Goal: Task Accomplishment & Management: Use online tool/utility

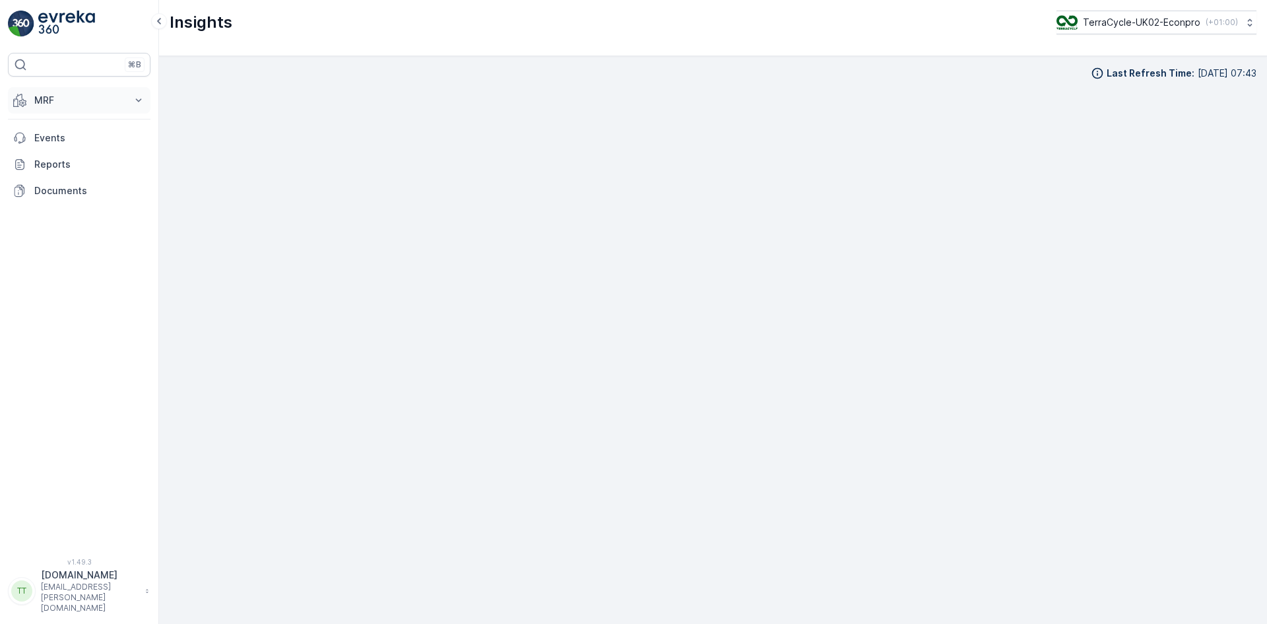
click at [29, 98] on button "MRF" at bounding box center [79, 100] width 143 height 26
click at [55, 144] on p "Inbound" at bounding box center [52, 141] width 36 height 13
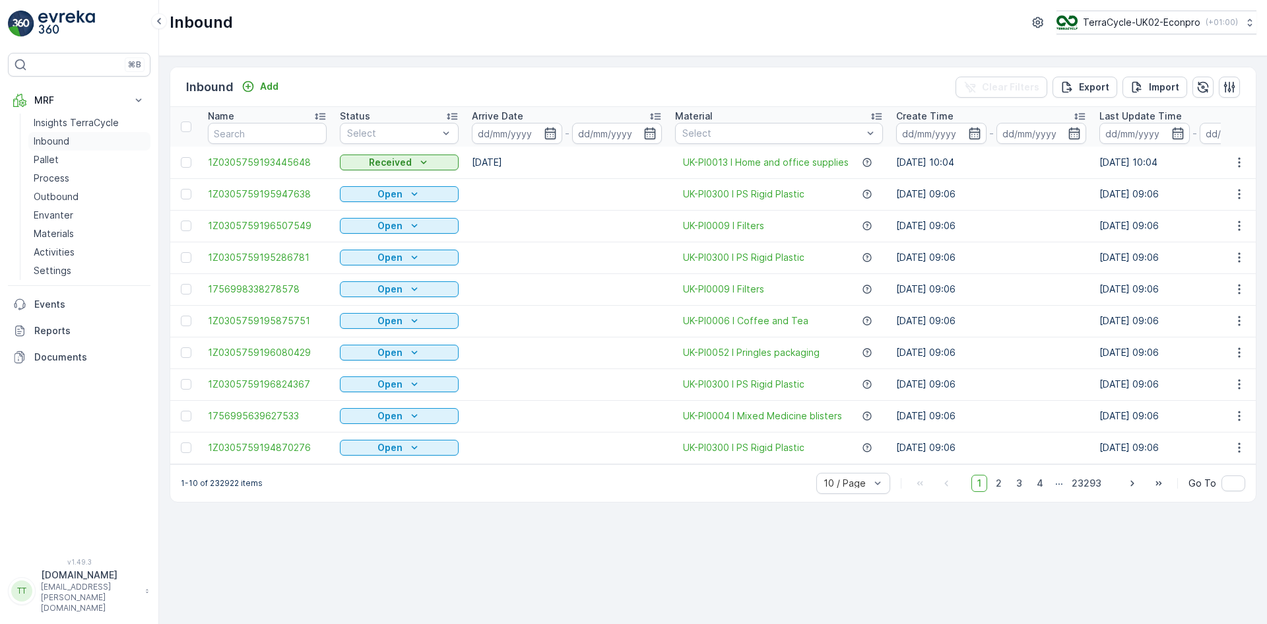
click at [64, 139] on p "Inbound" at bounding box center [52, 141] width 36 height 13
click at [1153, 90] on p "Import" at bounding box center [1164, 87] width 30 height 13
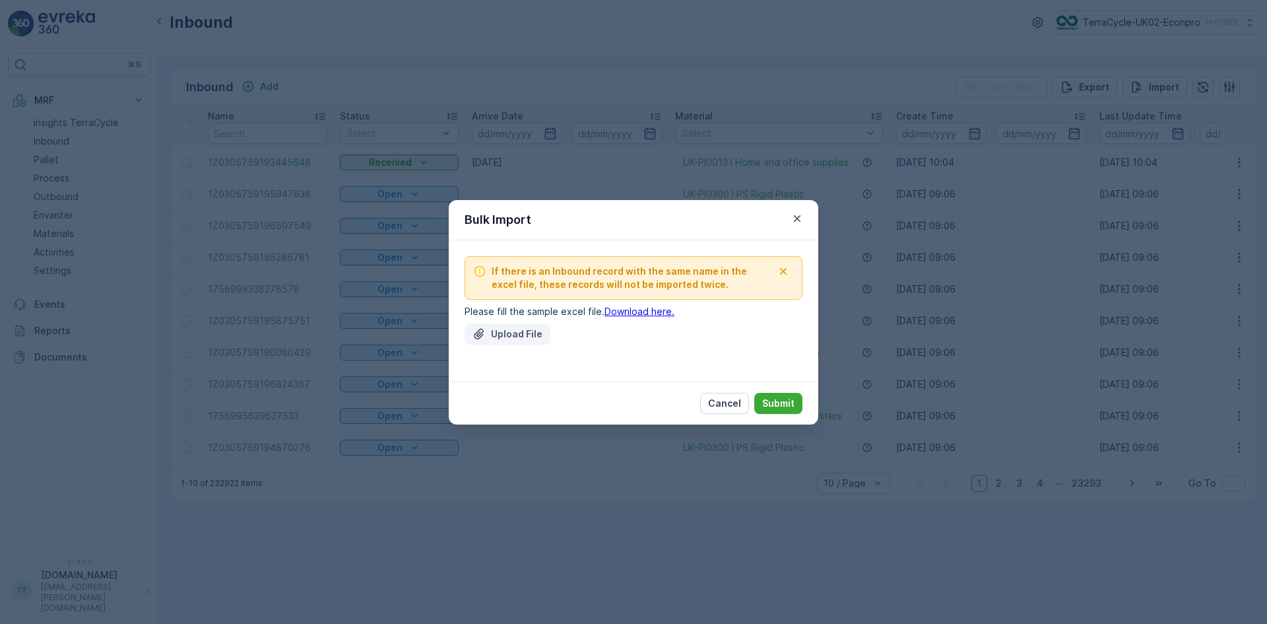
click at [500, 337] on p "Upload File" at bounding box center [516, 333] width 51 height 13
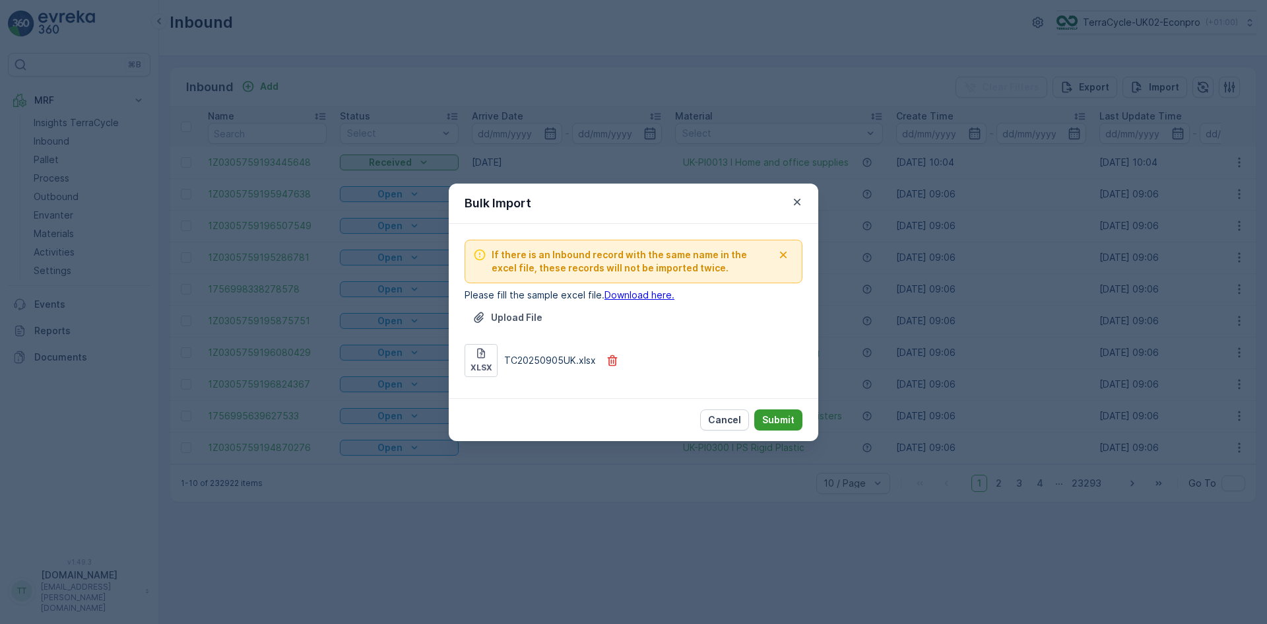
click at [787, 421] on p "Submit" at bounding box center [778, 419] width 32 height 13
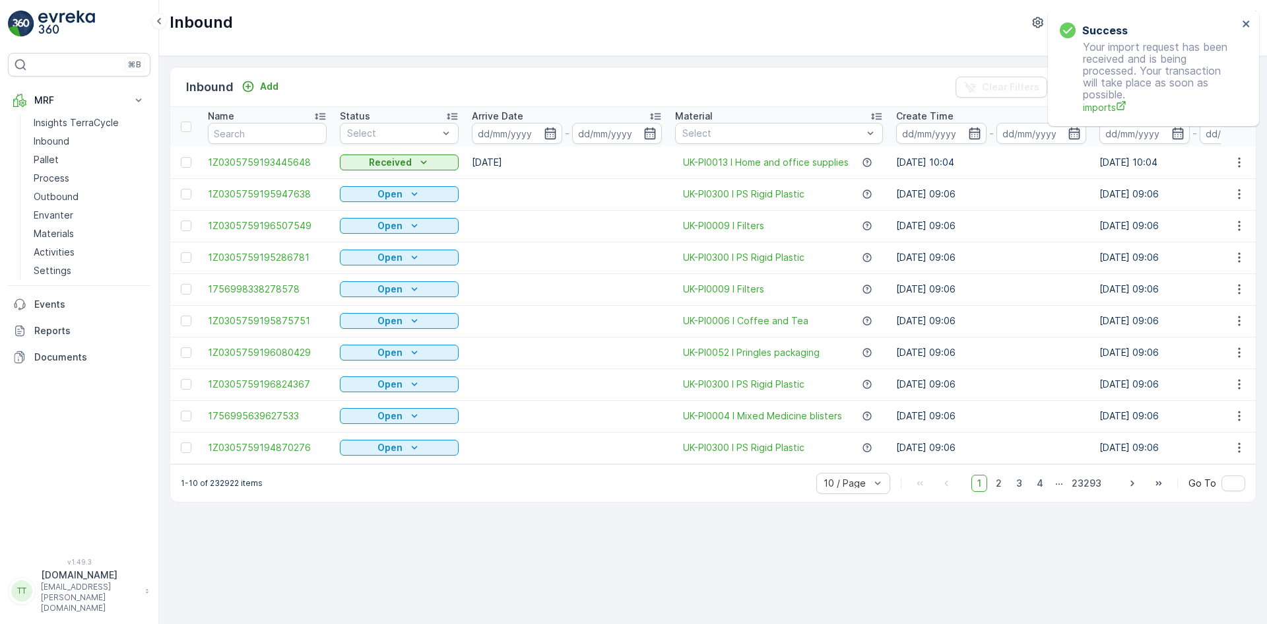
click at [1247, 17] on div "Success Your import request has been received and is being processed. Your tran…" at bounding box center [1153, 68] width 211 height 115
click at [1245, 22] on icon "close" at bounding box center [1246, 23] width 7 height 7
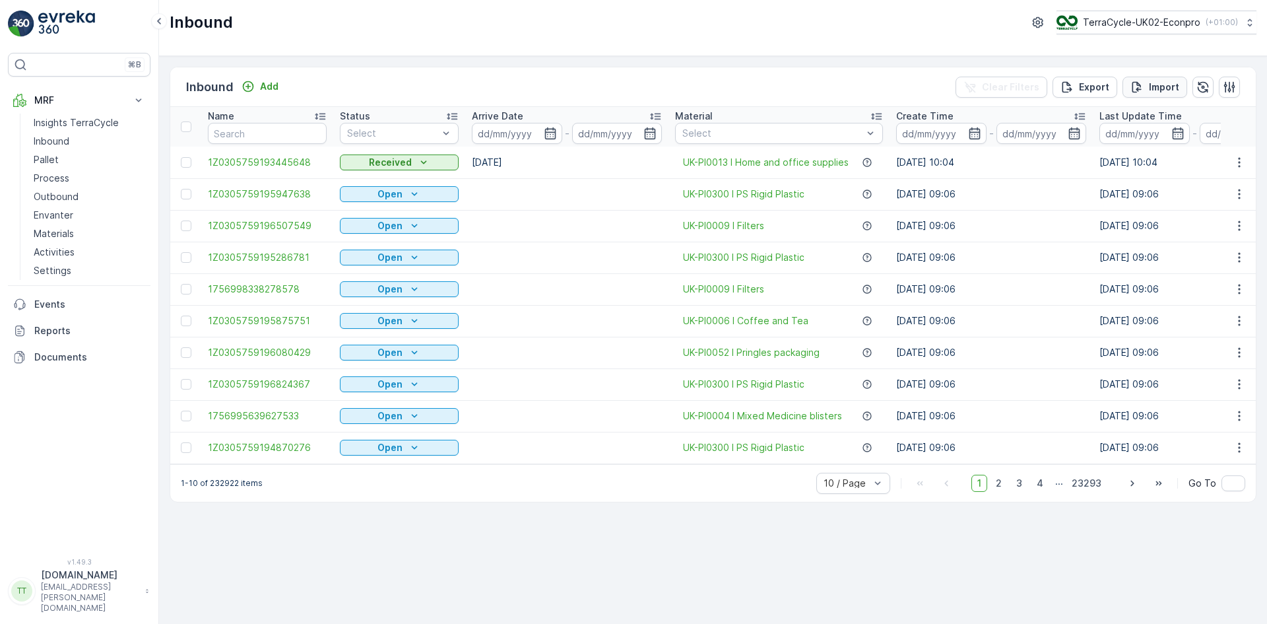
click at [1151, 90] on p "Import" at bounding box center [1164, 87] width 30 height 13
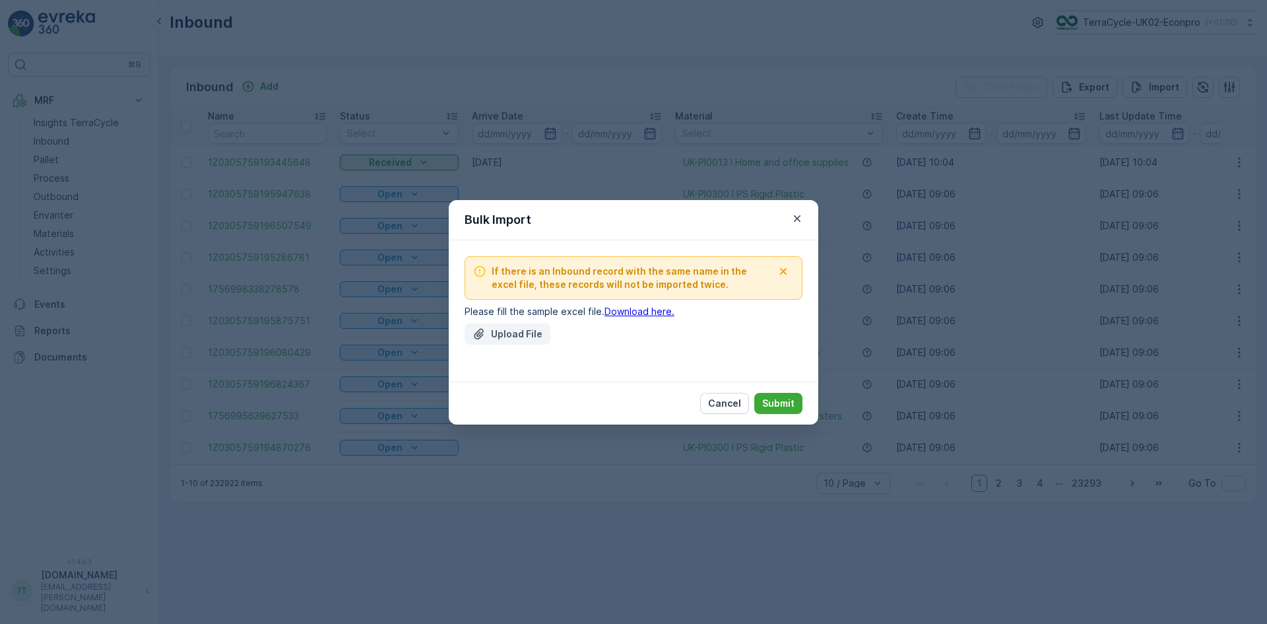
click at [482, 338] on icon "Upload File" at bounding box center [479, 333] width 13 height 13
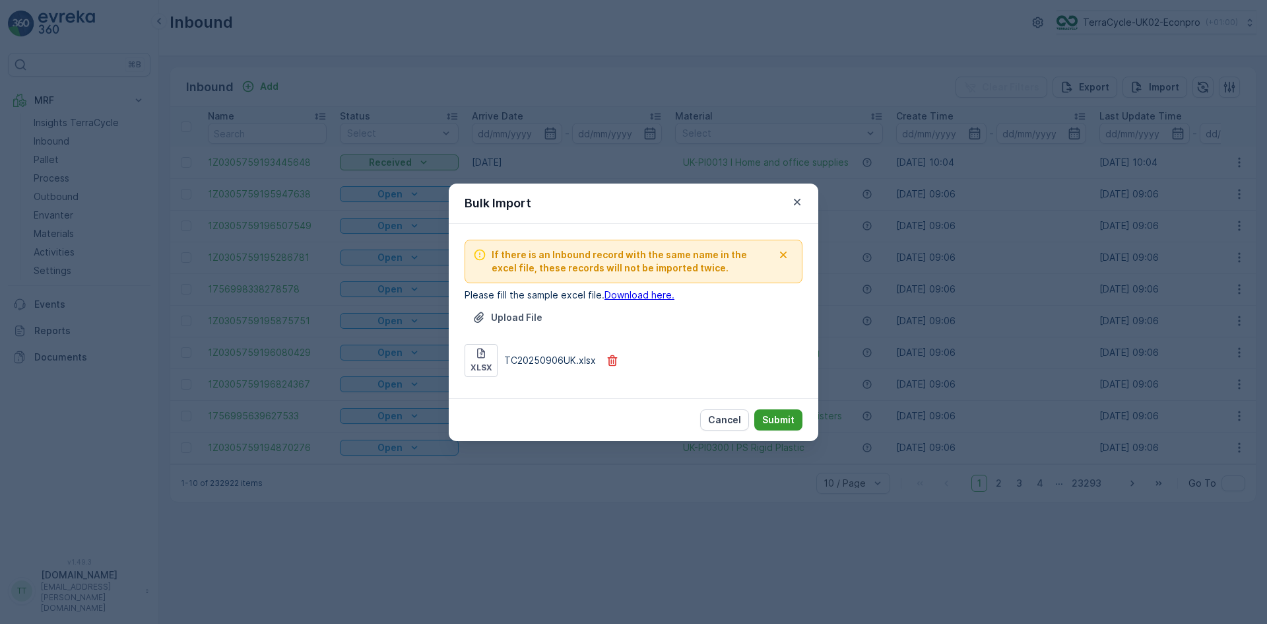
click at [789, 419] on p "Submit" at bounding box center [778, 419] width 32 height 13
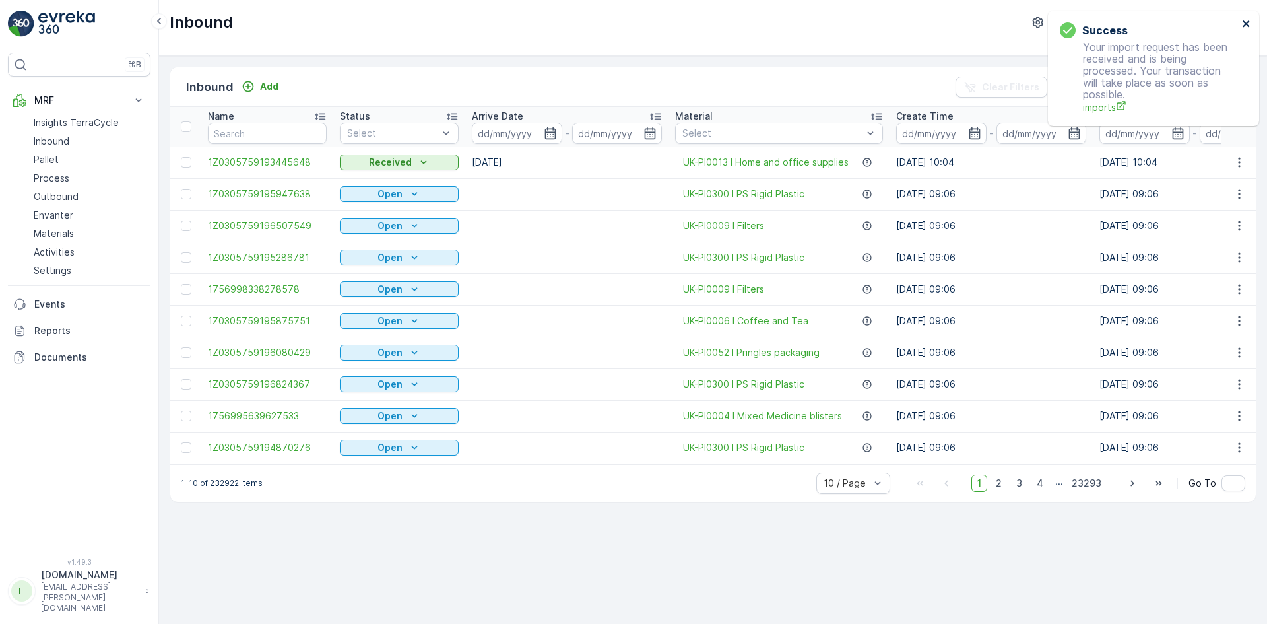
click at [1247, 19] on icon "close" at bounding box center [1246, 23] width 9 height 11
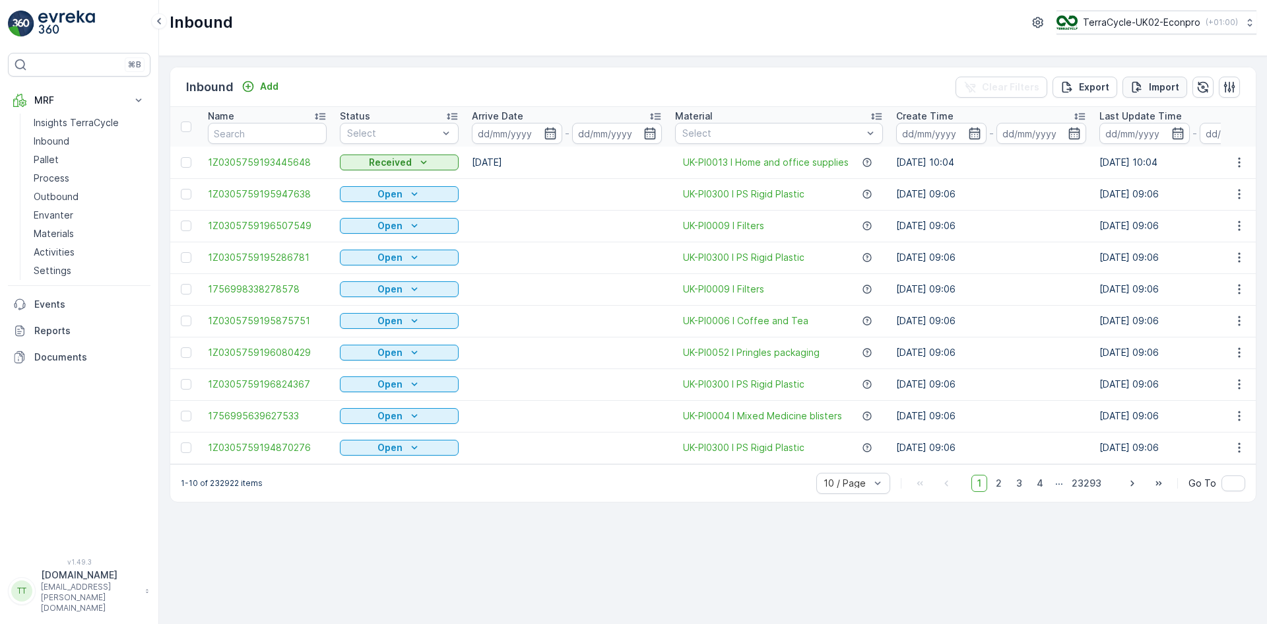
click at [1156, 79] on button "Import" at bounding box center [1155, 87] width 65 height 21
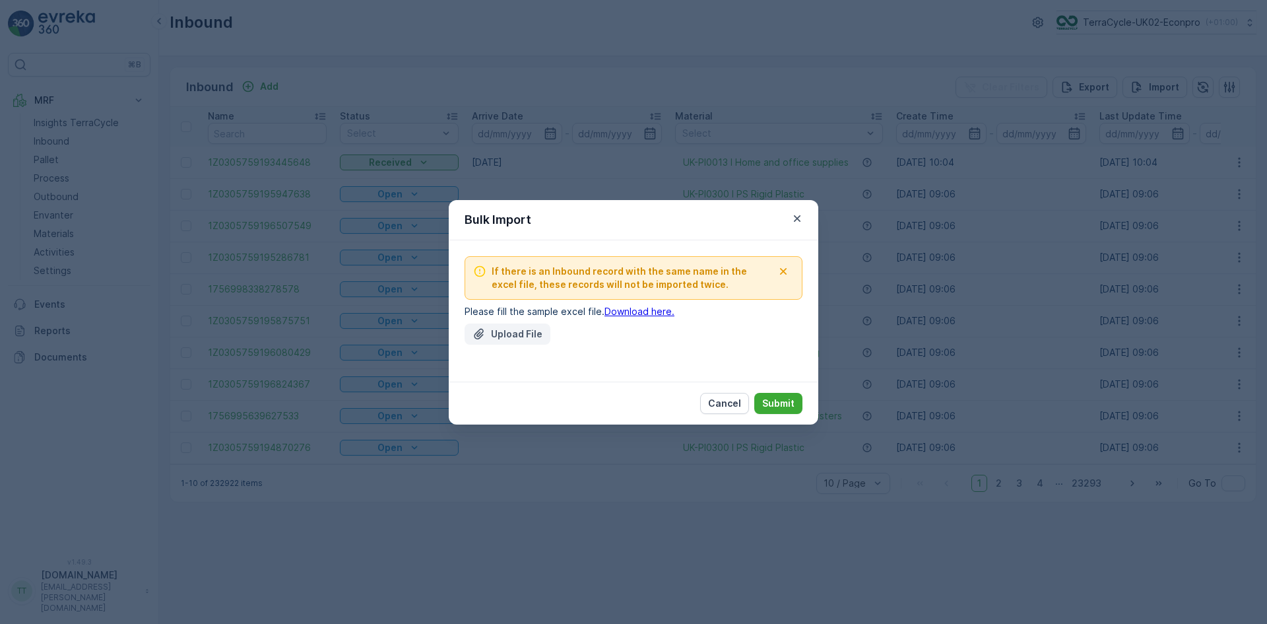
click at [490, 337] on div "Upload File" at bounding box center [508, 333] width 70 height 13
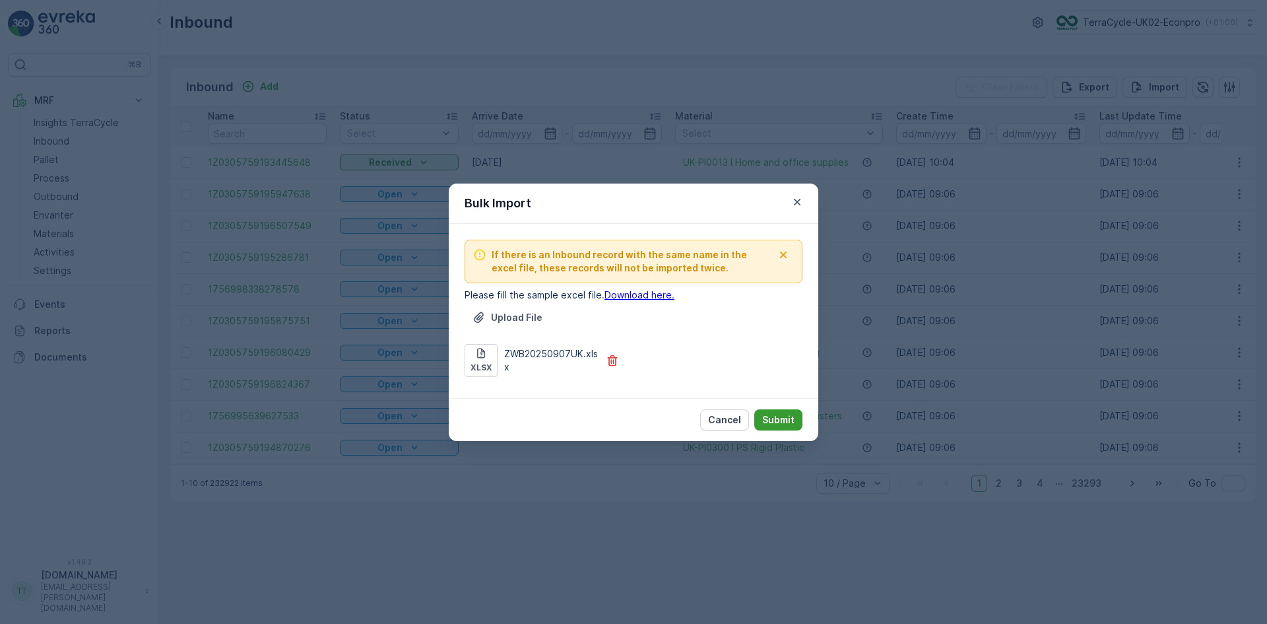
click at [793, 418] on p "Submit" at bounding box center [778, 419] width 32 height 13
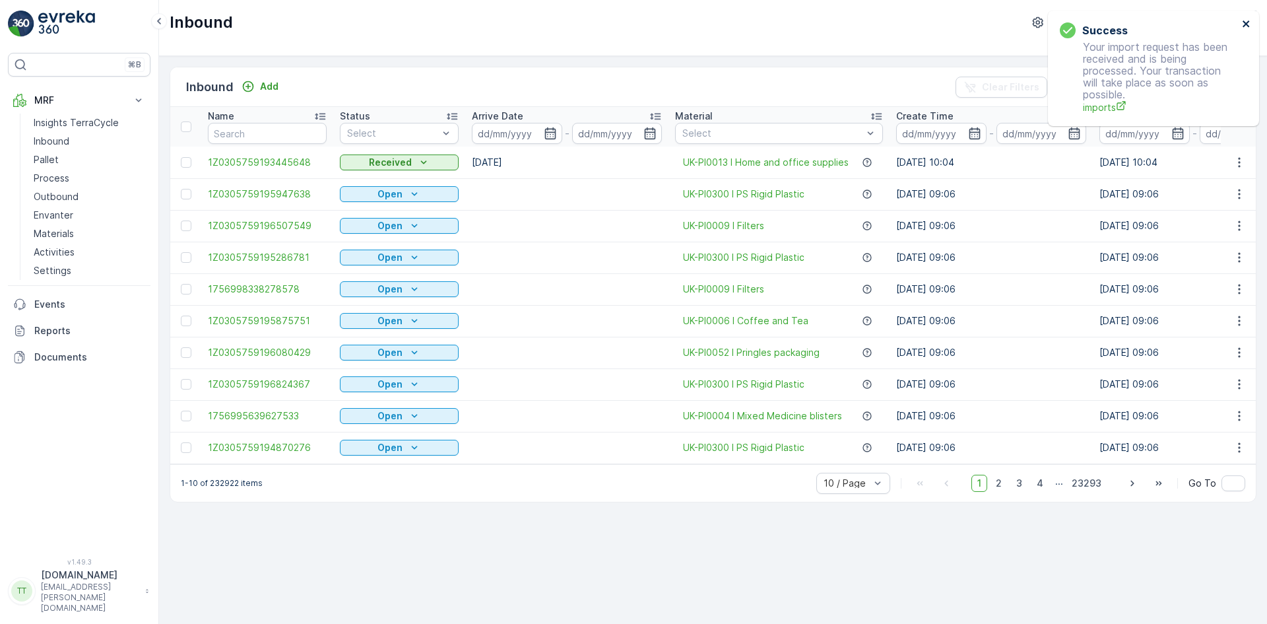
click at [1244, 21] on icon "close" at bounding box center [1246, 23] width 7 height 7
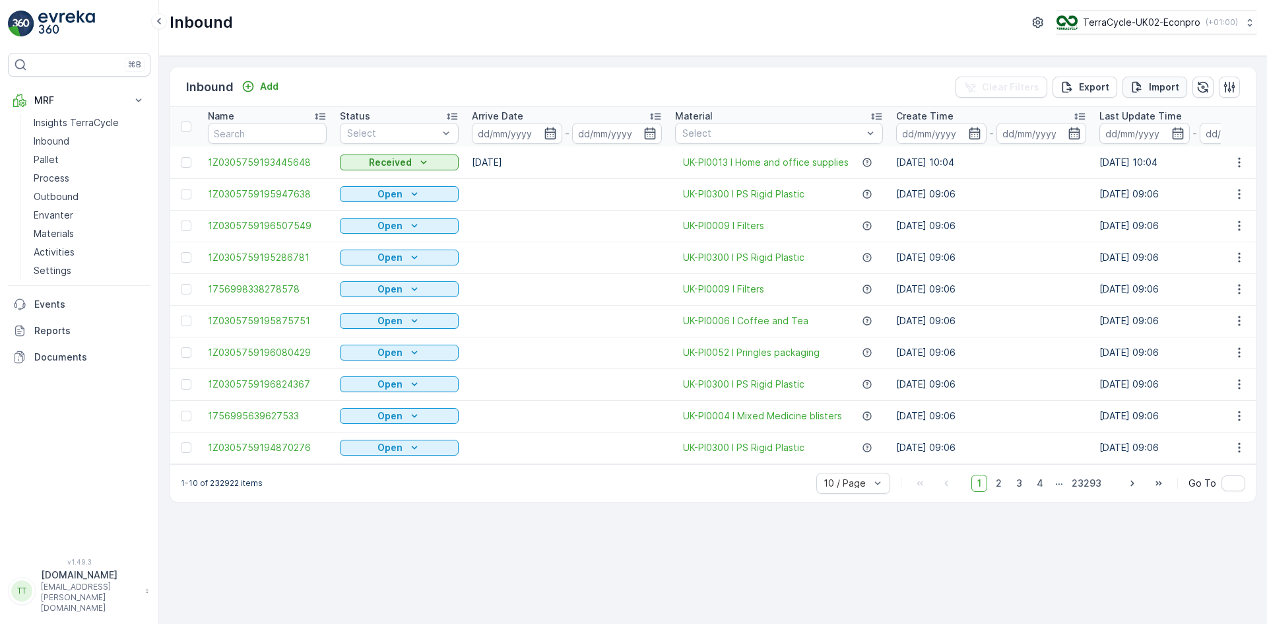
click at [1152, 82] on p "Import" at bounding box center [1164, 87] width 30 height 13
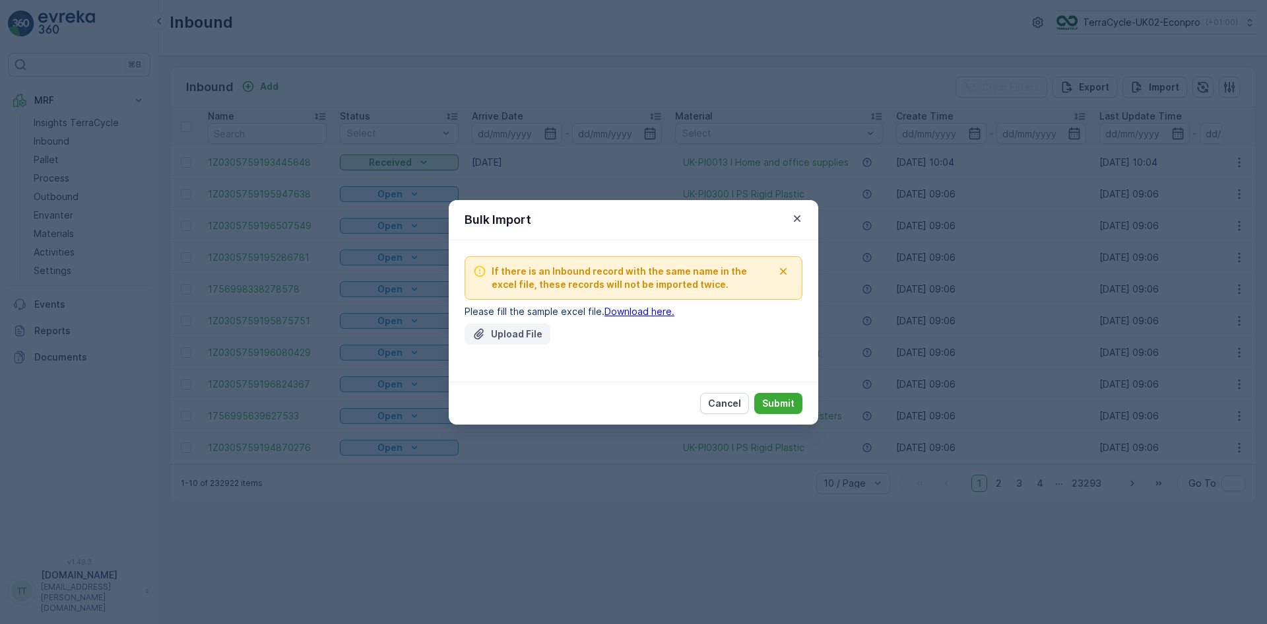
click at [484, 333] on icon "Upload File" at bounding box center [479, 333] width 13 height 13
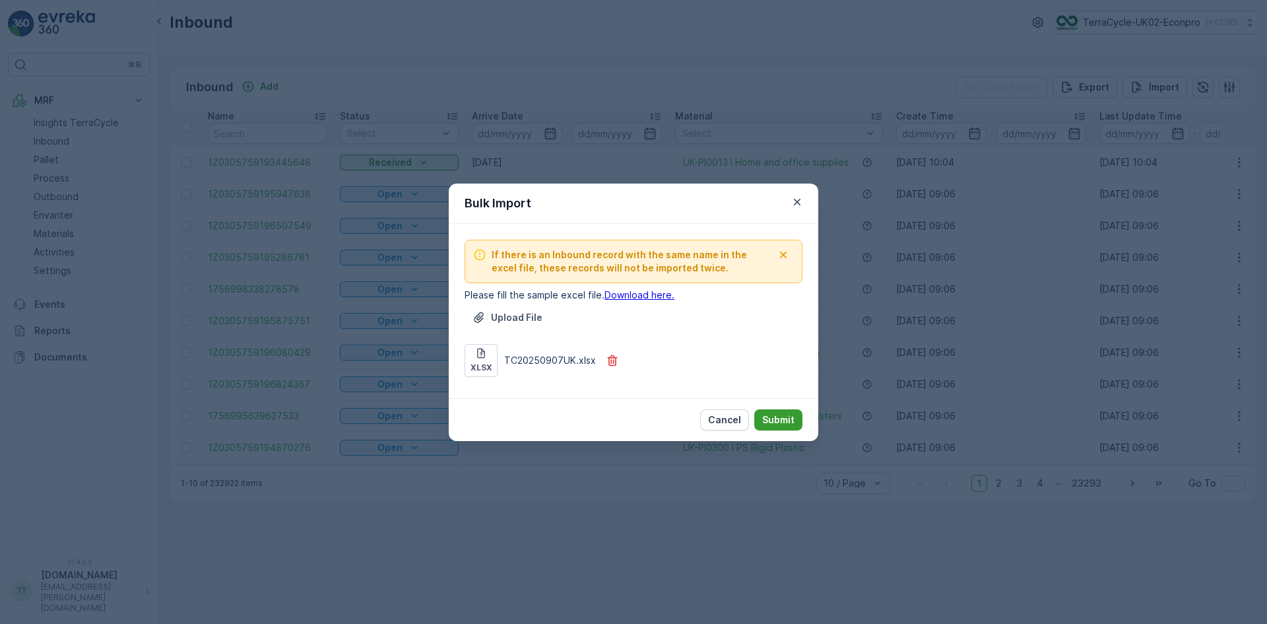
click at [775, 415] on p "Submit" at bounding box center [778, 419] width 32 height 13
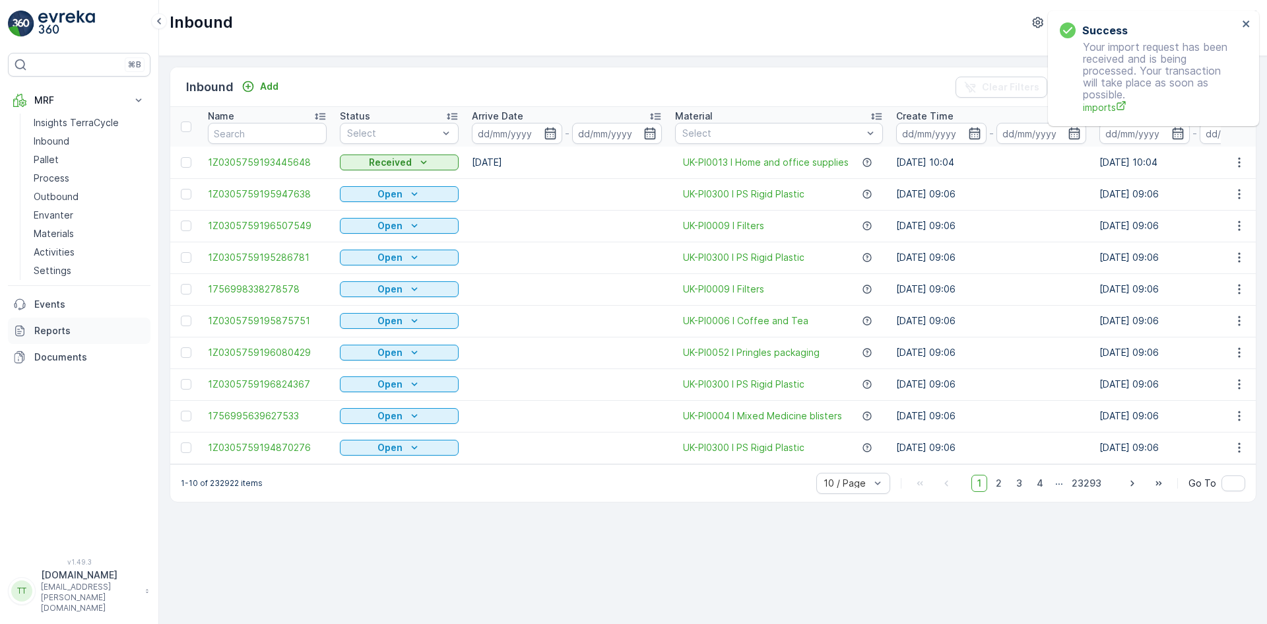
click at [75, 338] on link "Reports" at bounding box center [79, 330] width 143 height 26
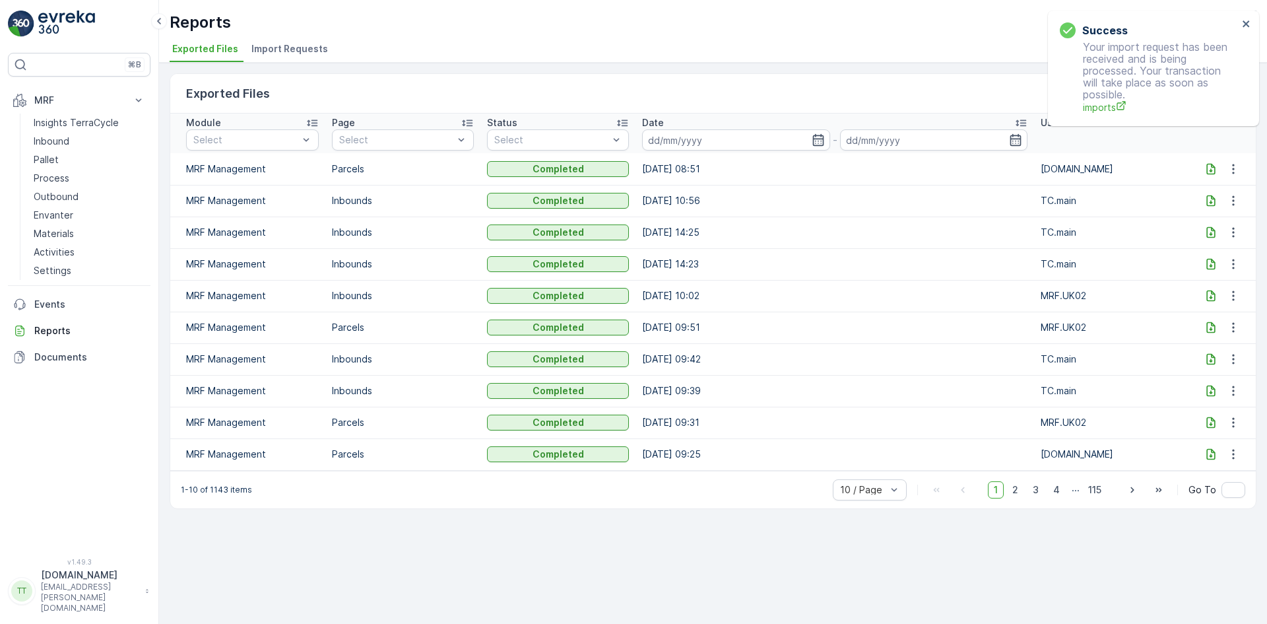
click at [289, 53] on span "Import Requests" at bounding box center [289, 48] width 77 height 13
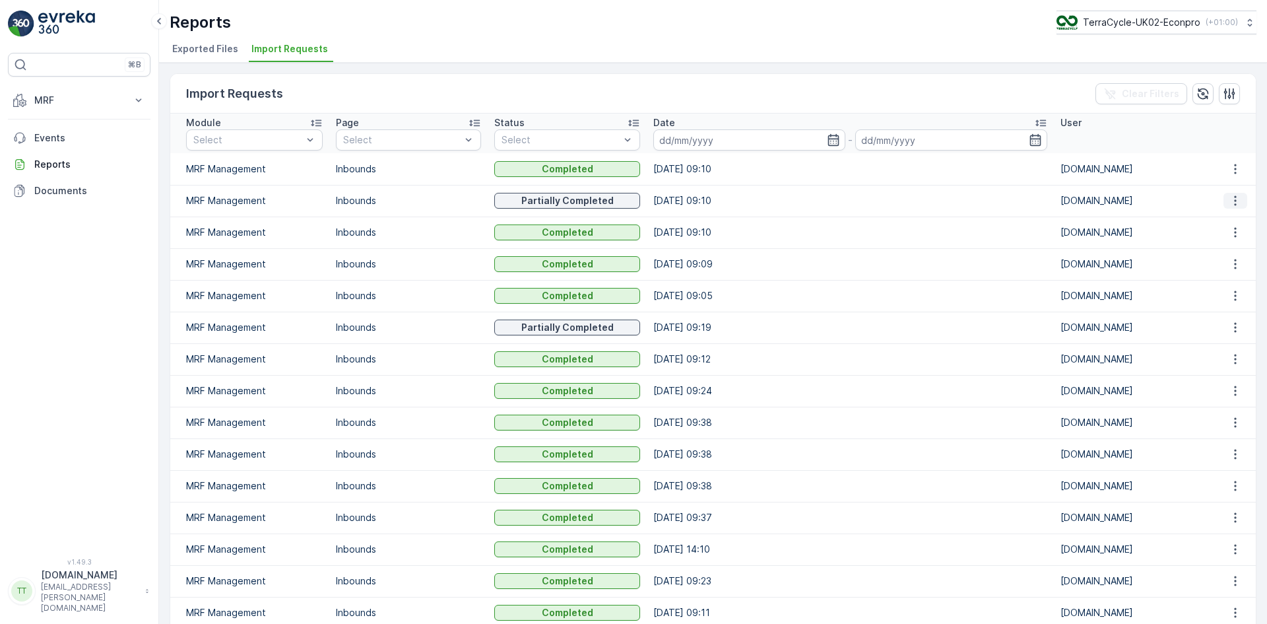
click at [1229, 198] on icon "button" at bounding box center [1235, 200] width 13 height 13
click at [1229, 213] on div "See More Details" at bounding box center [1223, 220] width 87 height 18
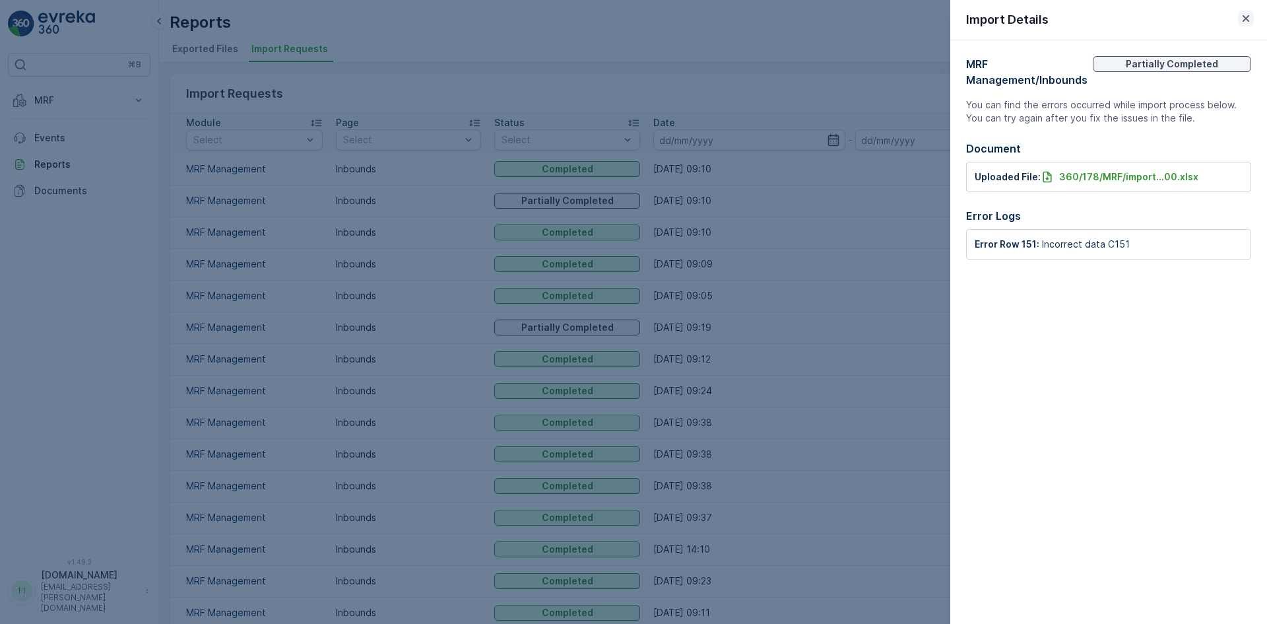
click at [1241, 13] on icon "button" at bounding box center [1245, 18] width 13 height 13
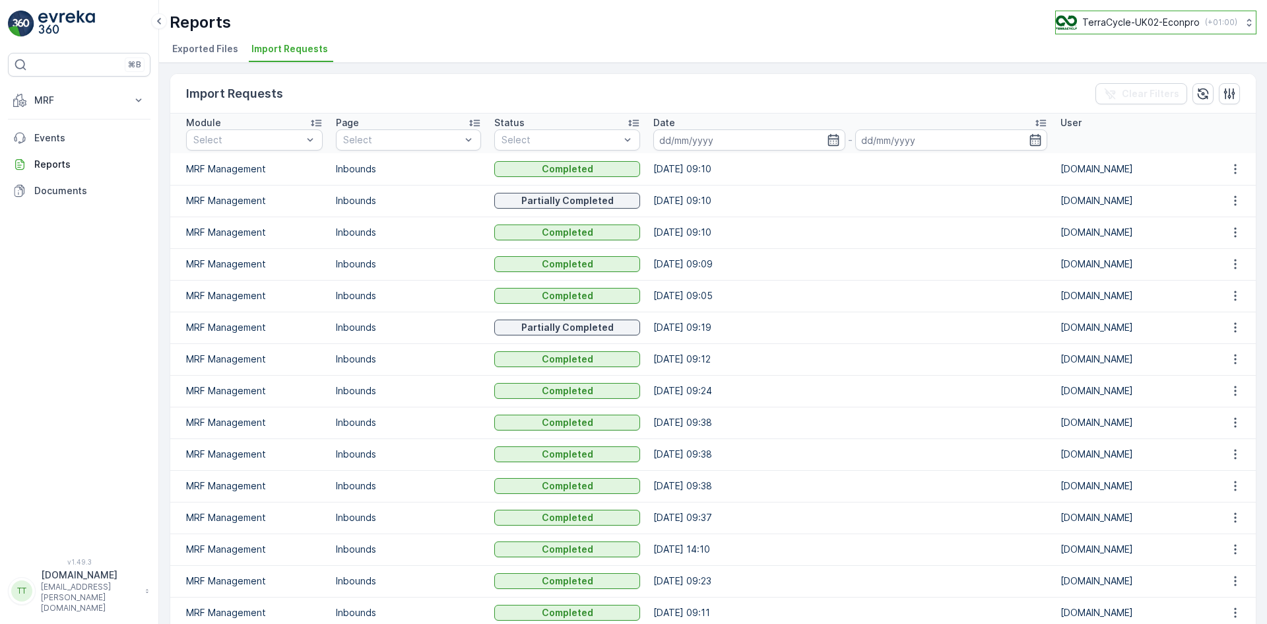
click at [1150, 24] on p "TerraCycle-UK02-Econpro" at bounding box center [1140, 22] width 117 height 13
type input "fr"
click at [1151, 86] on span "TerraCycle- FR02 -MRF" at bounding box center [1137, 81] width 147 height 13
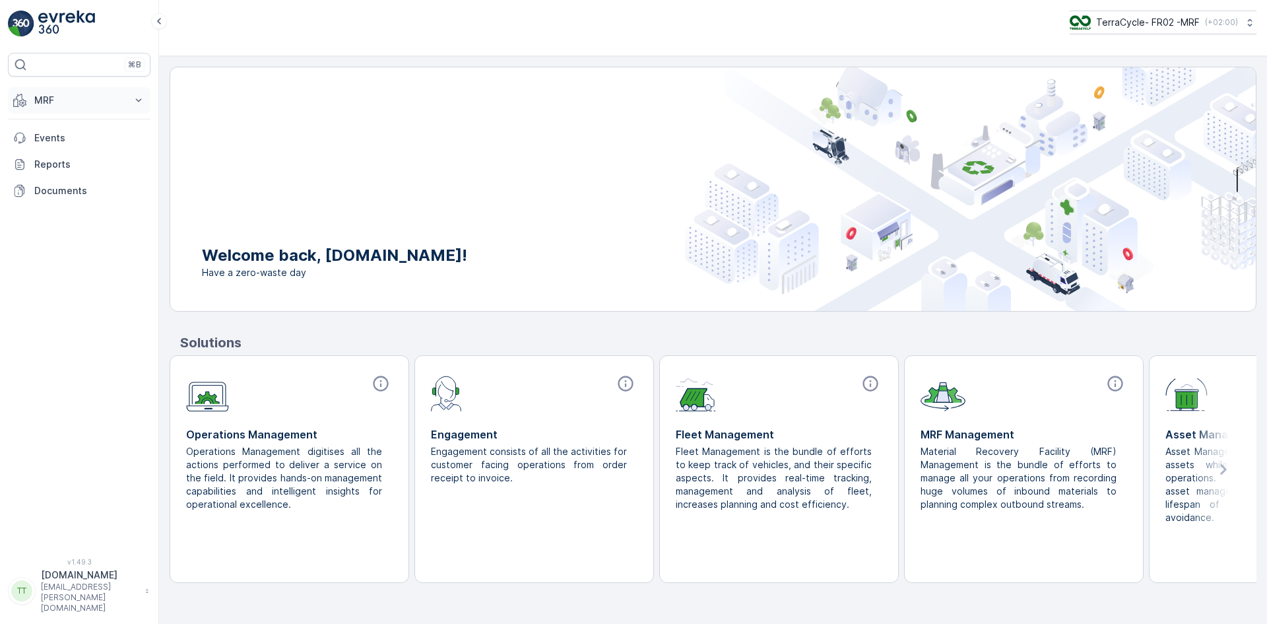
click at [48, 98] on p "MRF" at bounding box center [79, 100] width 90 height 13
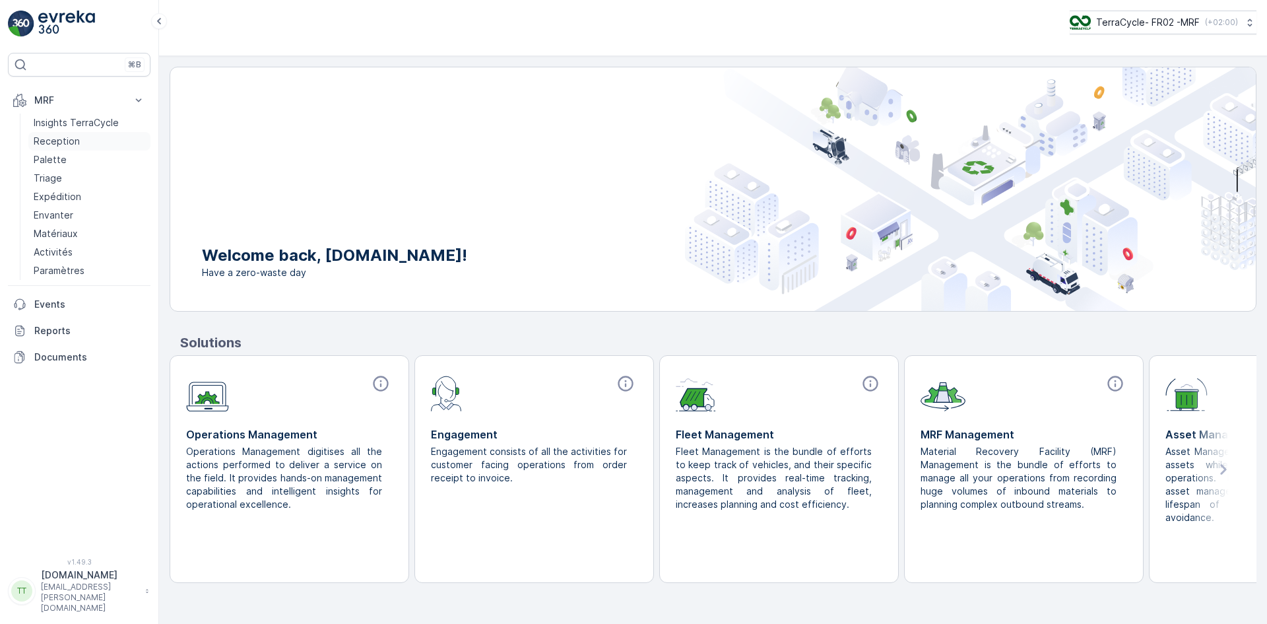
click at [59, 139] on p "Reception" at bounding box center [57, 141] width 46 height 13
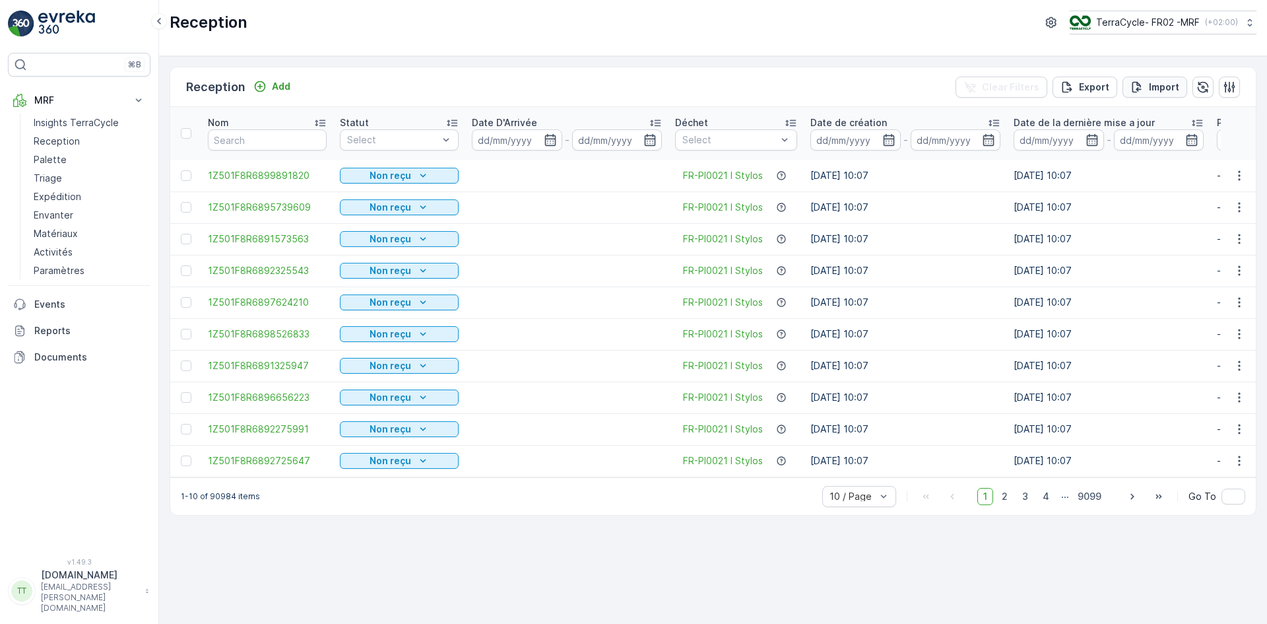
click at [1152, 77] on button "Import" at bounding box center [1155, 87] width 65 height 21
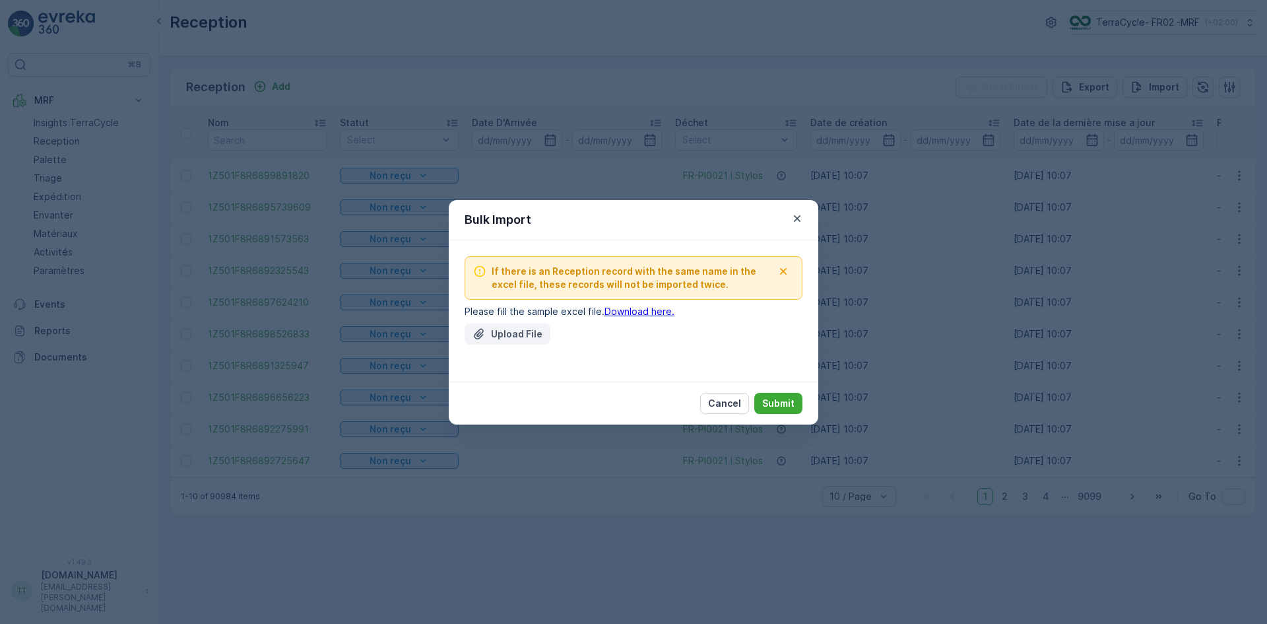
click at [472, 333] on button "Upload File" at bounding box center [508, 333] width 86 height 21
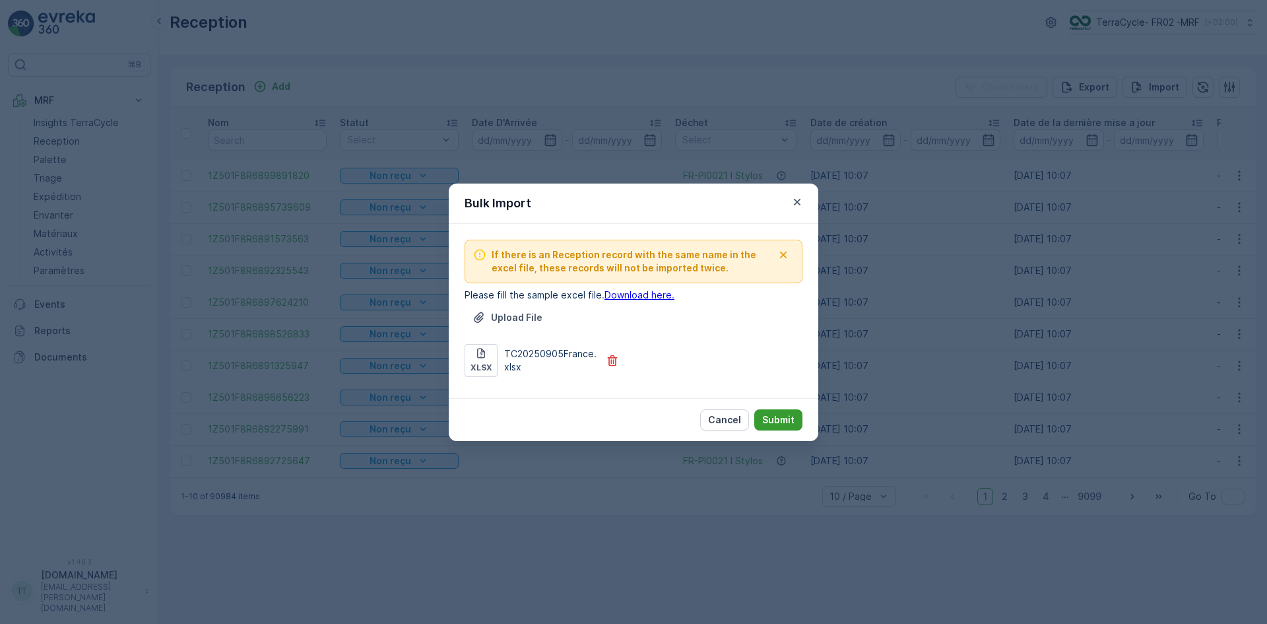
click at [776, 418] on p "Submit" at bounding box center [778, 419] width 32 height 13
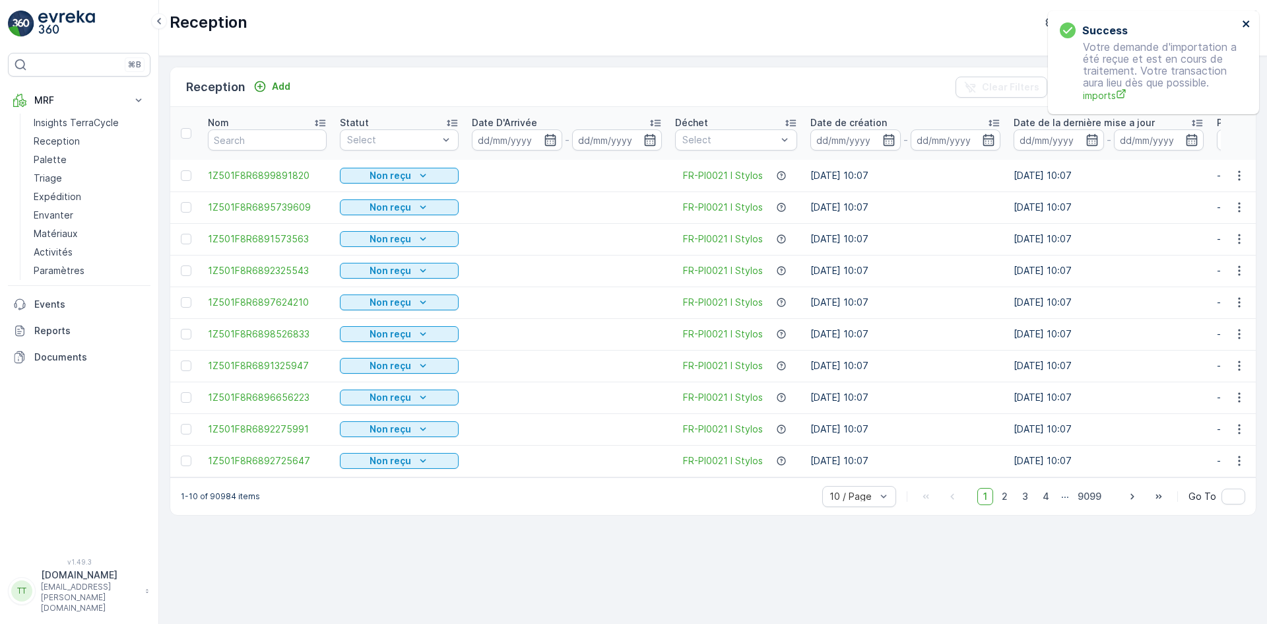
click at [1248, 18] on icon "close" at bounding box center [1246, 23] width 9 height 11
click at [1152, 85] on p "Import" at bounding box center [1164, 87] width 30 height 13
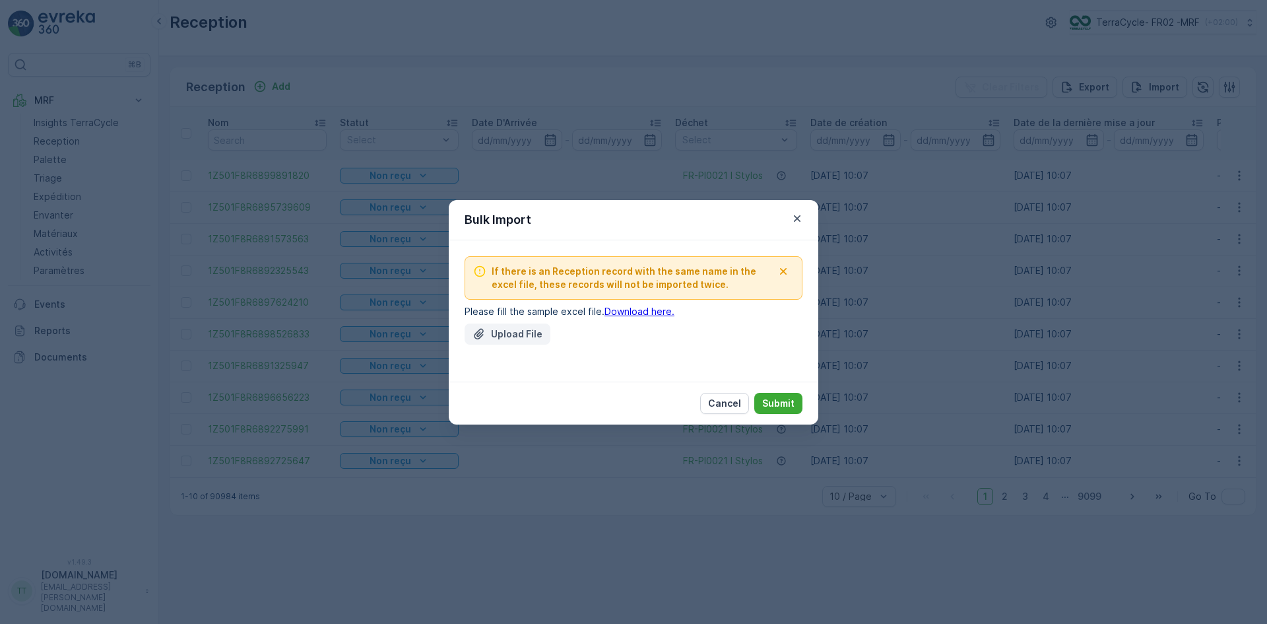
click at [501, 341] on button "Upload File" at bounding box center [508, 333] width 86 height 21
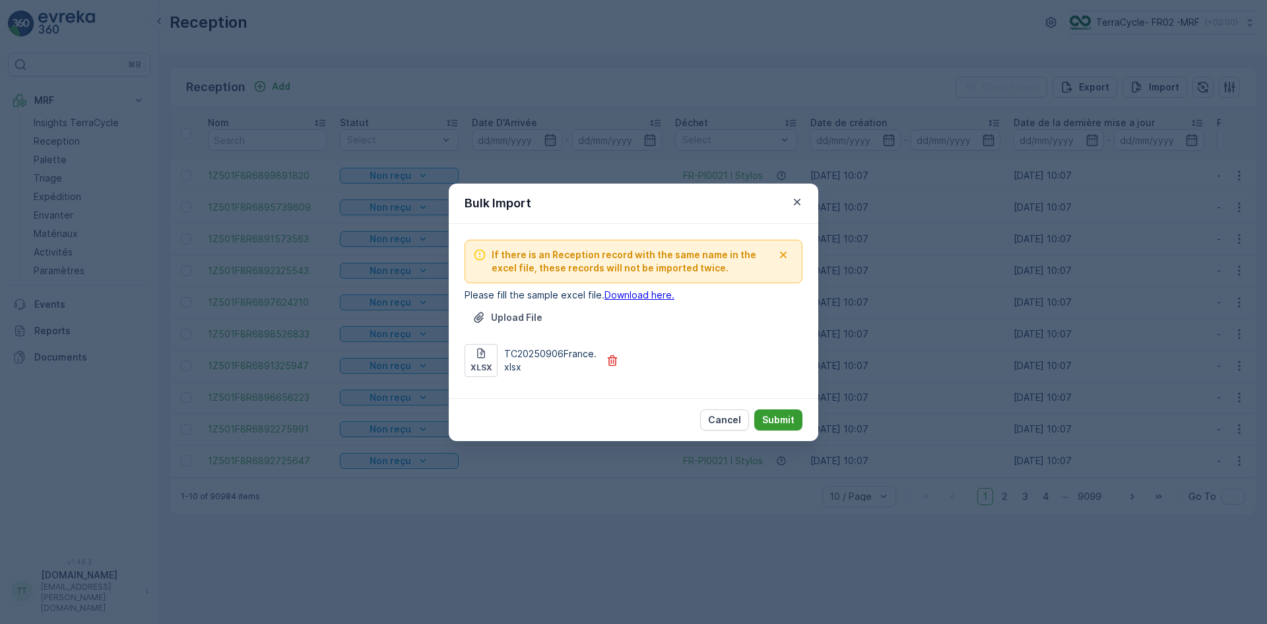
click at [778, 417] on p "Submit" at bounding box center [778, 419] width 32 height 13
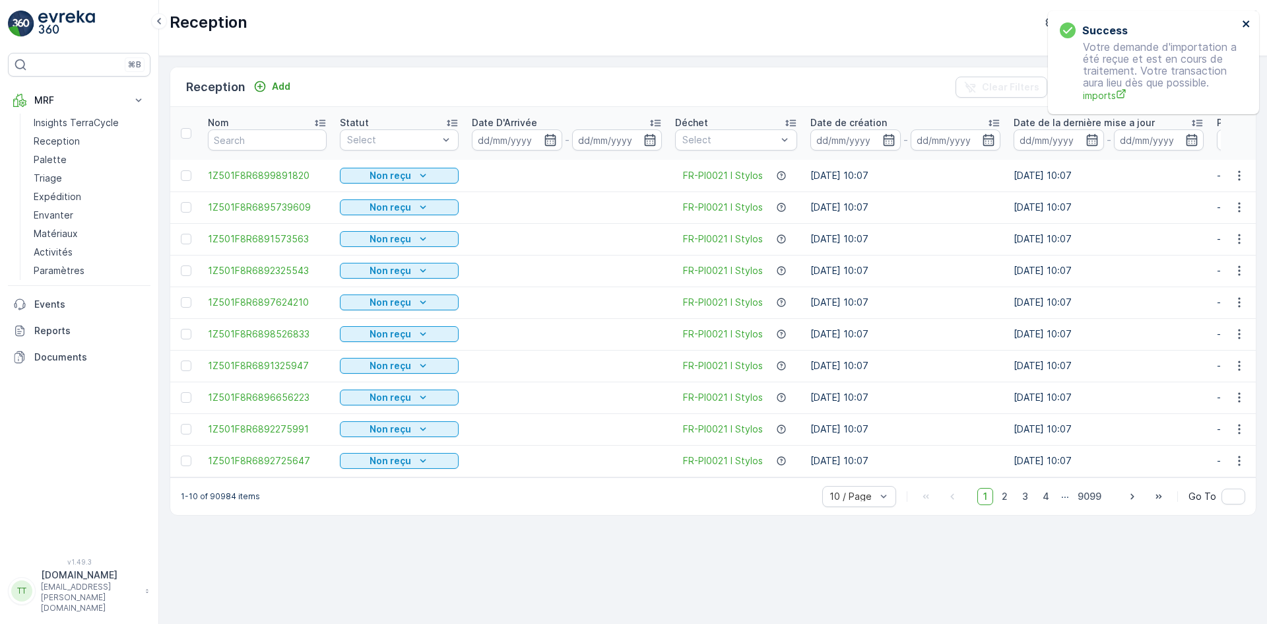
click at [1245, 25] on icon "close" at bounding box center [1246, 23] width 7 height 7
click at [1170, 82] on p "Import" at bounding box center [1164, 87] width 30 height 13
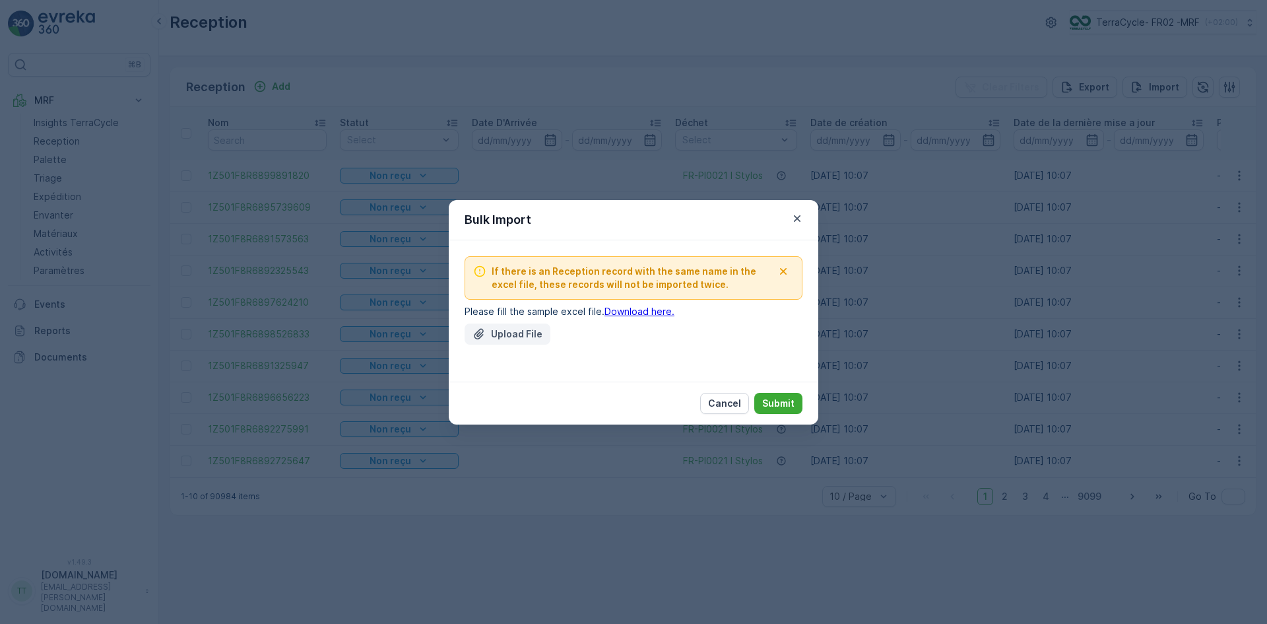
click at [498, 334] on p "Upload File" at bounding box center [516, 333] width 51 height 13
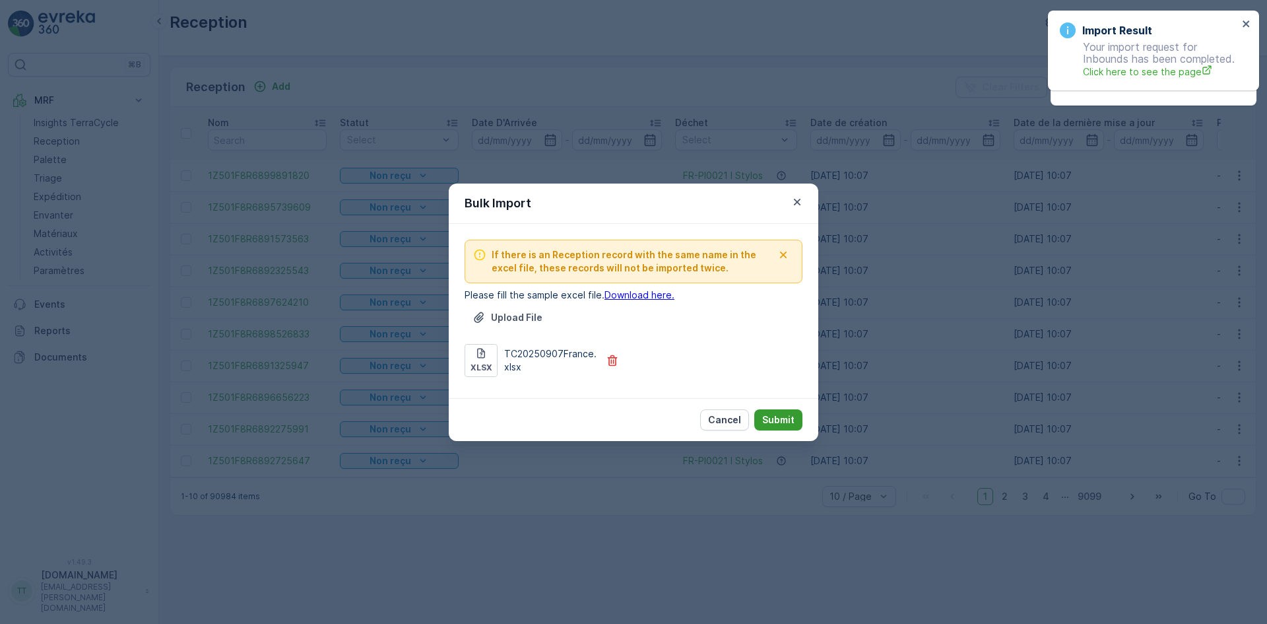
click at [774, 416] on p "Submit" at bounding box center [778, 419] width 32 height 13
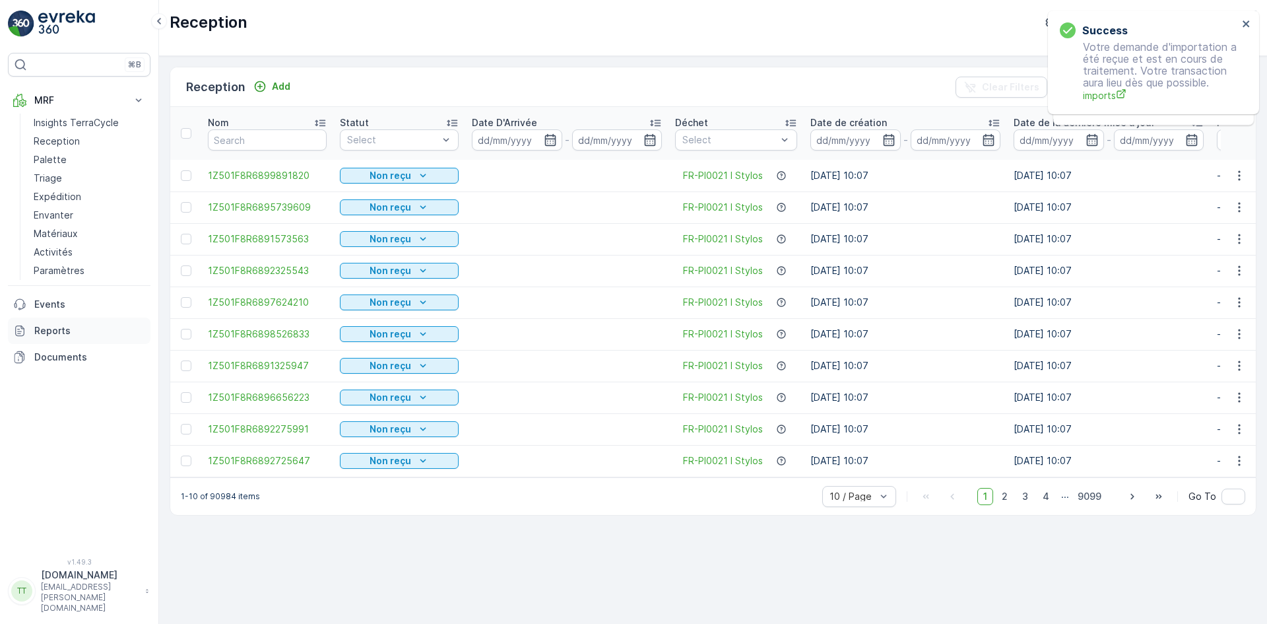
click at [62, 331] on p "Reports" at bounding box center [89, 330] width 111 height 13
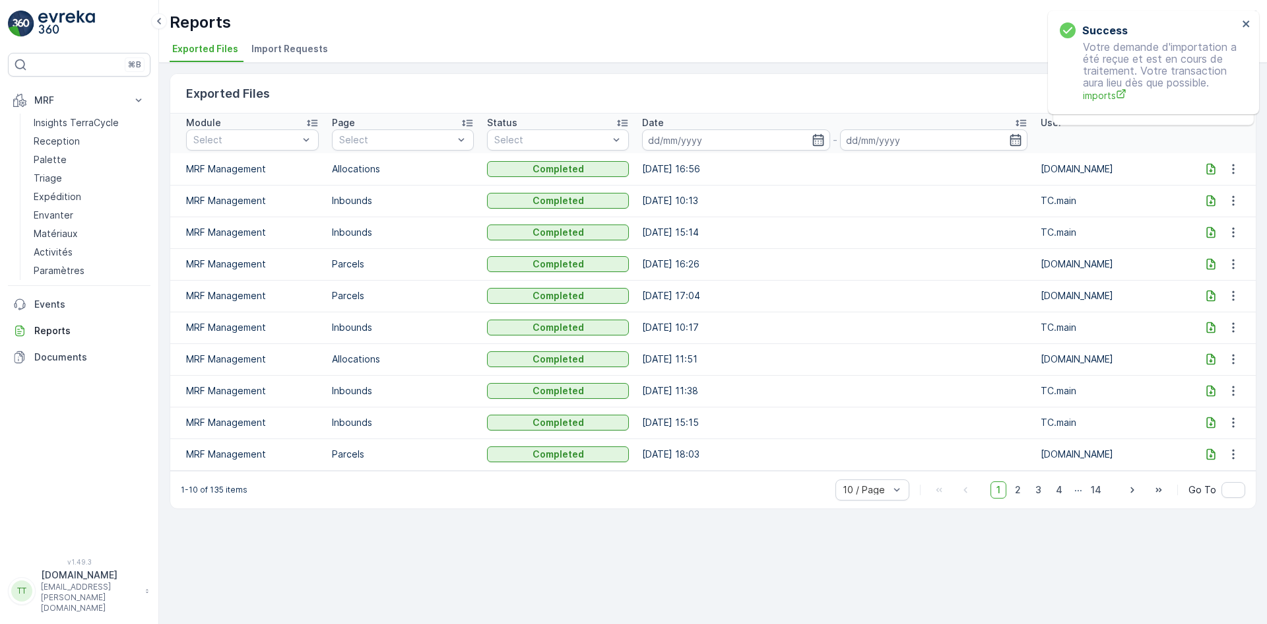
click at [310, 51] on span "Import Requests" at bounding box center [289, 48] width 77 height 13
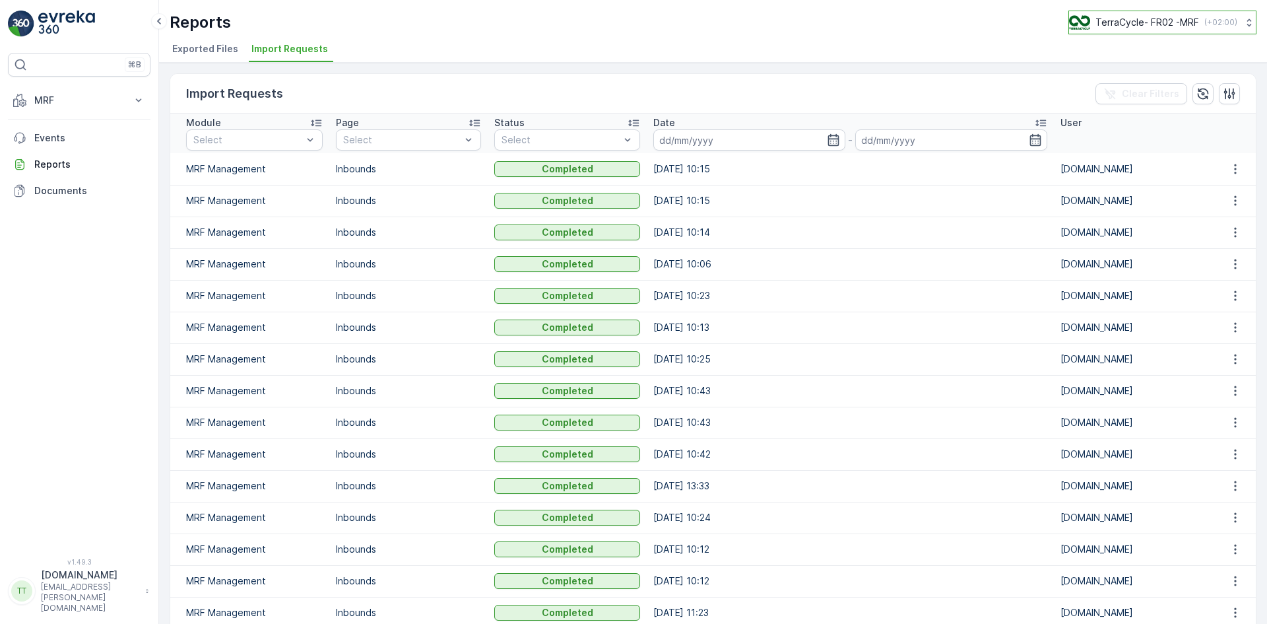
click at [1132, 17] on p "TerraCycle- FR02 -MRF" at bounding box center [1147, 22] width 104 height 13
type input "nl"
click at [1122, 87] on span "TerraCycle-NL-MRF" at bounding box center [1151, 81] width 147 height 13
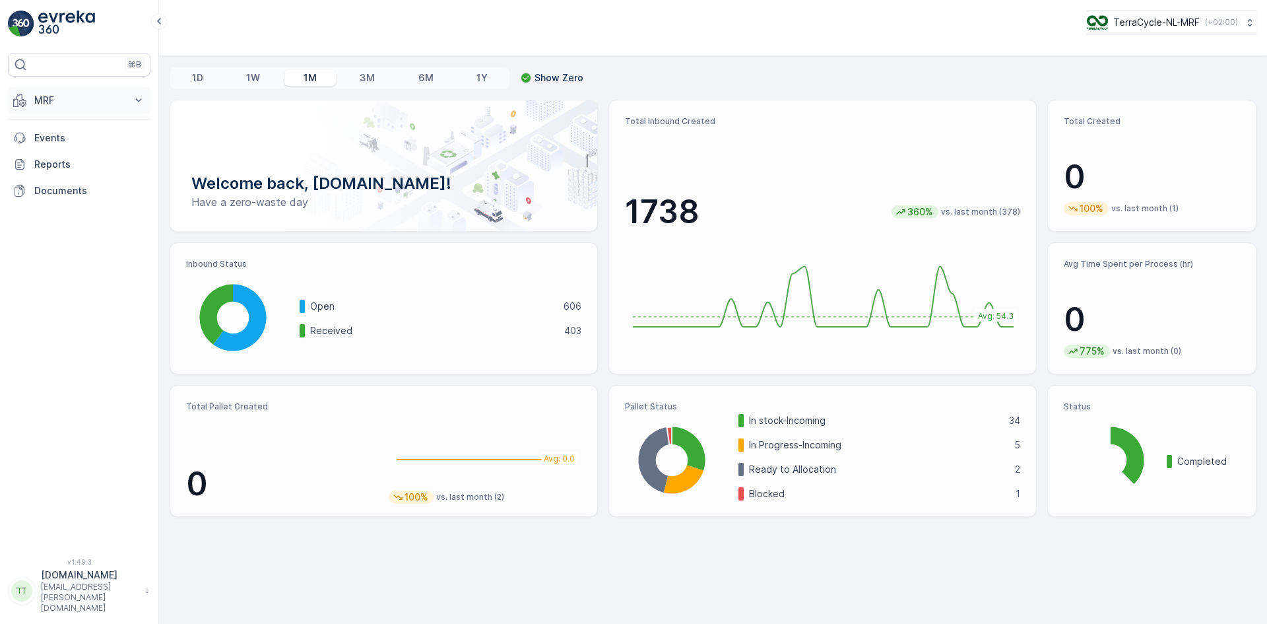
click at [21, 97] on icon at bounding box center [19, 100] width 13 height 13
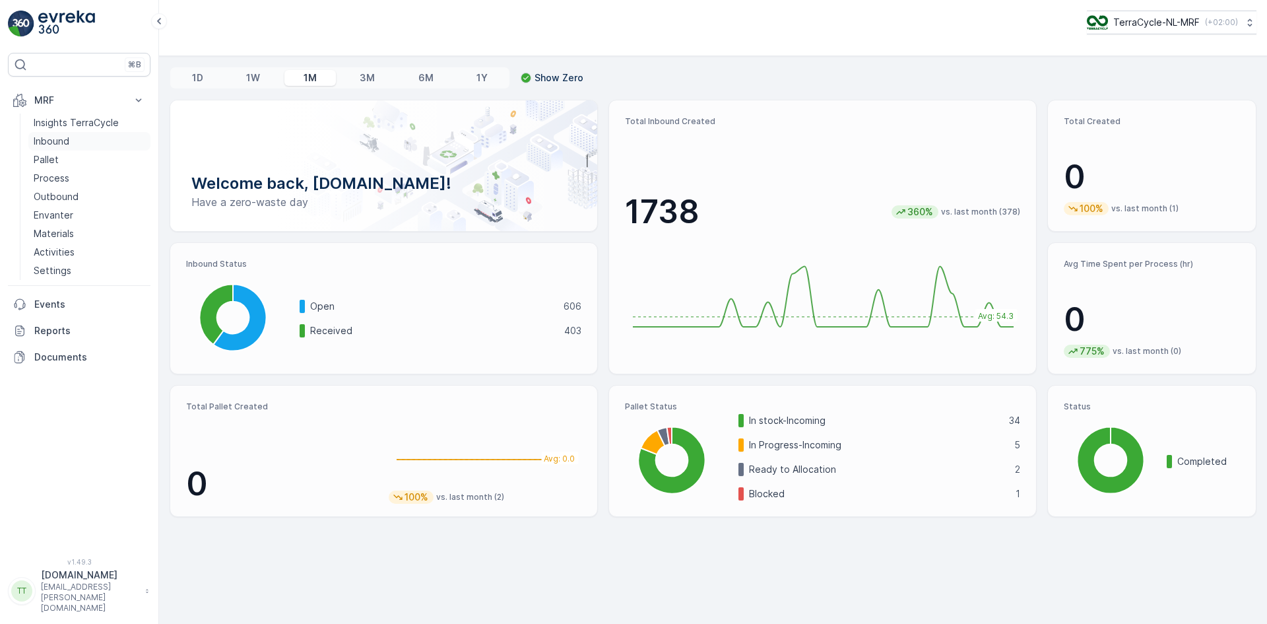
click at [46, 139] on p "Inbound" at bounding box center [52, 141] width 36 height 13
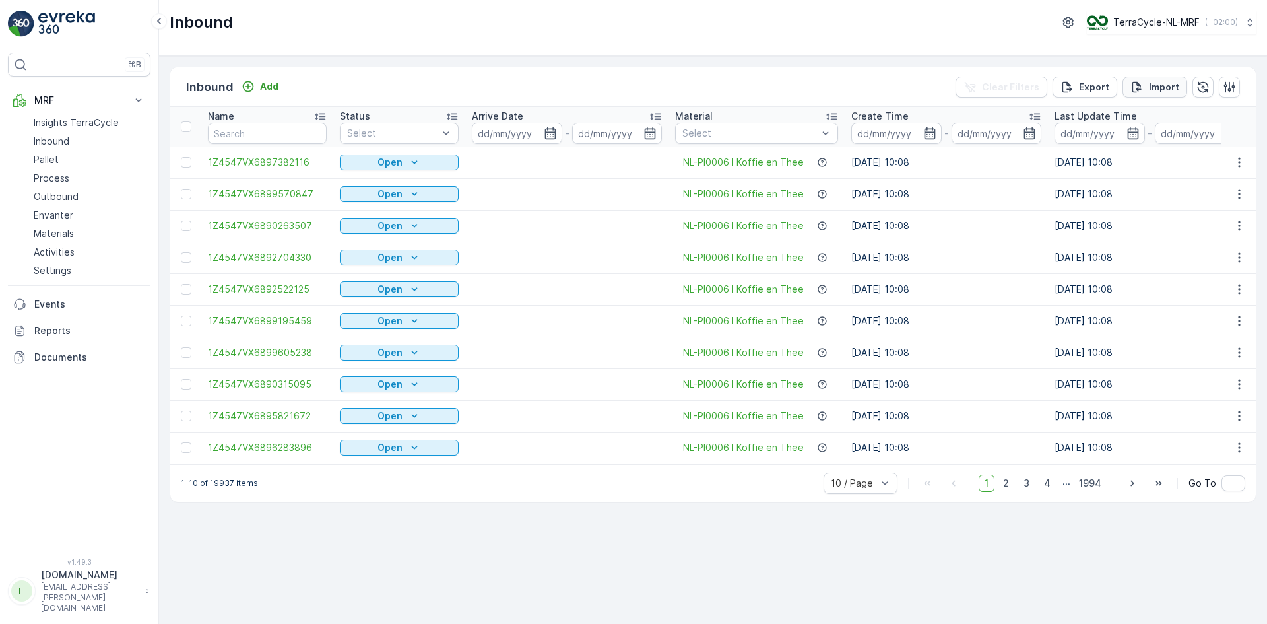
click at [1163, 85] on p "Import" at bounding box center [1164, 87] width 30 height 13
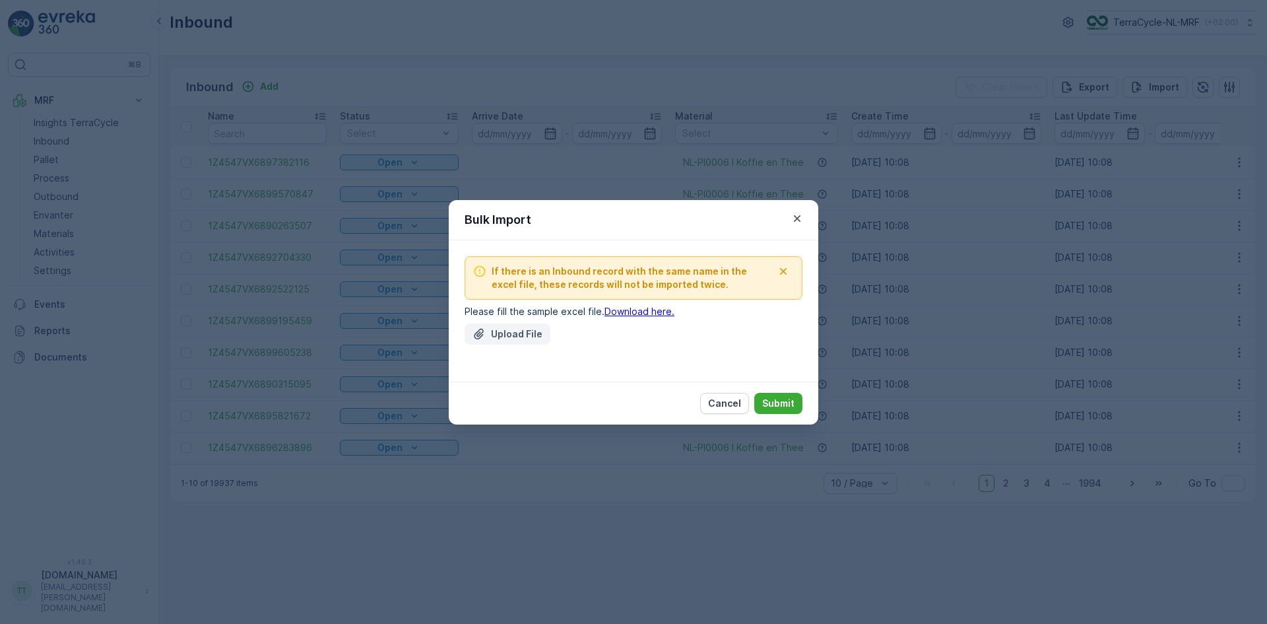
click at [521, 327] on p "Upload File" at bounding box center [516, 333] width 51 height 13
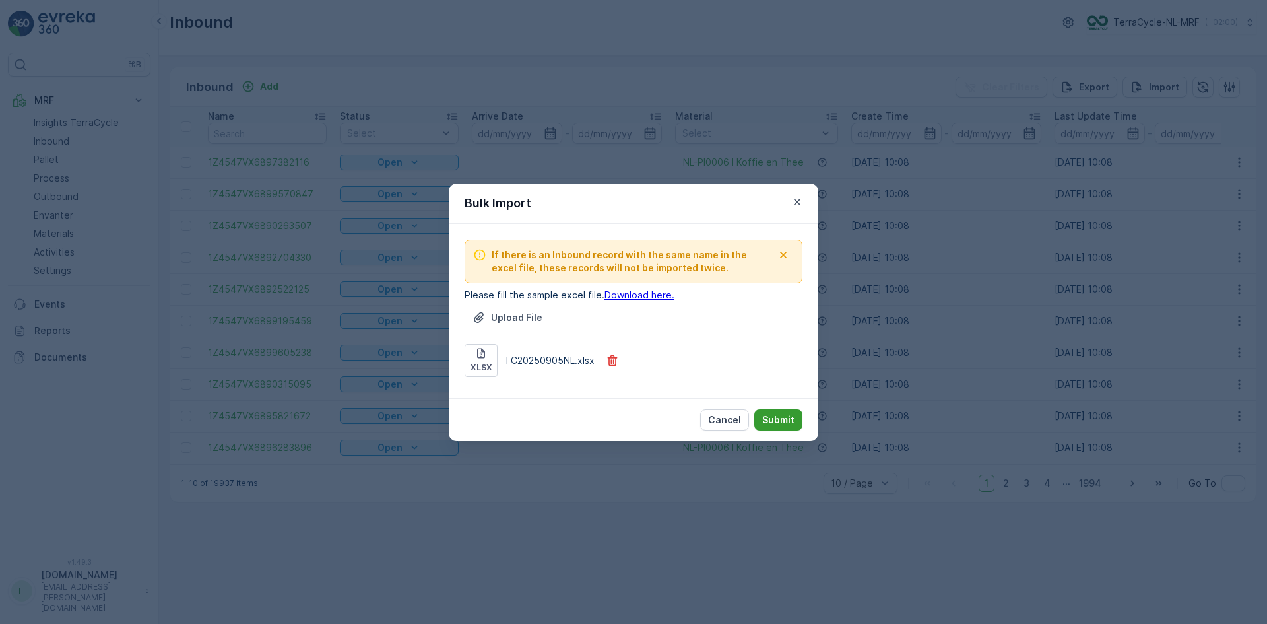
click at [768, 419] on p "Submit" at bounding box center [778, 419] width 32 height 13
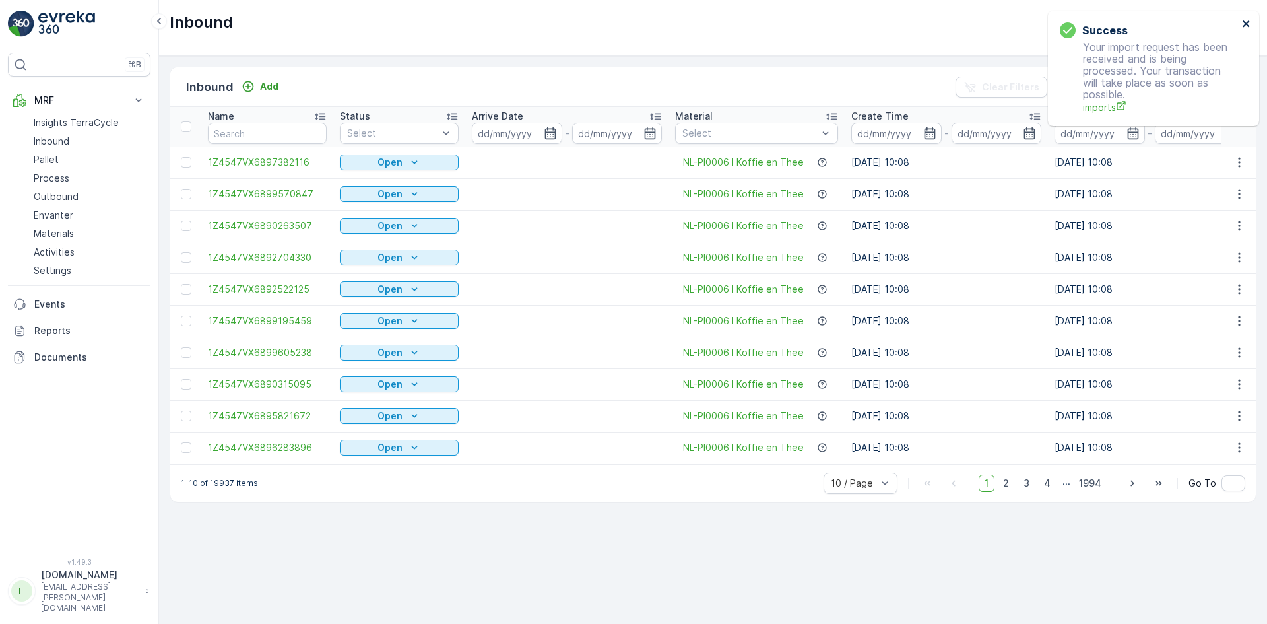
click at [1246, 26] on icon "close" at bounding box center [1246, 23] width 9 height 11
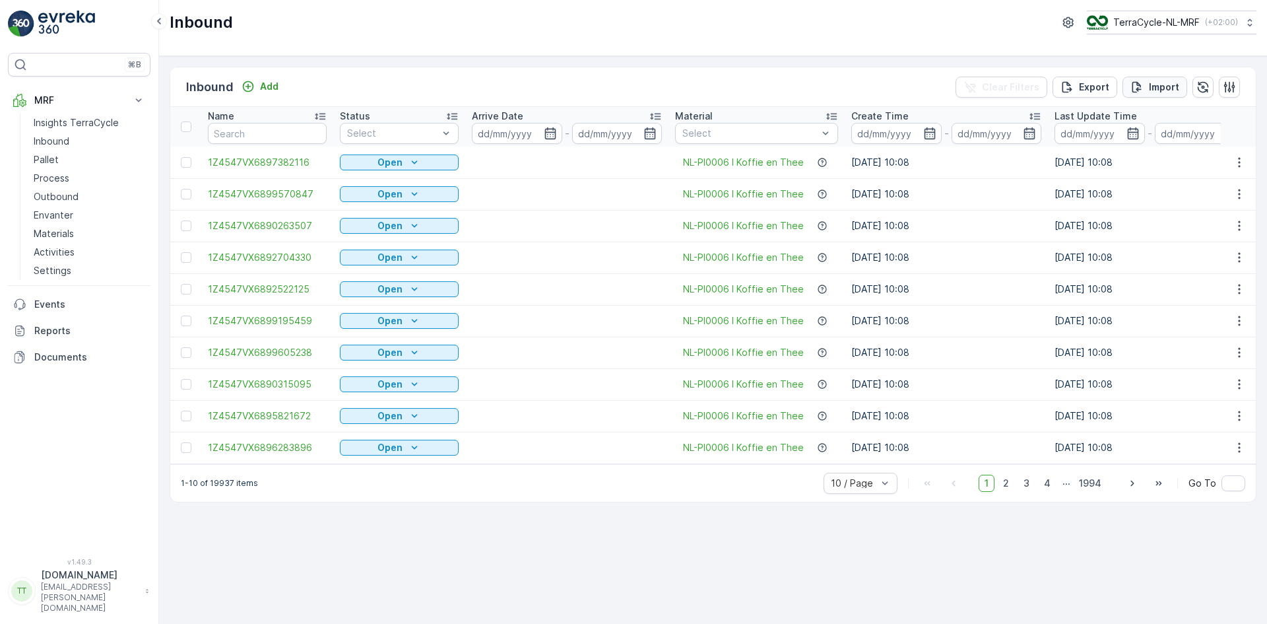
click at [1152, 90] on p "Import" at bounding box center [1164, 87] width 30 height 13
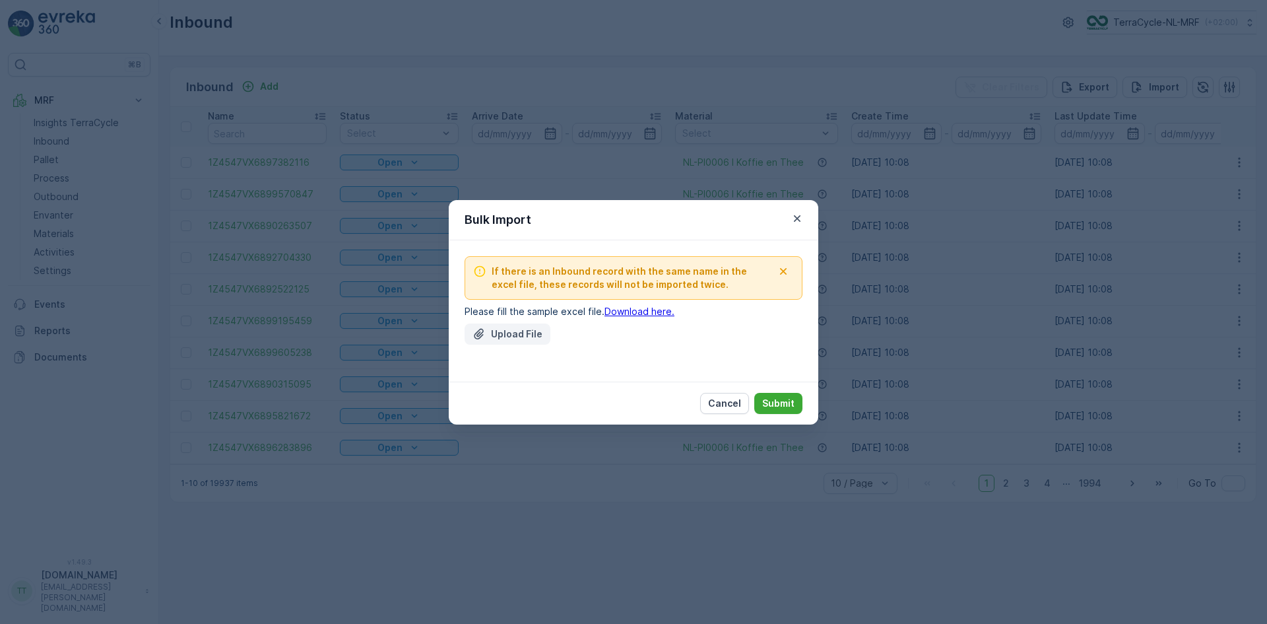
click at [498, 332] on p "Upload File" at bounding box center [516, 333] width 51 height 13
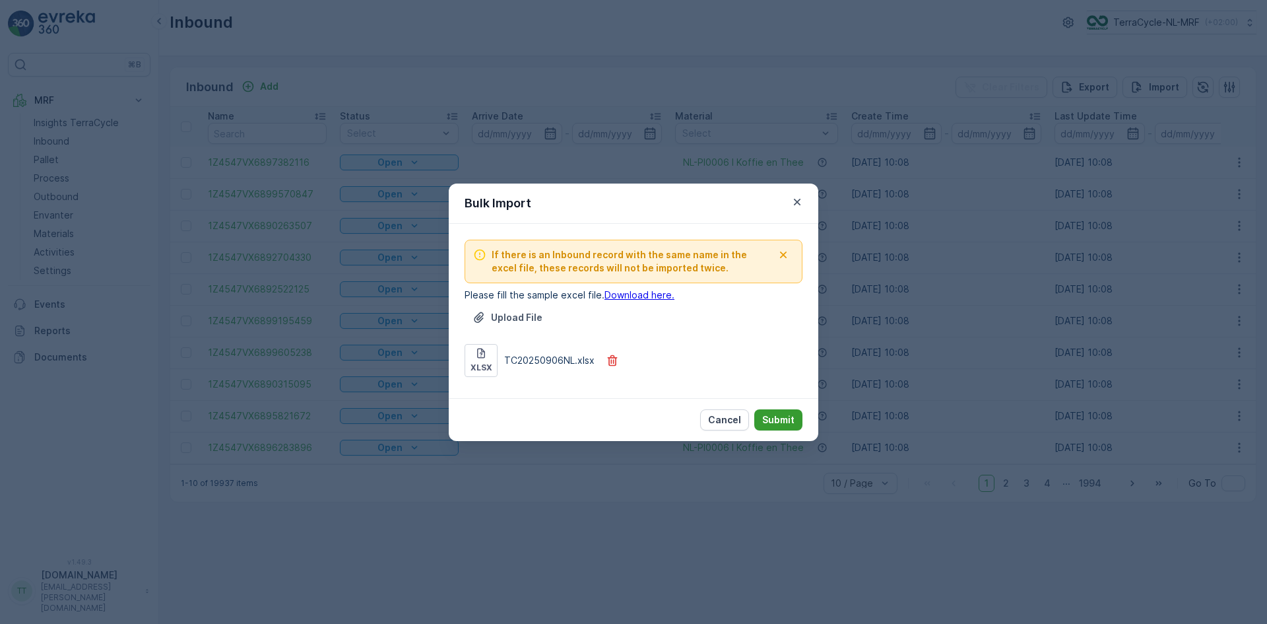
click at [786, 420] on p "Submit" at bounding box center [778, 419] width 32 height 13
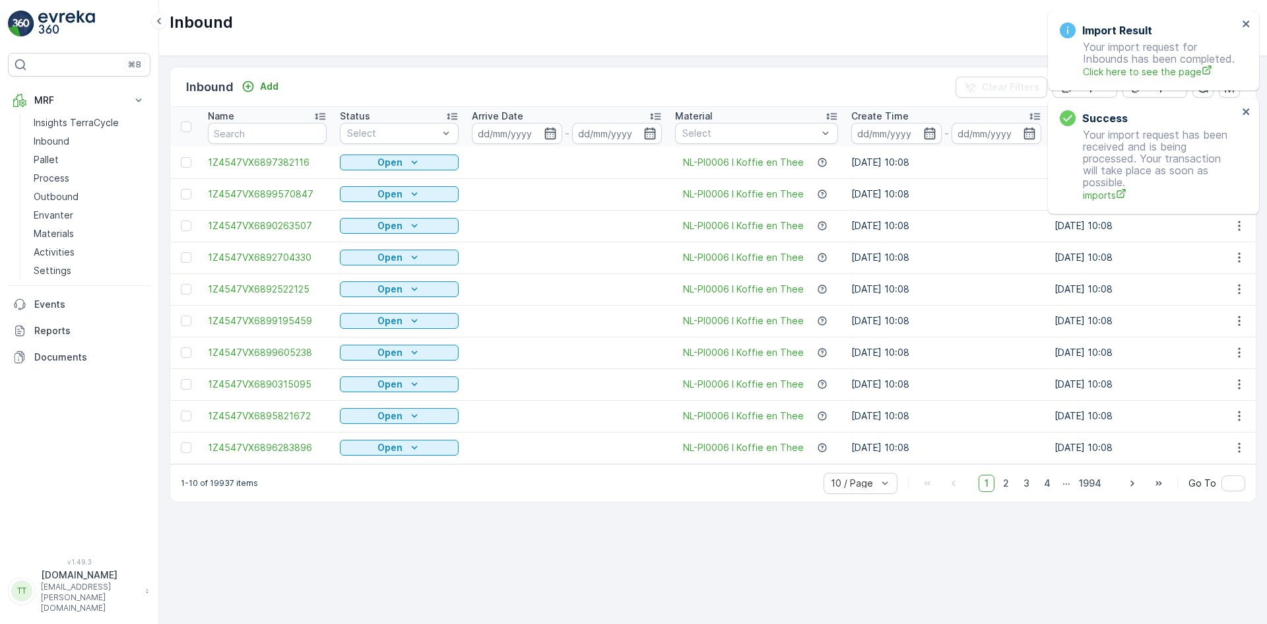
click at [1241, 24] on div "Import Result Your import request for Inbounds has been completed. Click here t…" at bounding box center [1149, 50] width 186 height 64
click at [1244, 24] on icon "close" at bounding box center [1246, 23] width 9 height 11
click at [1238, 24] on div "Import Result" at bounding box center [1149, 30] width 178 height 16
click at [1244, 24] on icon "close" at bounding box center [1246, 23] width 9 height 11
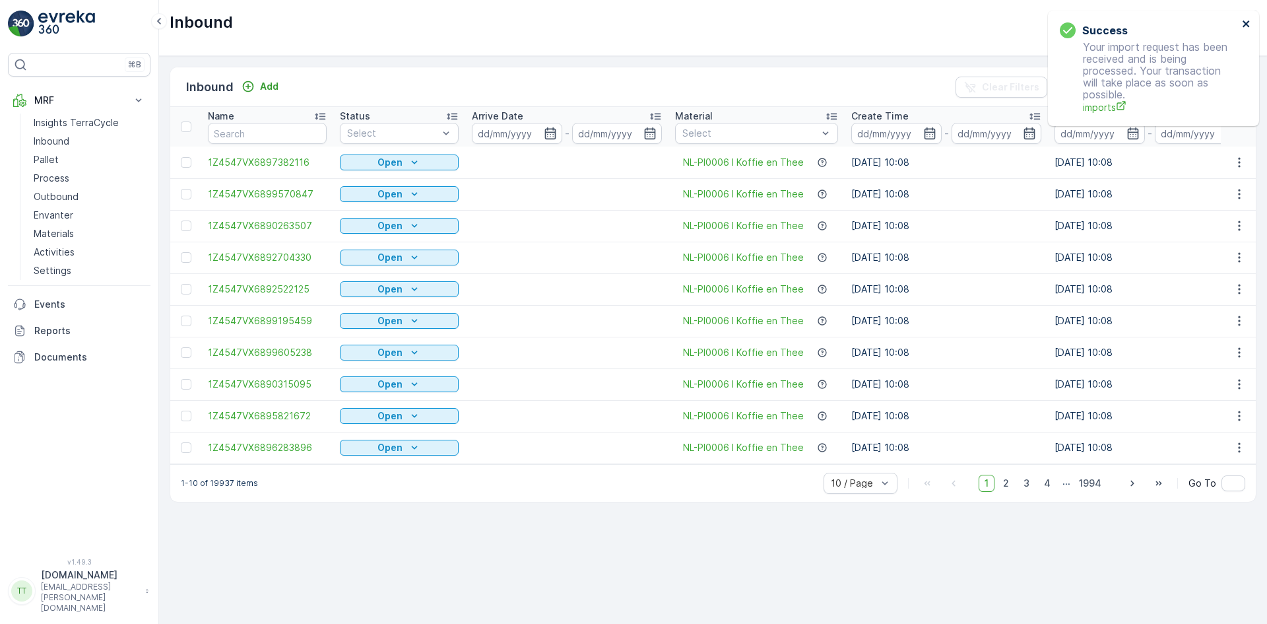
click at [1244, 24] on icon "close" at bounding box center [1246, 23] width 9 height 11
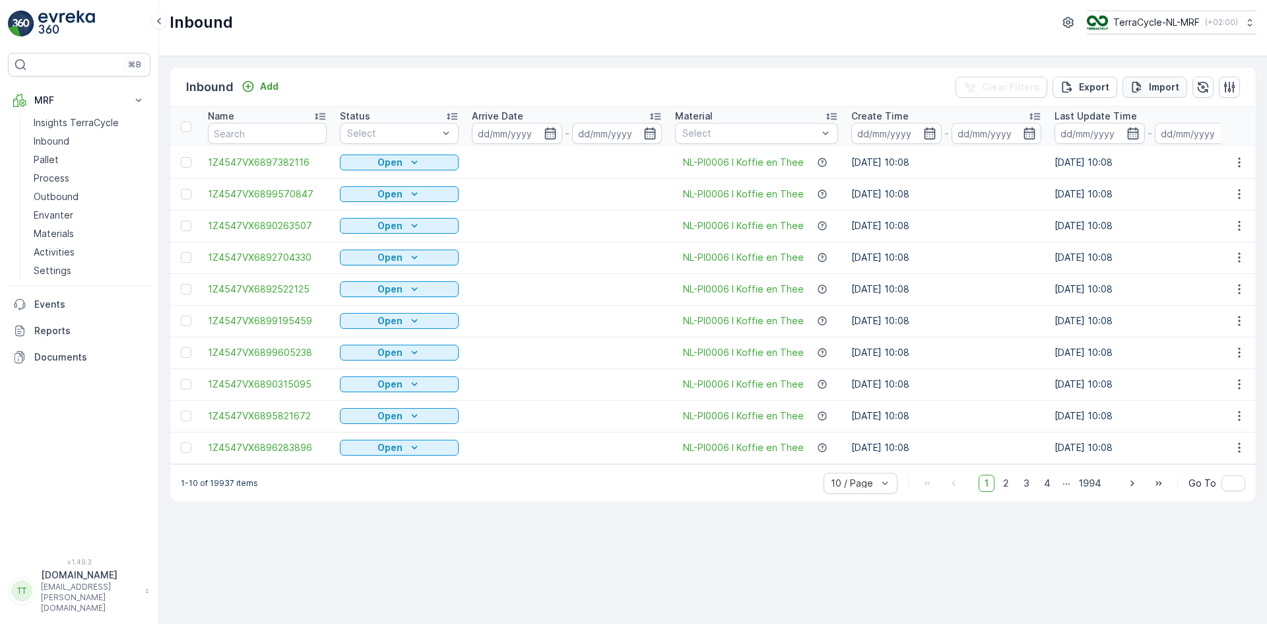
click at [1145, 92] on div "Import" at bounding box center [1154, 87] width 49 height 13
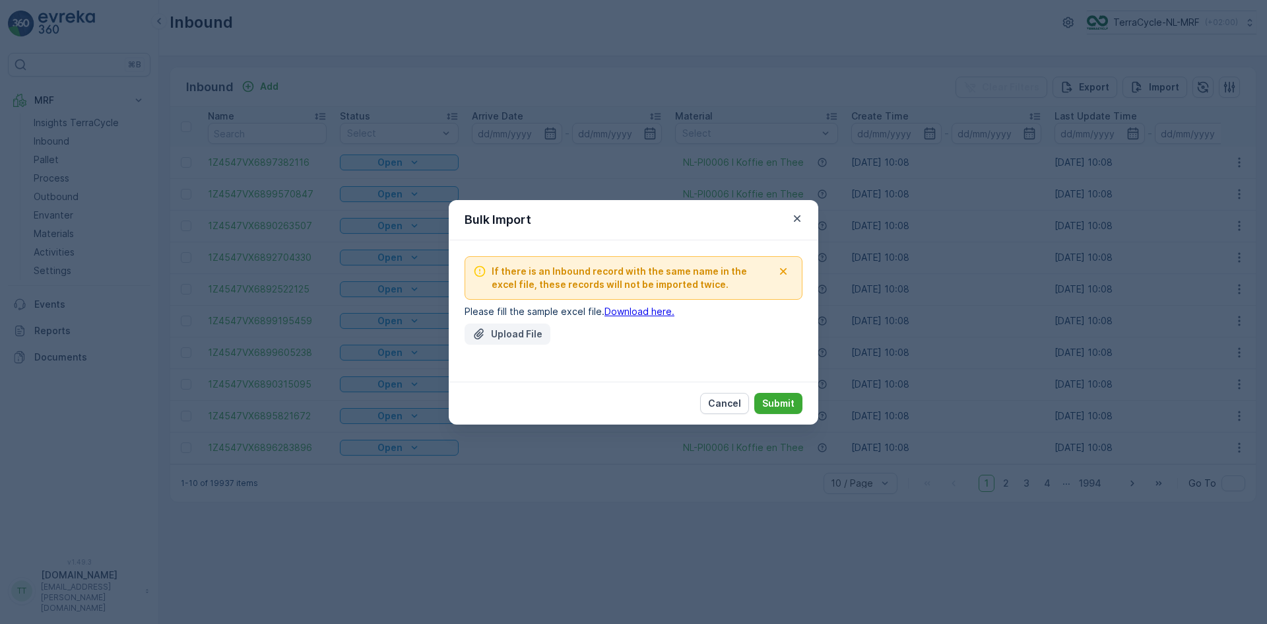
click at [513, 339] on p "Upload File" at bounding box center [516, 333] width 51 height 13
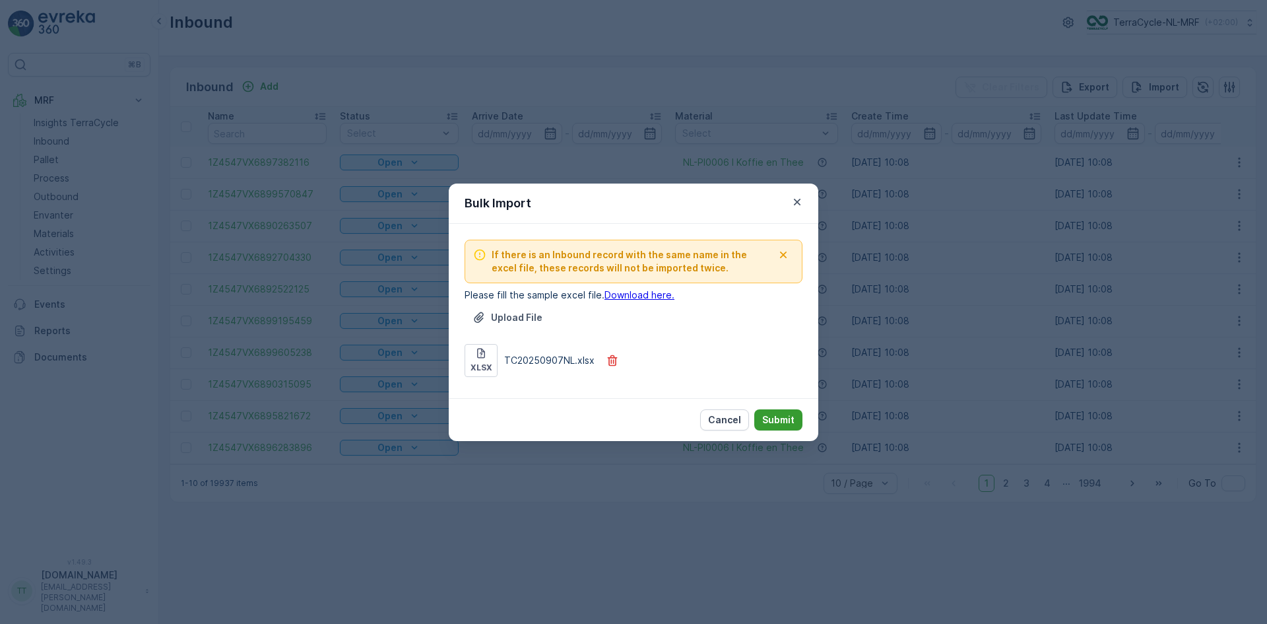
click at [785, 416] on p "Submit" at bounding box center [778, 419] width 32 height 13
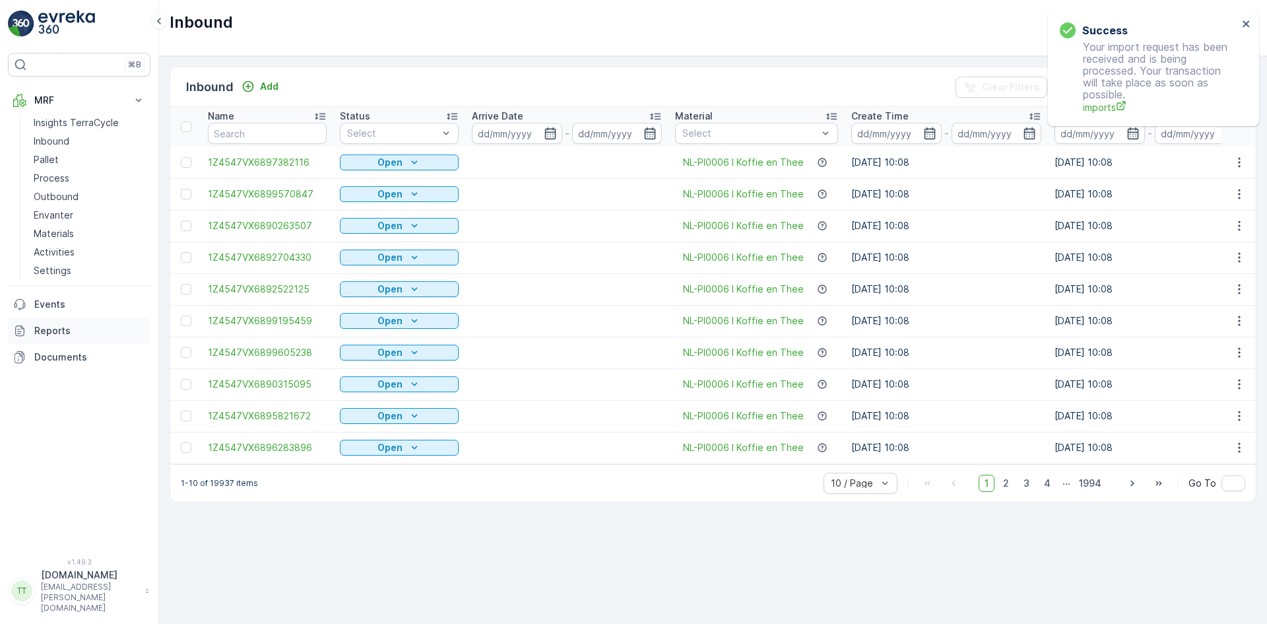
click at [32, 319] on link "Reports" at bounding box center [79, 330] width 143 height 26
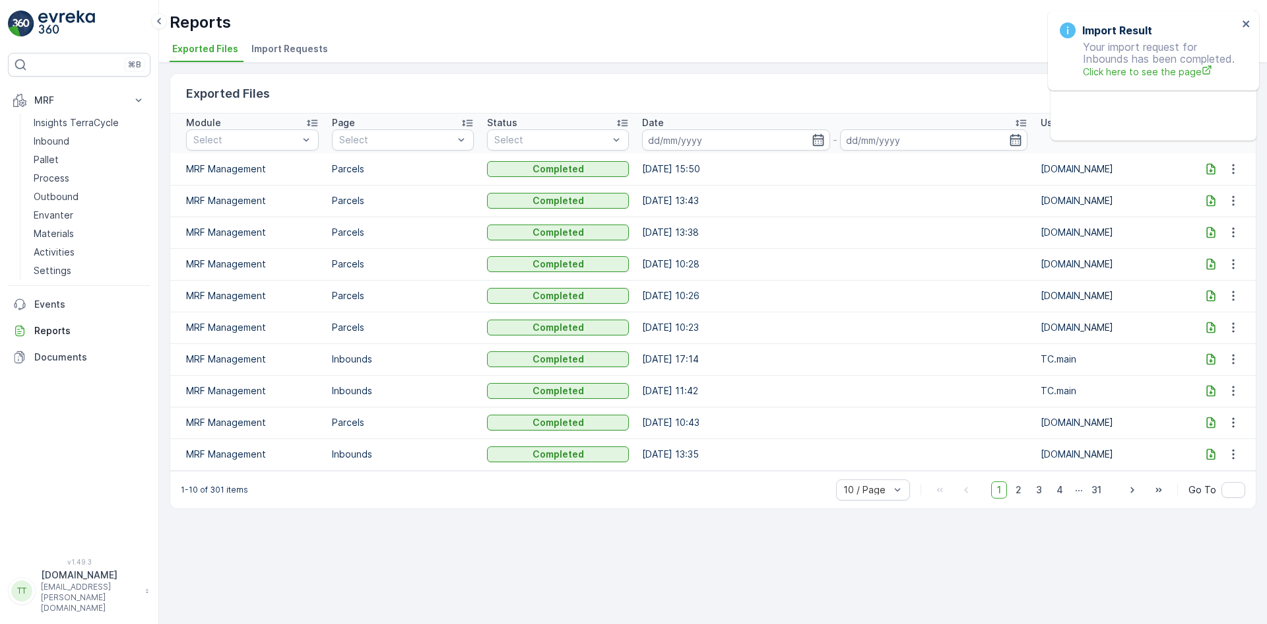
click at [297, 49] on span "Import Requests" at bounding box center [289, 48] width 77 height 13
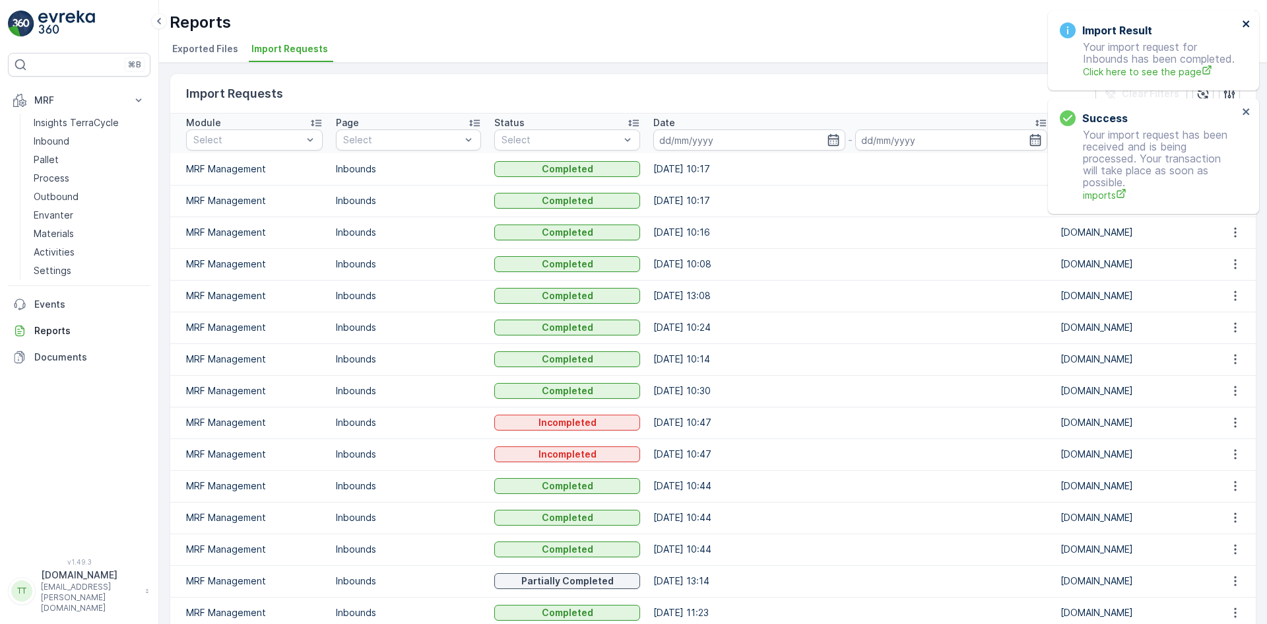
click at [1243, 24] on icon "close" at bounding box center [1246, 23] width 9 height 11
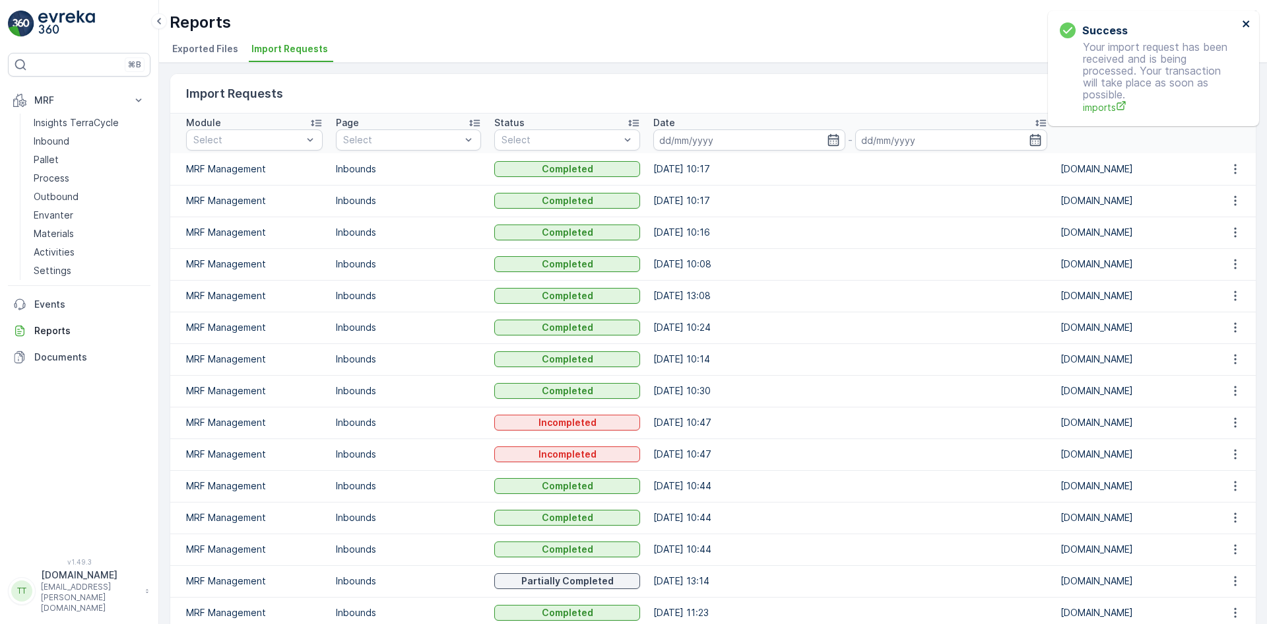
click at [1244, 24] on icon "close" at bounding box center [1246, 23] width 9 height 11
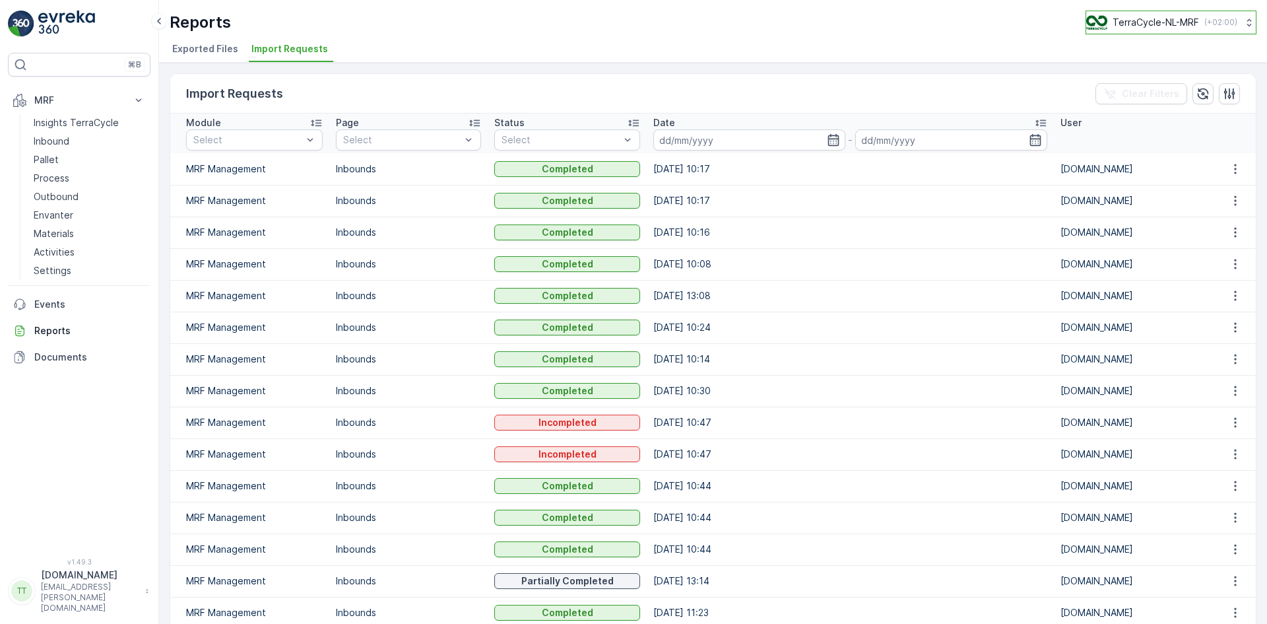
click at [1145, 24] on p "TerraCycle-NL-MRF" at bounding box center [1156, 22] width 86 height 13
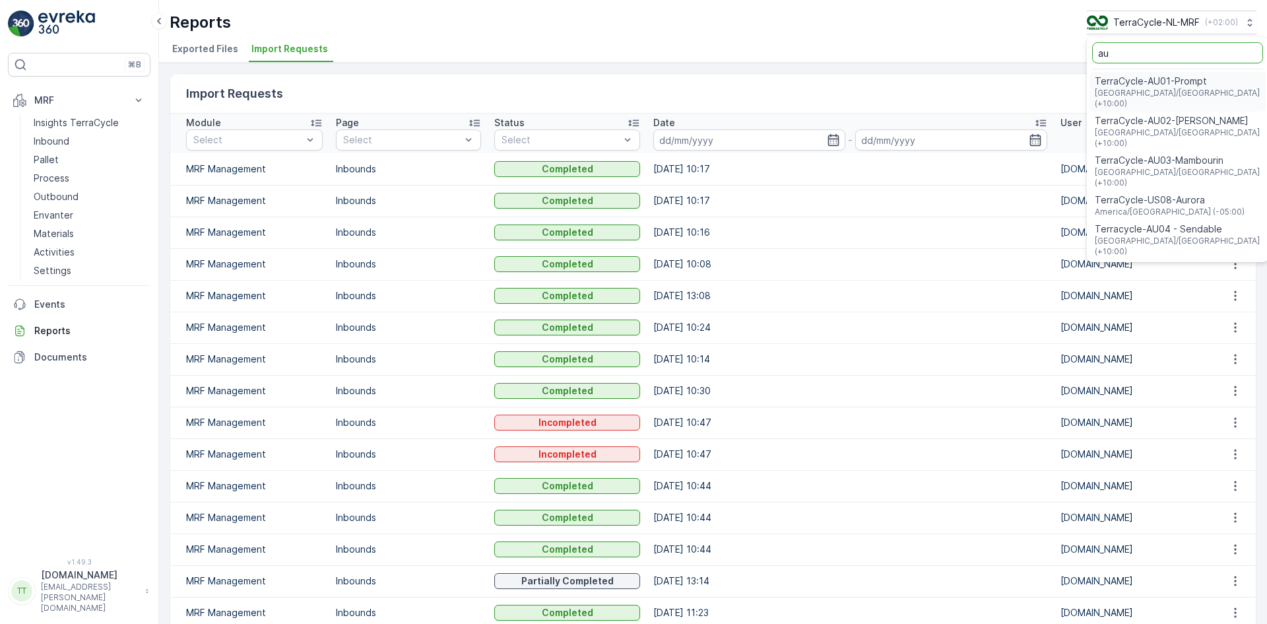
type input "au"
click at [1146, 88] on span "Australia/Sydney (+10:00)" at bounding box center [1178, 98] width 166 height 21
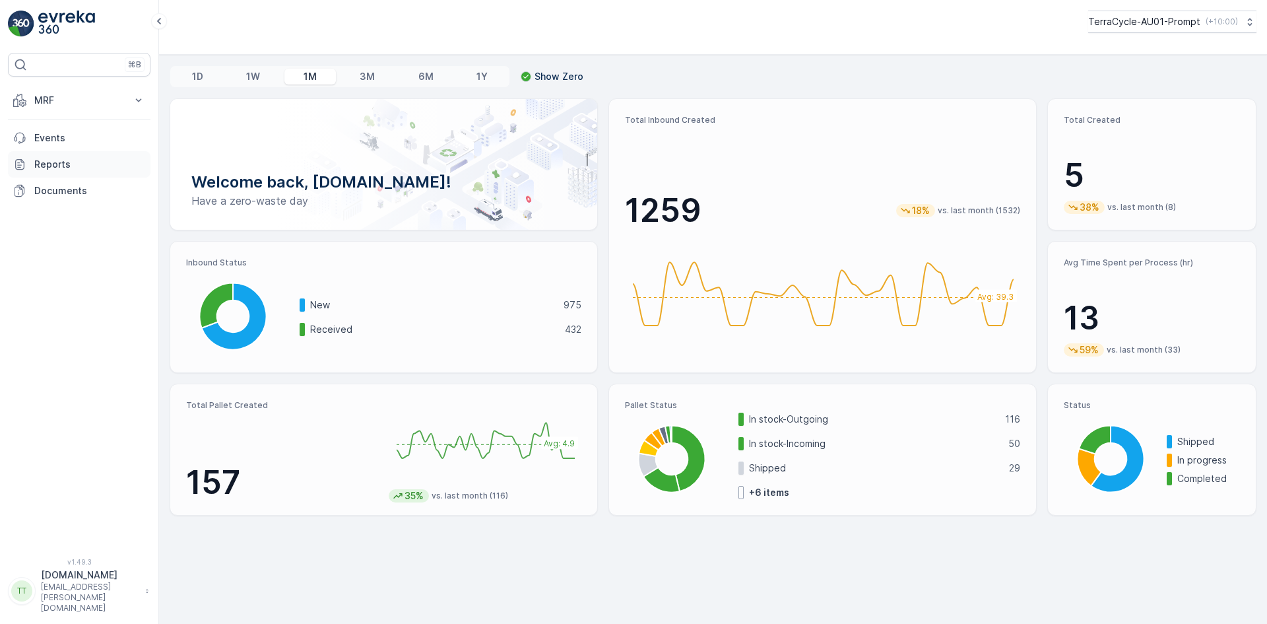
click at [57, 162] on p "Reports" at bounding box center [89, 164] width 111 height 13
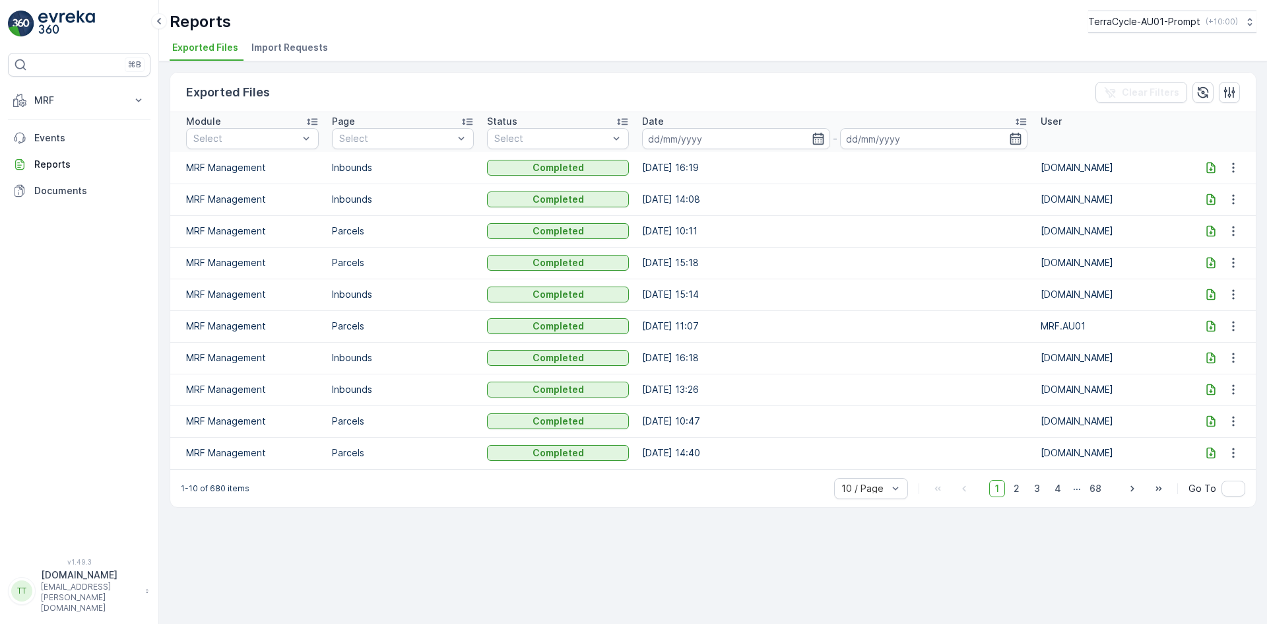
click at [282, 49] on span "Import Requests" at bounding box center [289, 47] width 77 height 13
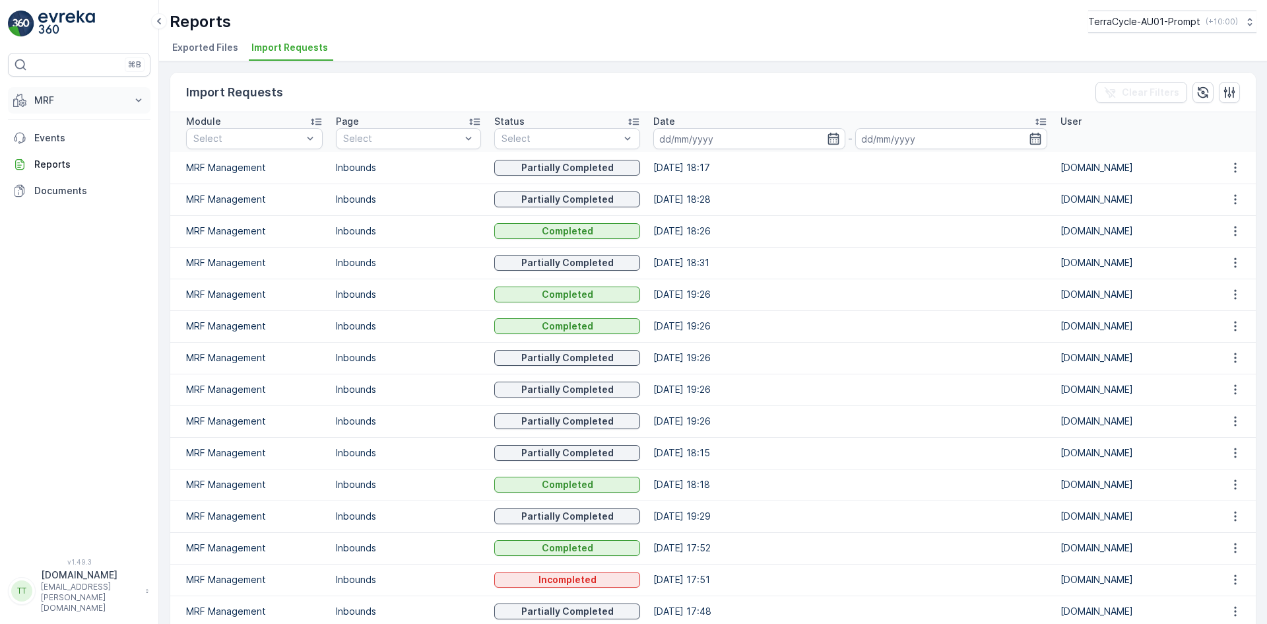
click at [69, 101] on p "MRF" at bounding box center [79, 100] width 90 height 13
click at [63, 137] on p "Inbound" at bounding box center [52, 141] width 36 height 13
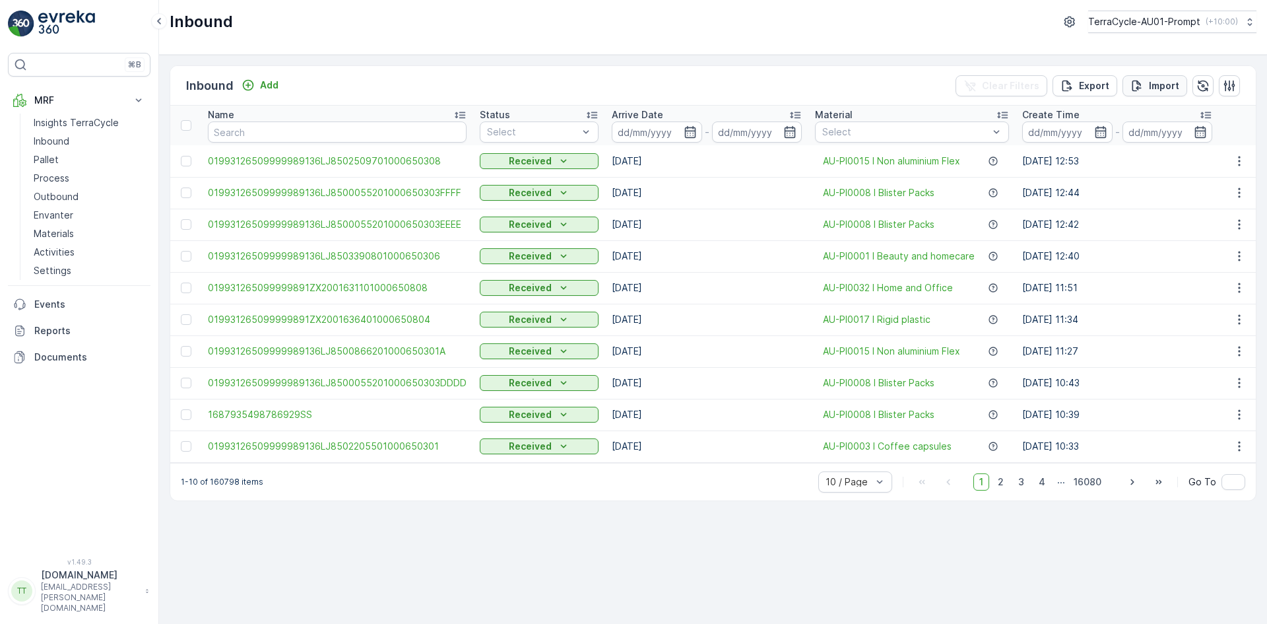
click at [1172, 92] on button "Import" at bounding box center [1155, 85] width 65 height 21
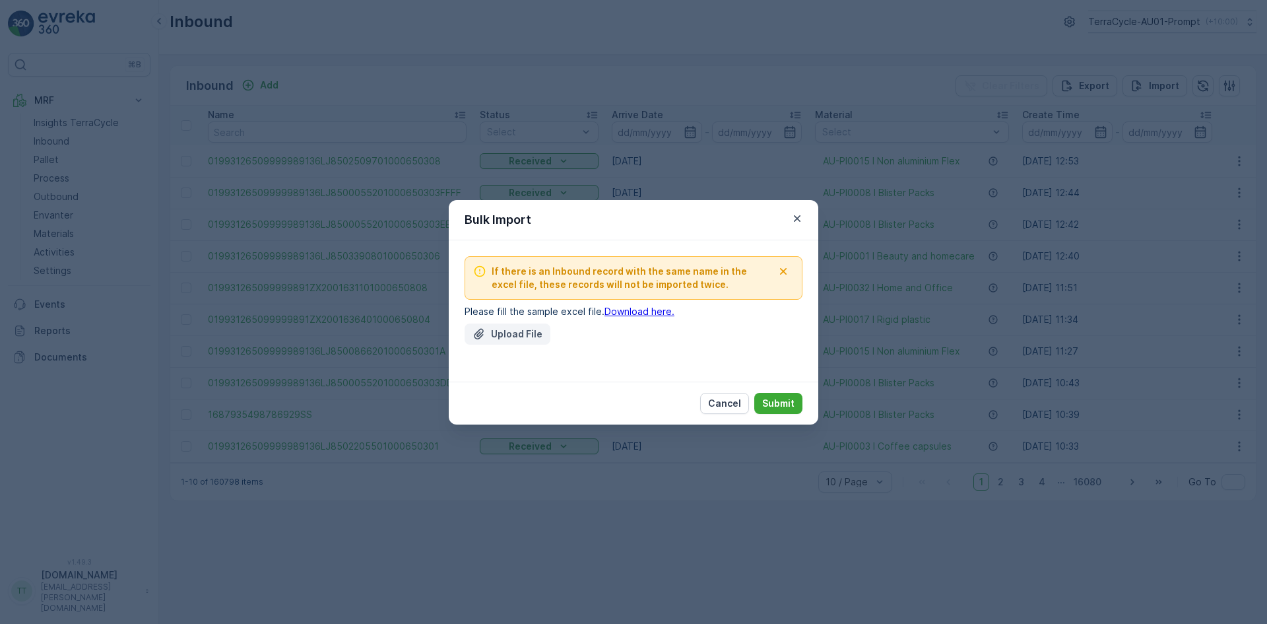
click at [523, 335] on p "Upload File" at bounding box center [516, 333] width 51 height 13
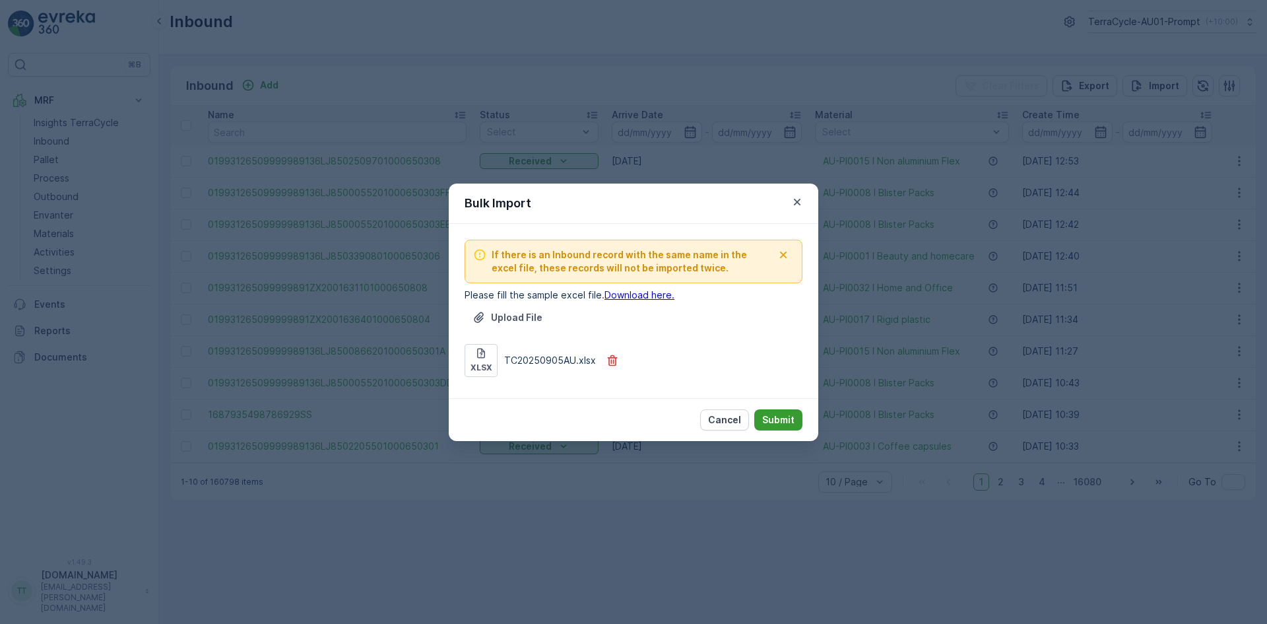
click at [781, 416] on p "Submit" at bounding box center [778, 419] width 32 height 13
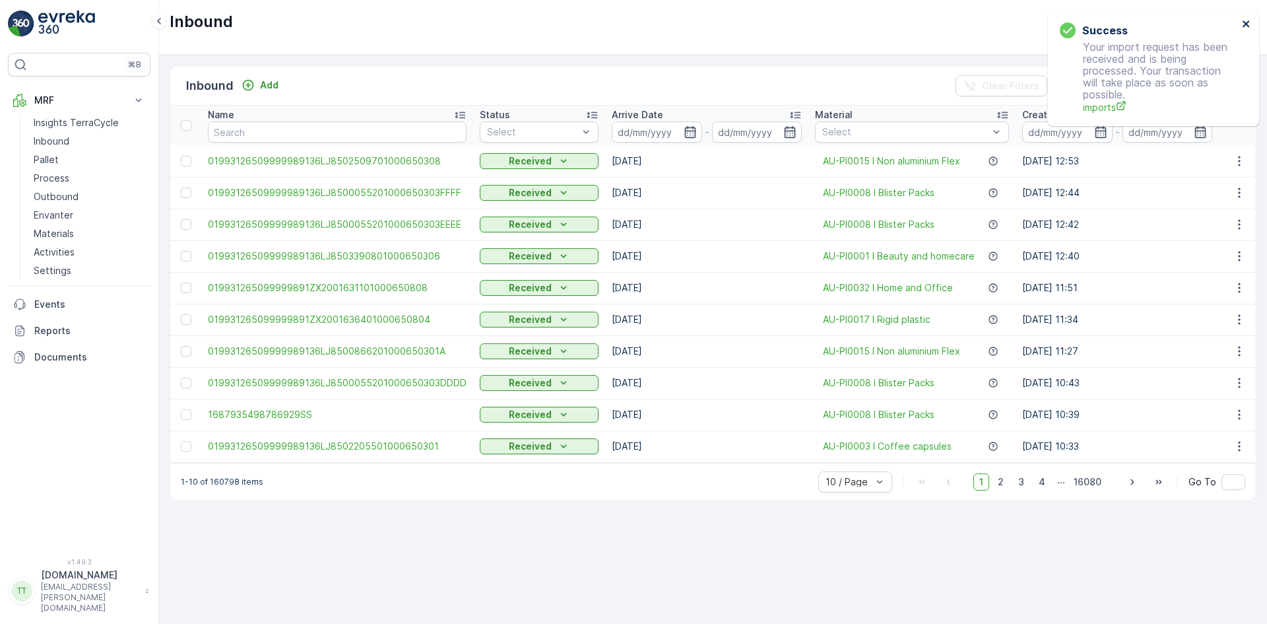
click at [1246, 19] on icon "close" at bounding box center [1246, 23] width 9 height 11
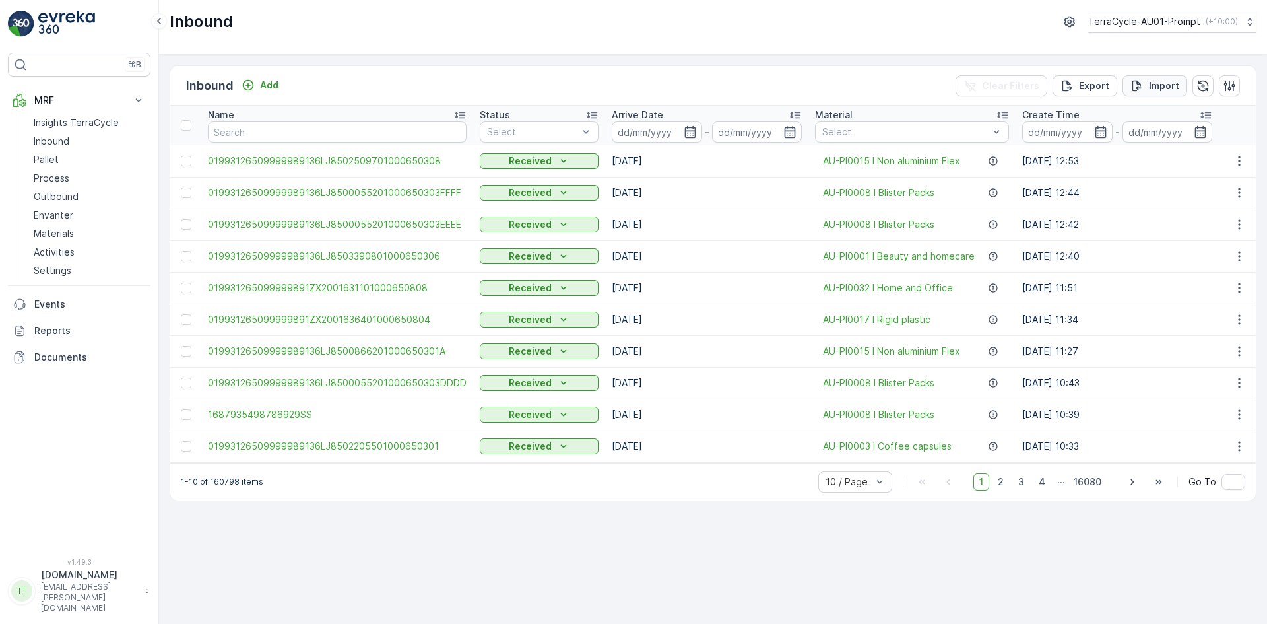
click at [1164, 82] on p "Import" at bounding box center [1164, 85] width 30 height 13
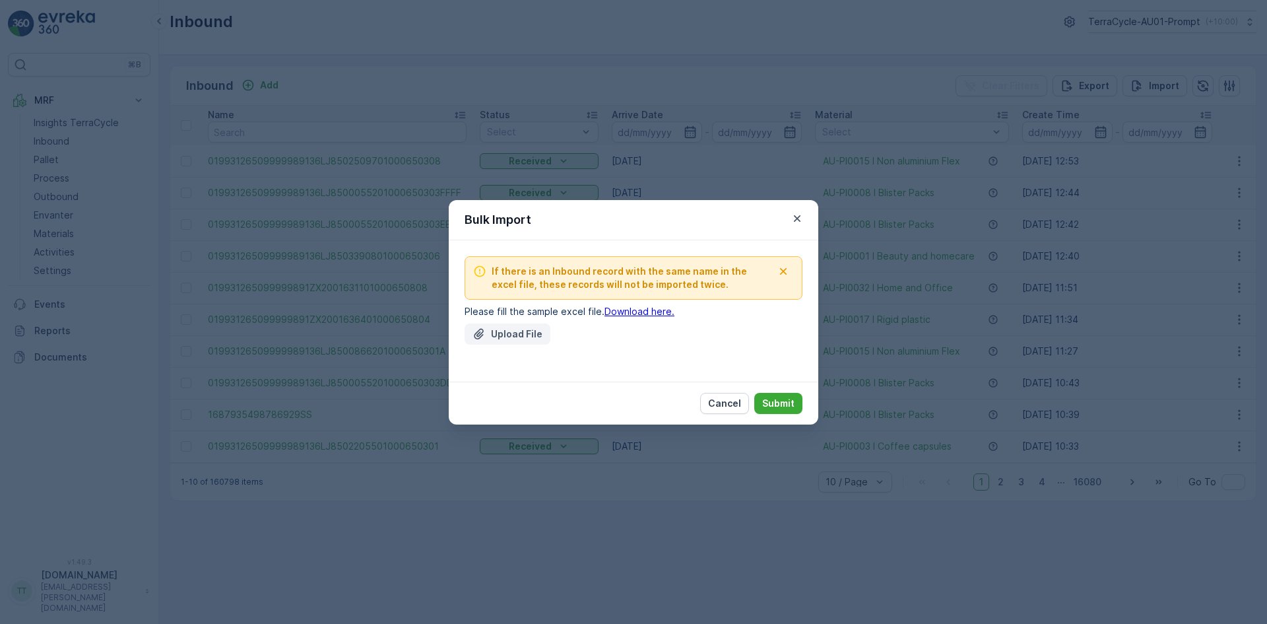
click at [508, 332] on p "Upload File" at bounding box center [516, 333] width 51 height 13
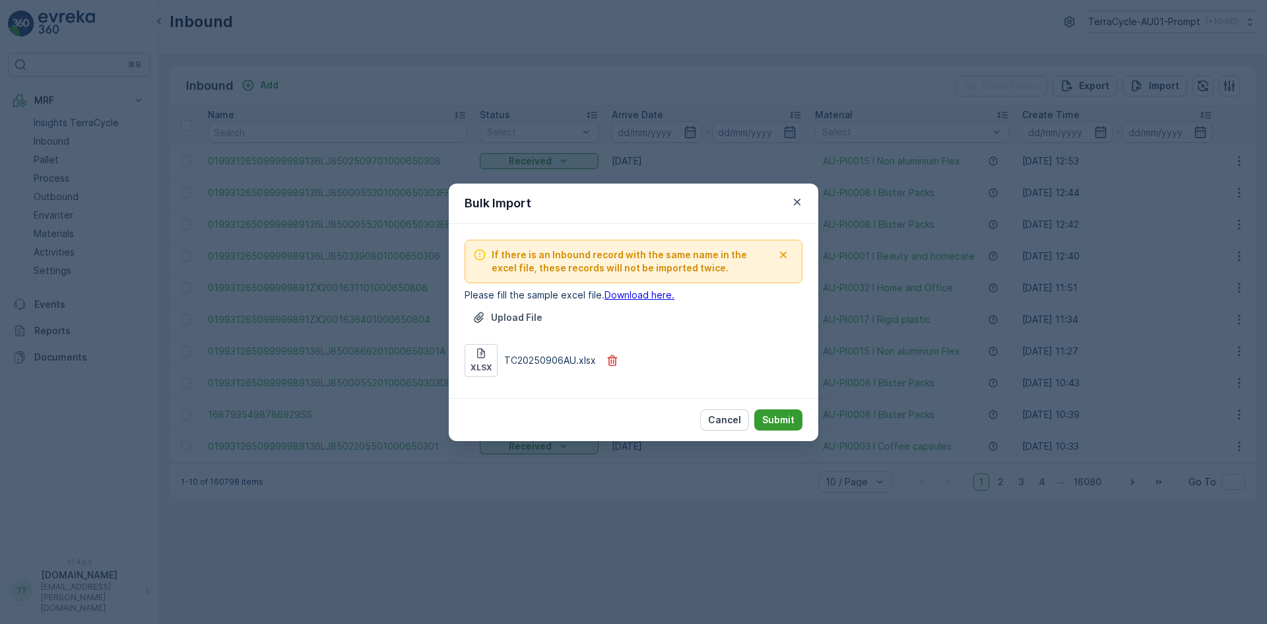
click at [778, 416] on p "Submit" at bounding box center [778, 419] width 32 height 13
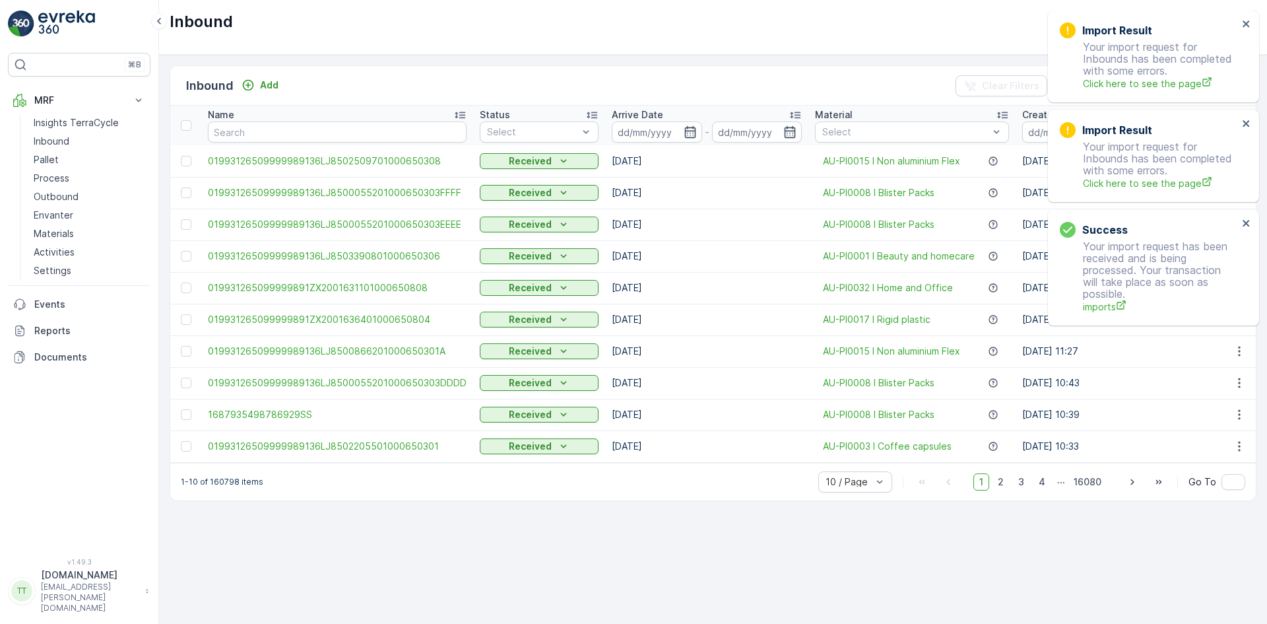
click at [1238, 26] on div "Import Result" at bounding box center [1149, 30] width 178 height 16
click at [1244, 25] on icon "close" at bounding box center [1246, 23] width 7 height 7
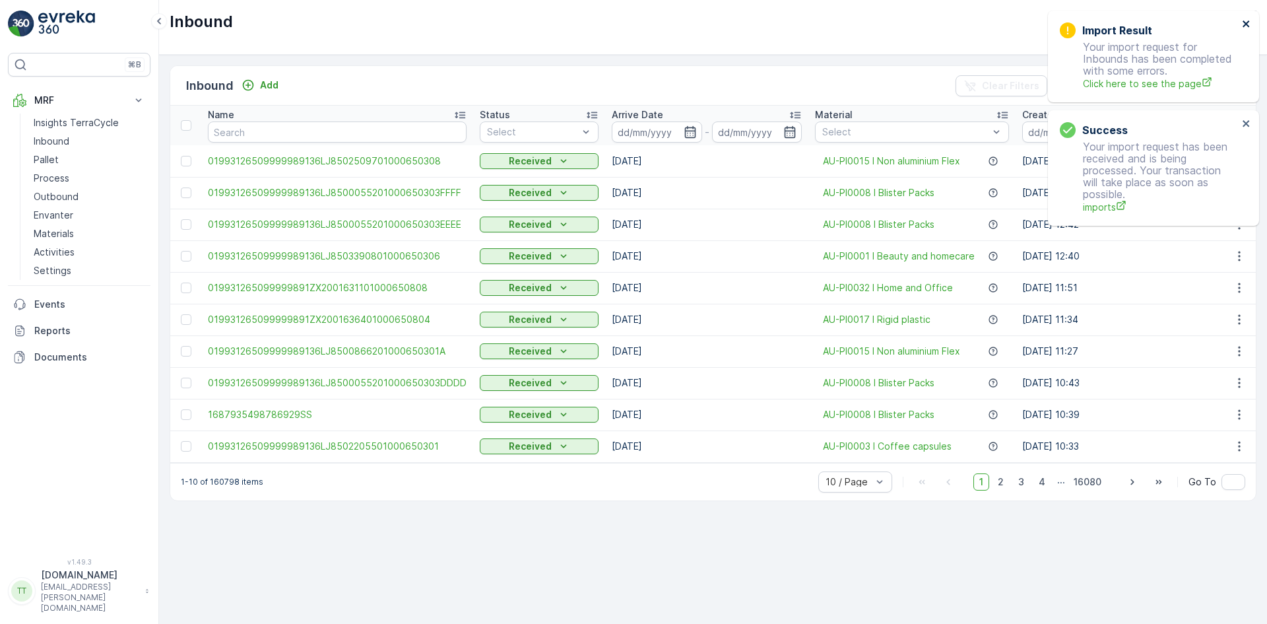
click at [1244, 24] on icon "close" at bounding box center [1246, 23] width 9 height 11
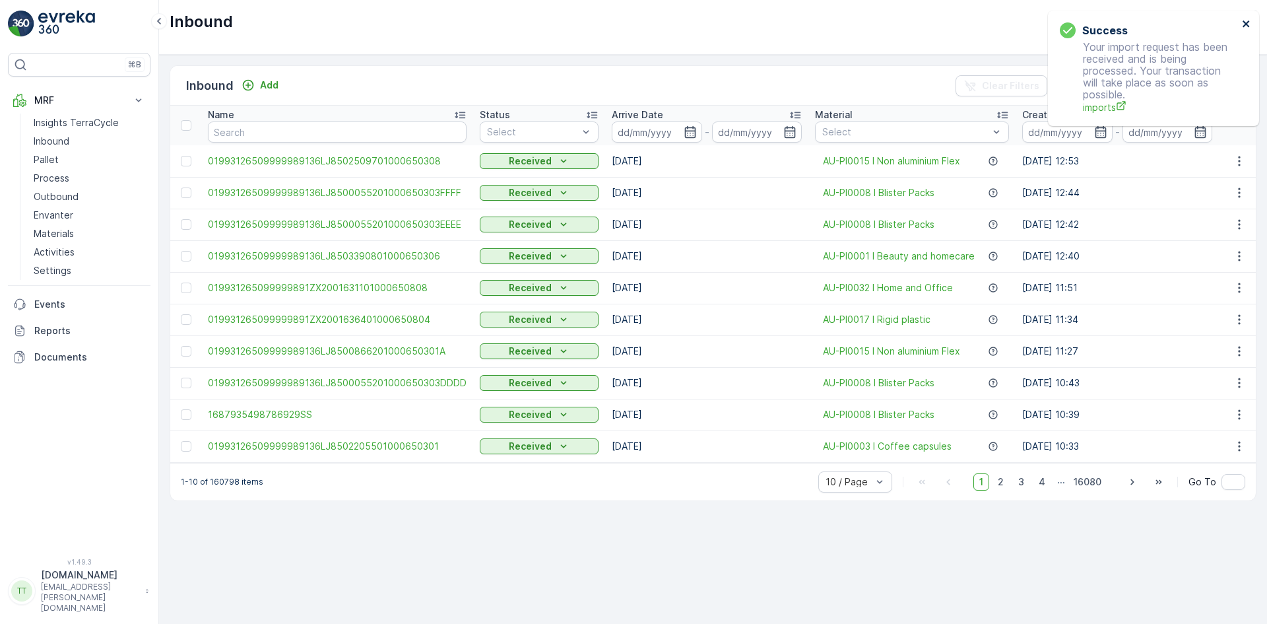
click at [1244, 24] on icon "close" at bounding box center [1246, 23] width 9 height 11
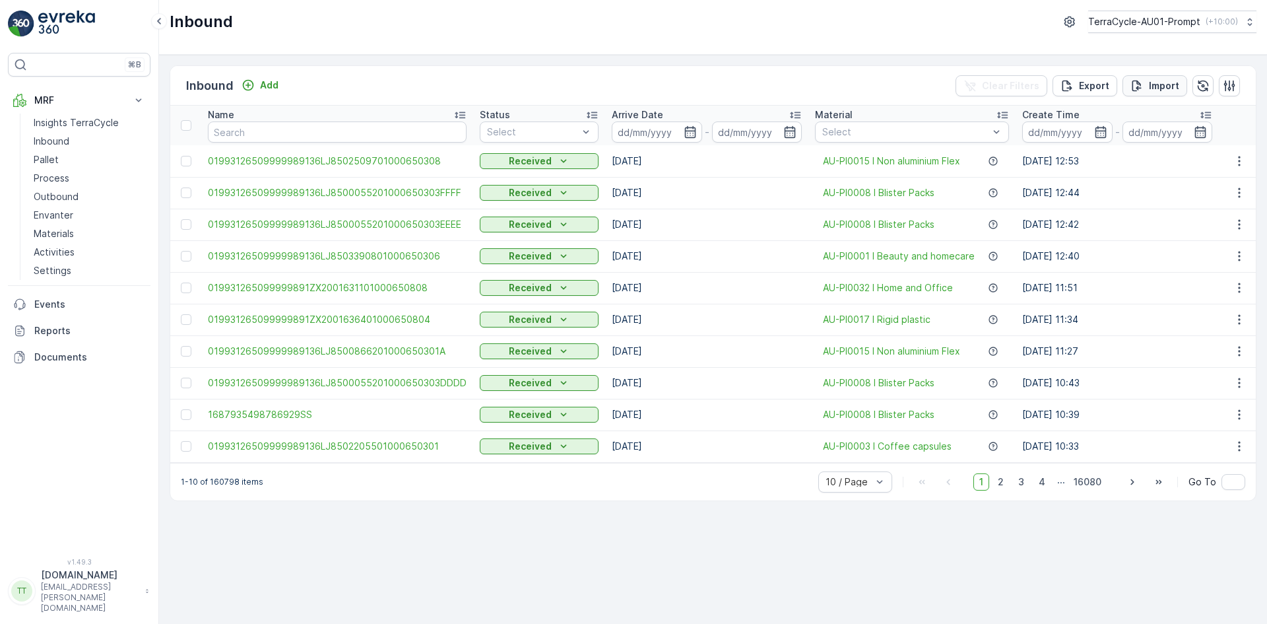
click at [1161, 81] on p "Import" at bounding box center [1164, 85] width 30 height 13
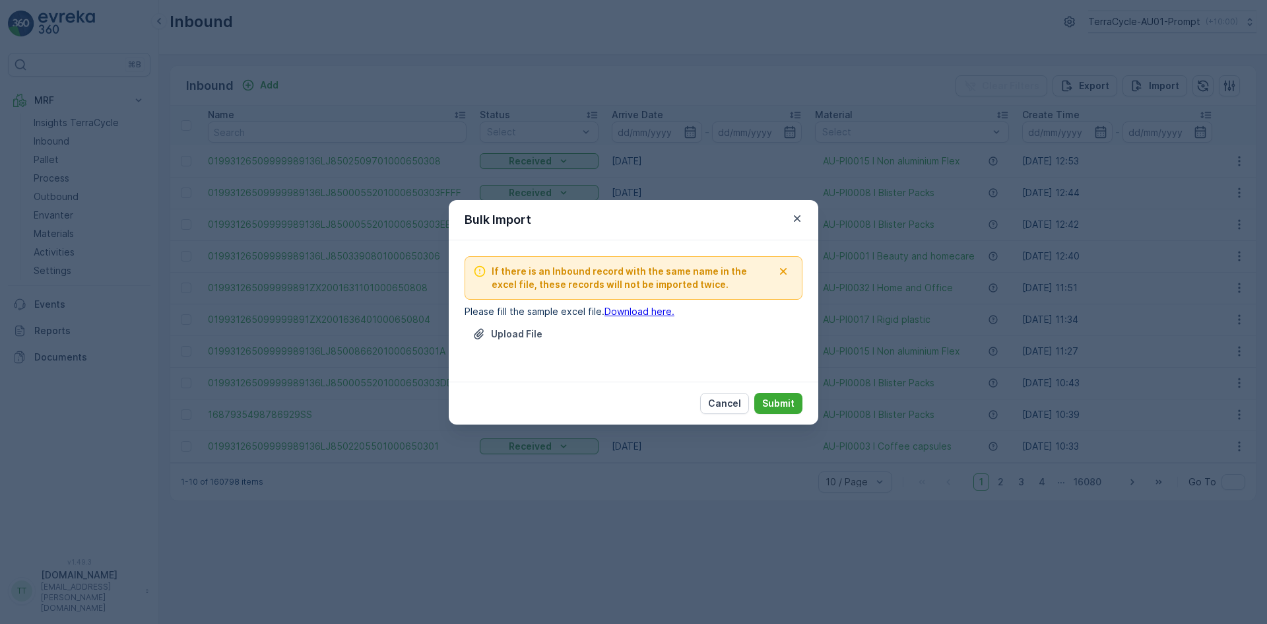
click at [510, 348] on div "Upload File" at bounding box center [634, 341] width 338 height 37
click at [505, 333] on p "Upload File" at bounding box center [516, 333] width 51 height 13
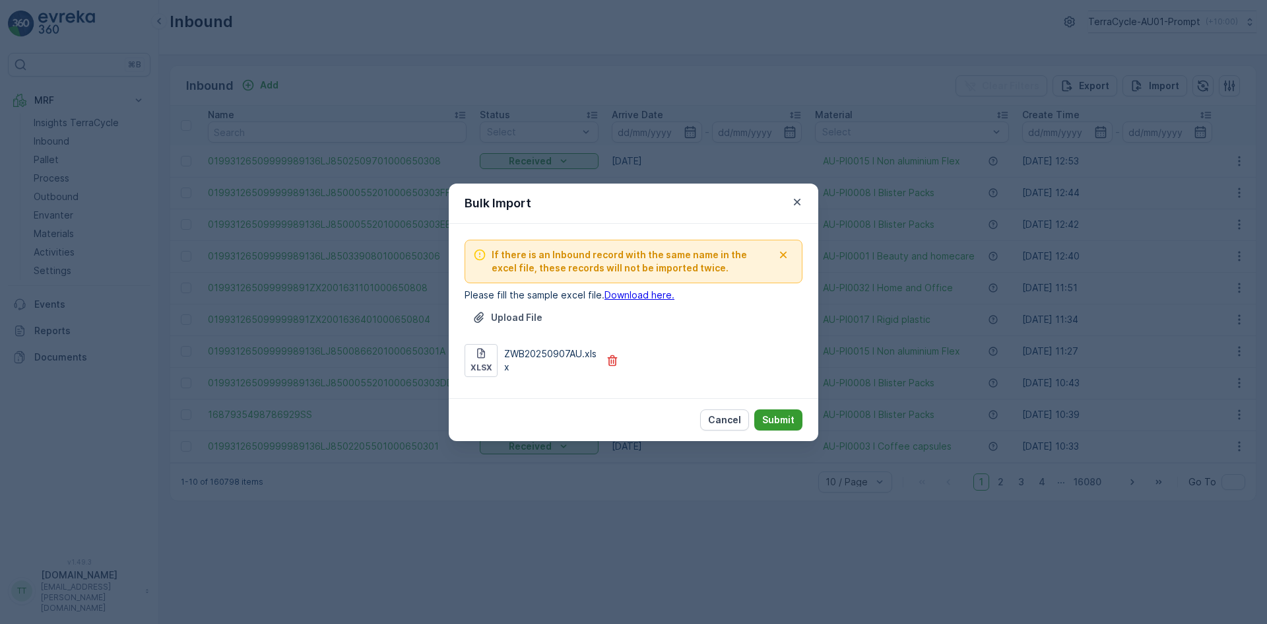
click at [776, 416] on p "Submit" at bounding box center [778, 419] width 32 height 13
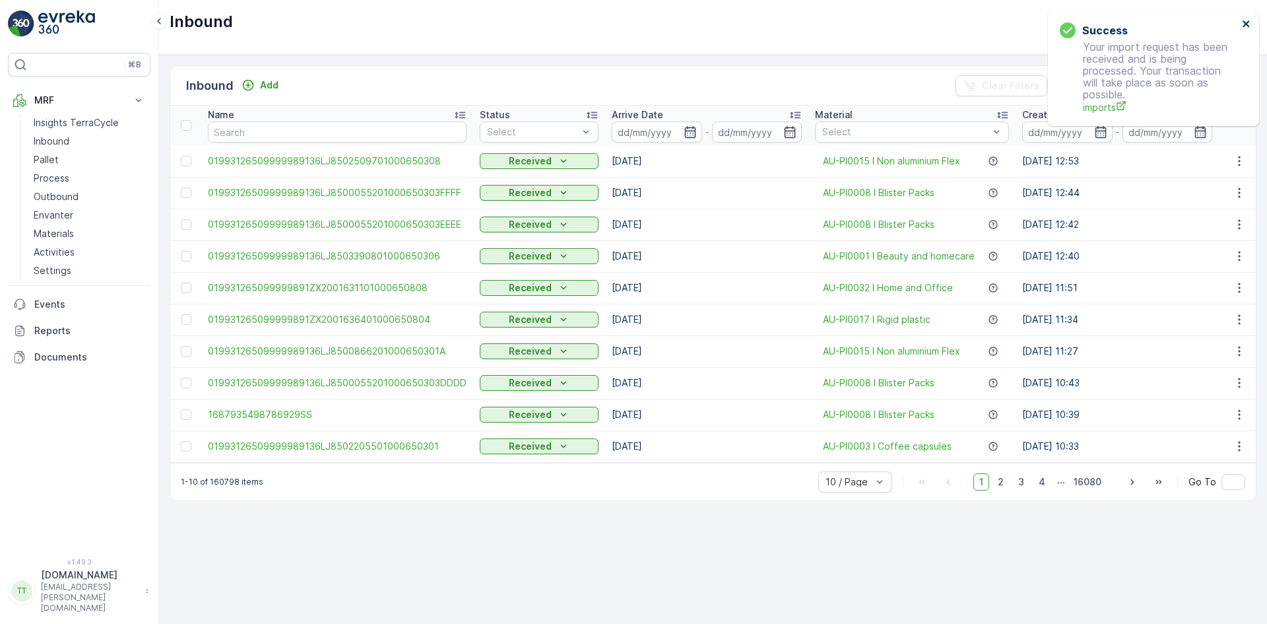
click at [1247, 19] on icon "close" at bounding box center [1246, 23] width 9 height 11
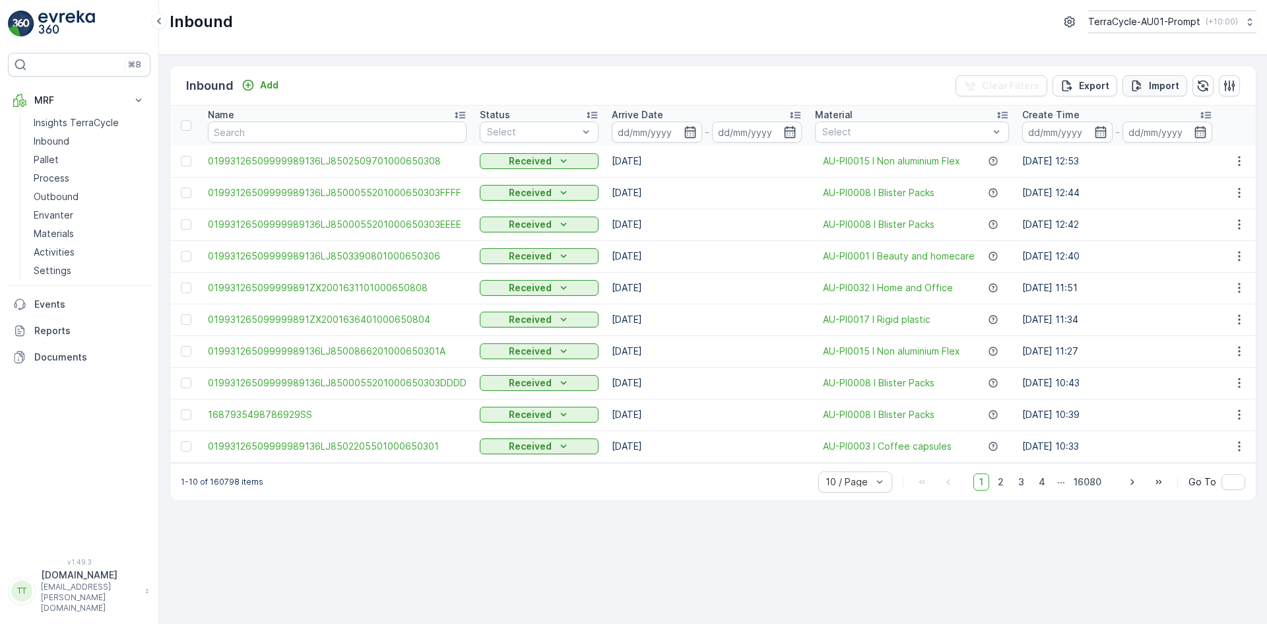
click at [1154, 83] on p "Import" at bounding box center [1164, 85] width 30 height 13
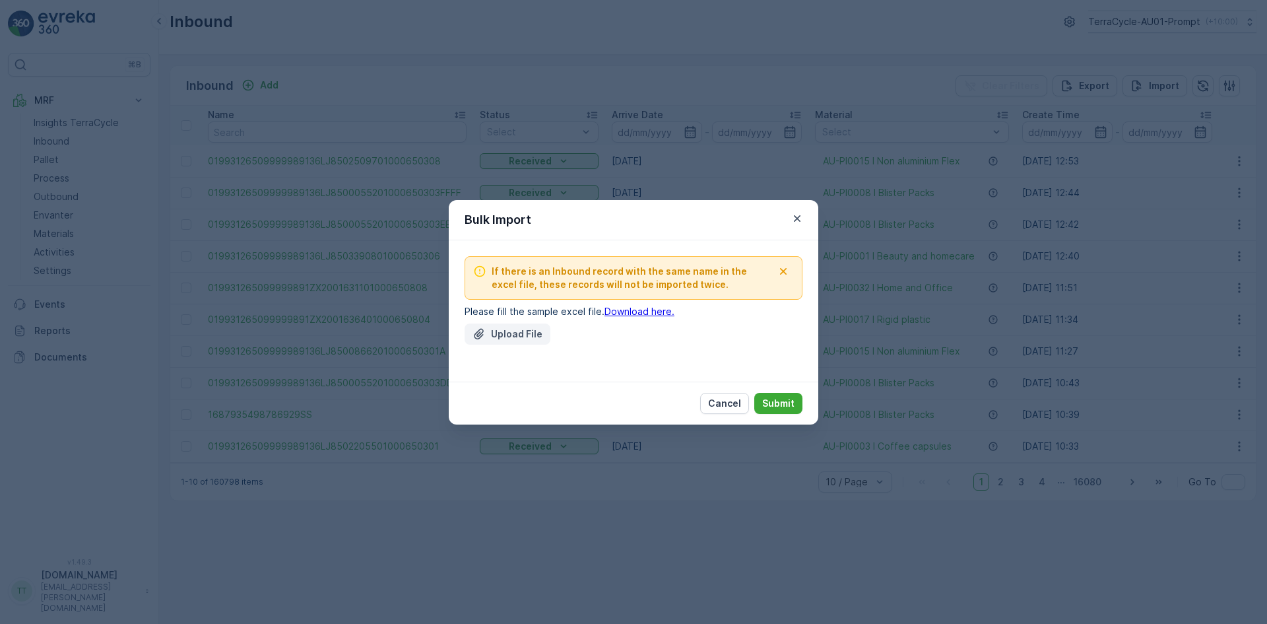
click at [490, 336] on div "Upload File" at bounding box center [508, 333] width 70 height 13
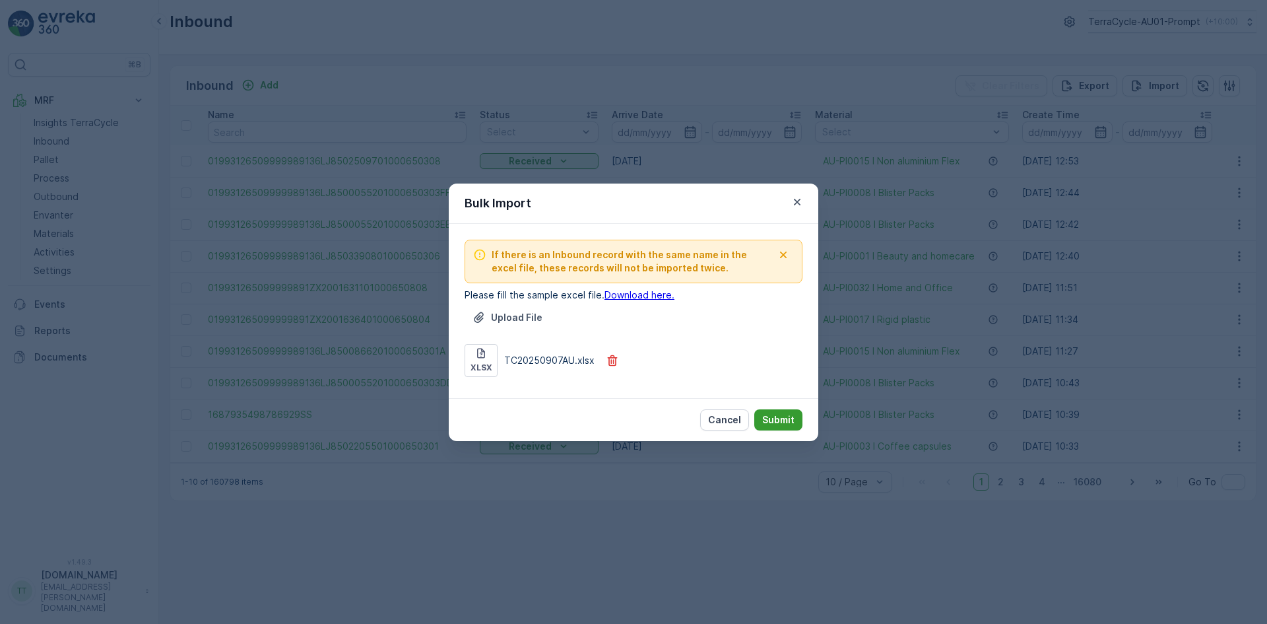
click at [787, 421] on p "Submit" at bounding box center [778, 419] width 32 height 13
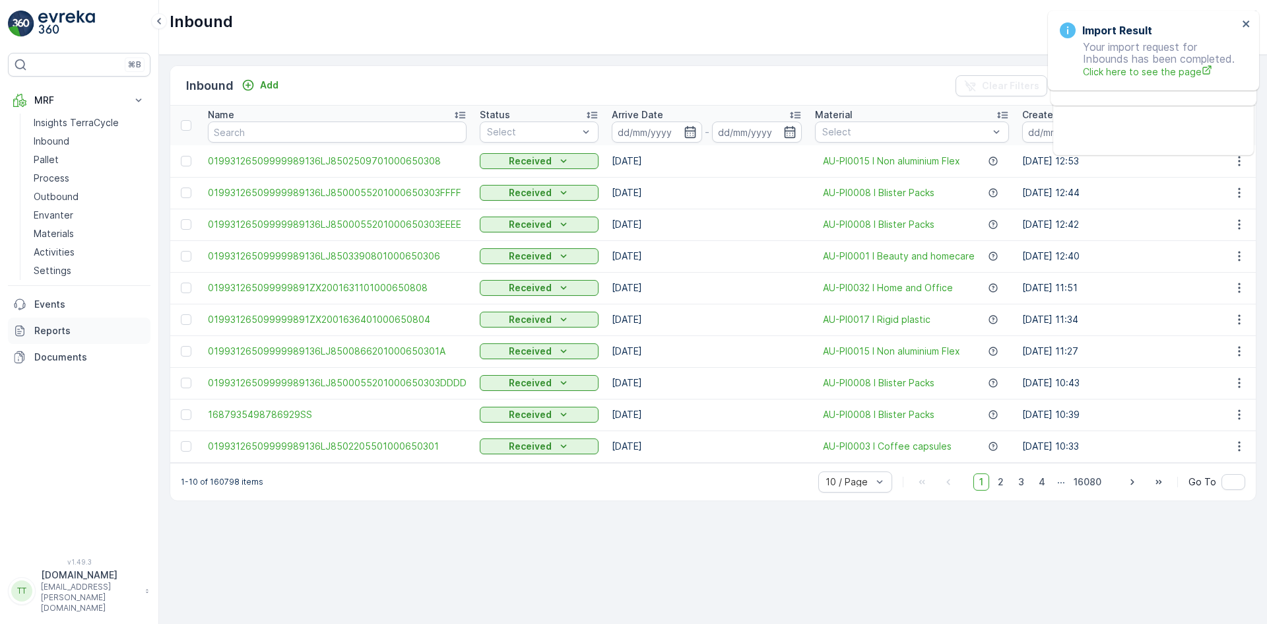
click at [56, 327] on p "Reports" at bounding box center [89, 330] width 111 height 13
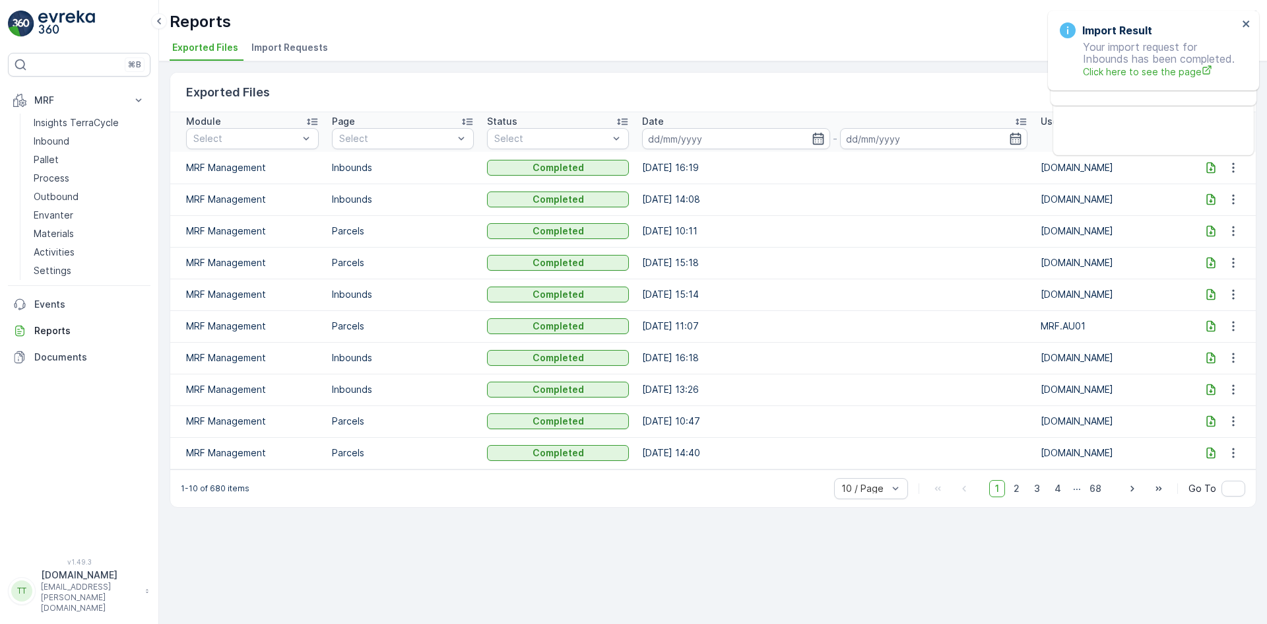
click at [302, 45] on span "Import Requests" at bounding box center [289, 47] width 77 height 13
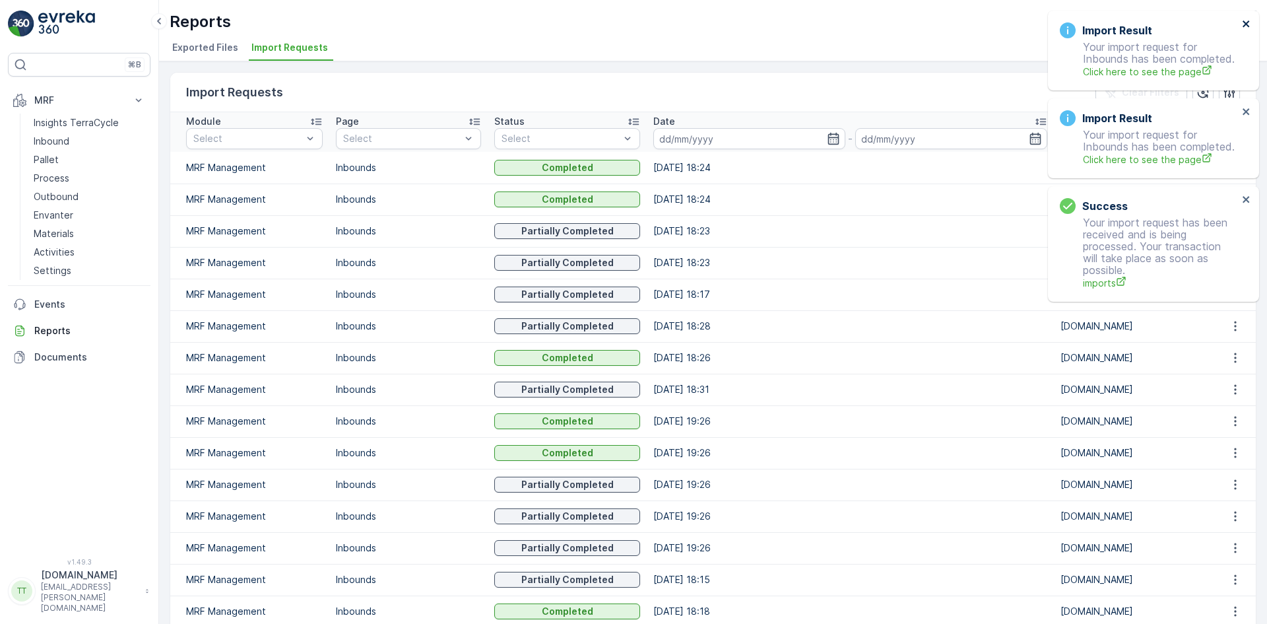
click at [1247, 20] on icon "close" at bounding box center [1246, 23] width 9 height 11
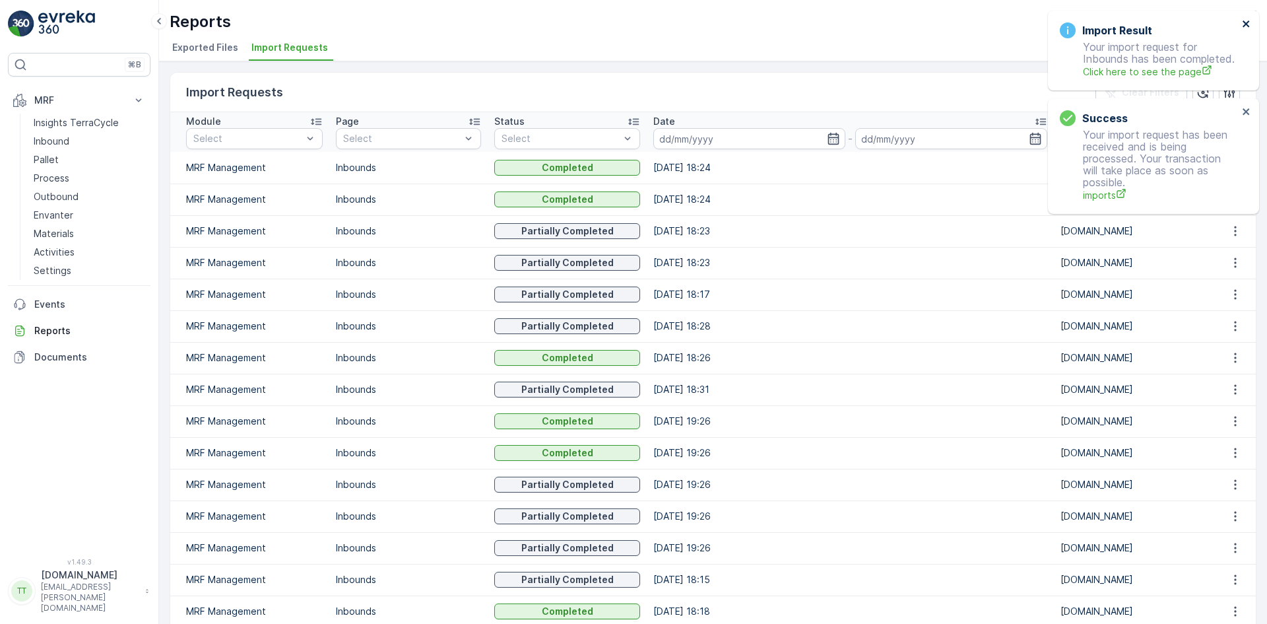
click at [1247, 20] on icon "close" at bounding box center [1246, 23] width 9 height 11
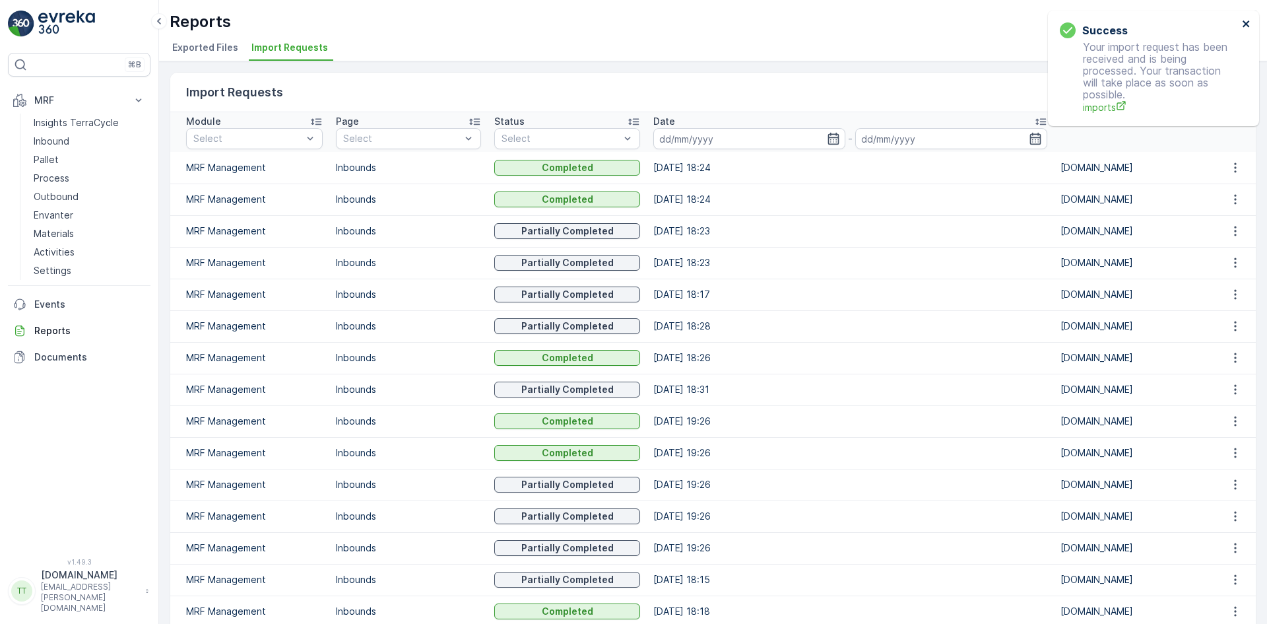
click at [1246, 20] on icon "close" at bounding box center [1246, 23] width 9 height 11
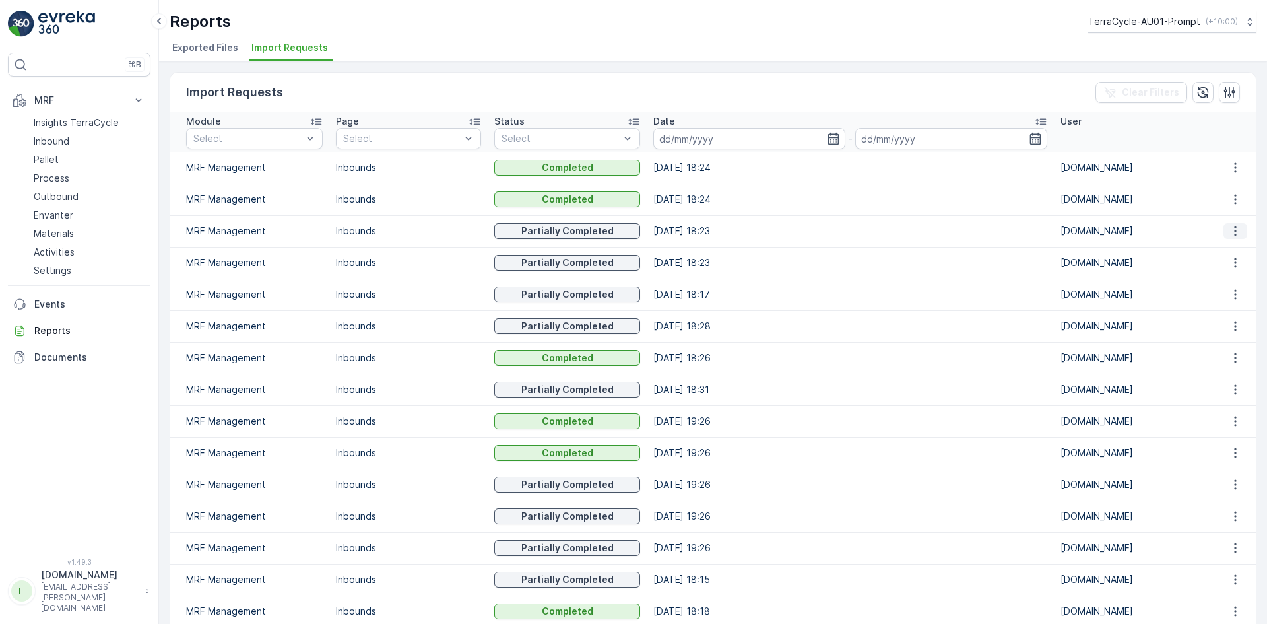
click at [1229, 227] on icon "button" at bounding box center [1235, 230] width 13 height 13
click at [1219, 250] on span "See More Details" at bounding box center [1223, 250] width 77 height 13
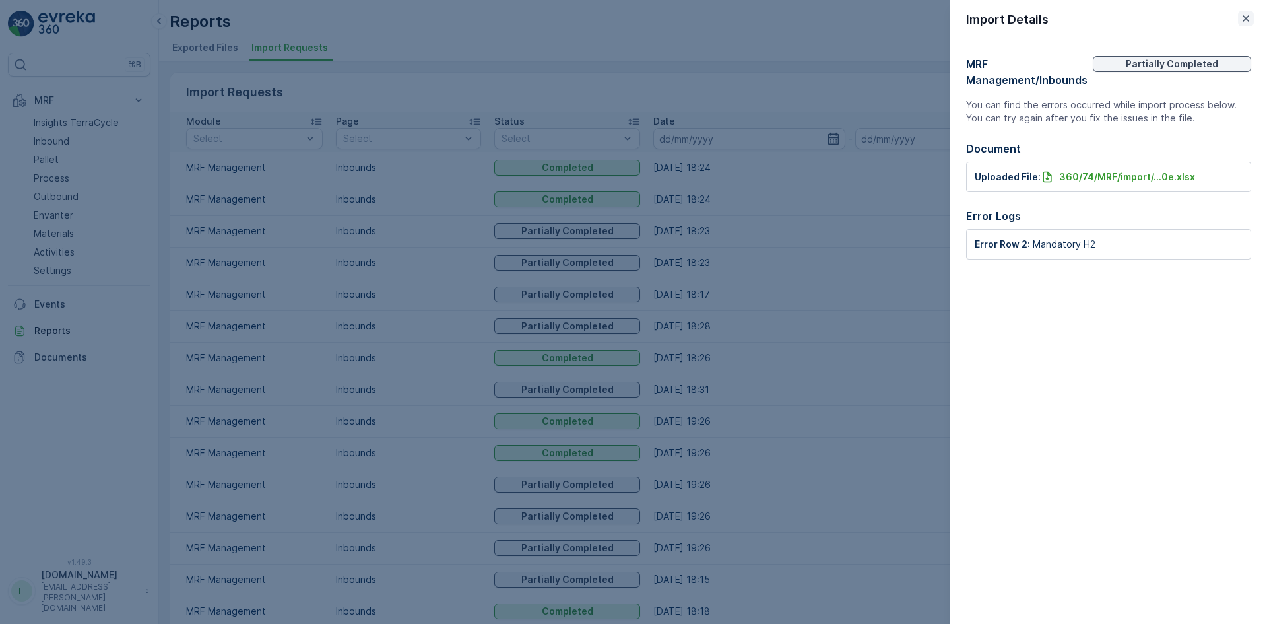
click at [1241, 18] on icon "button" at bounding box center [1245, 18] width 13 height 13
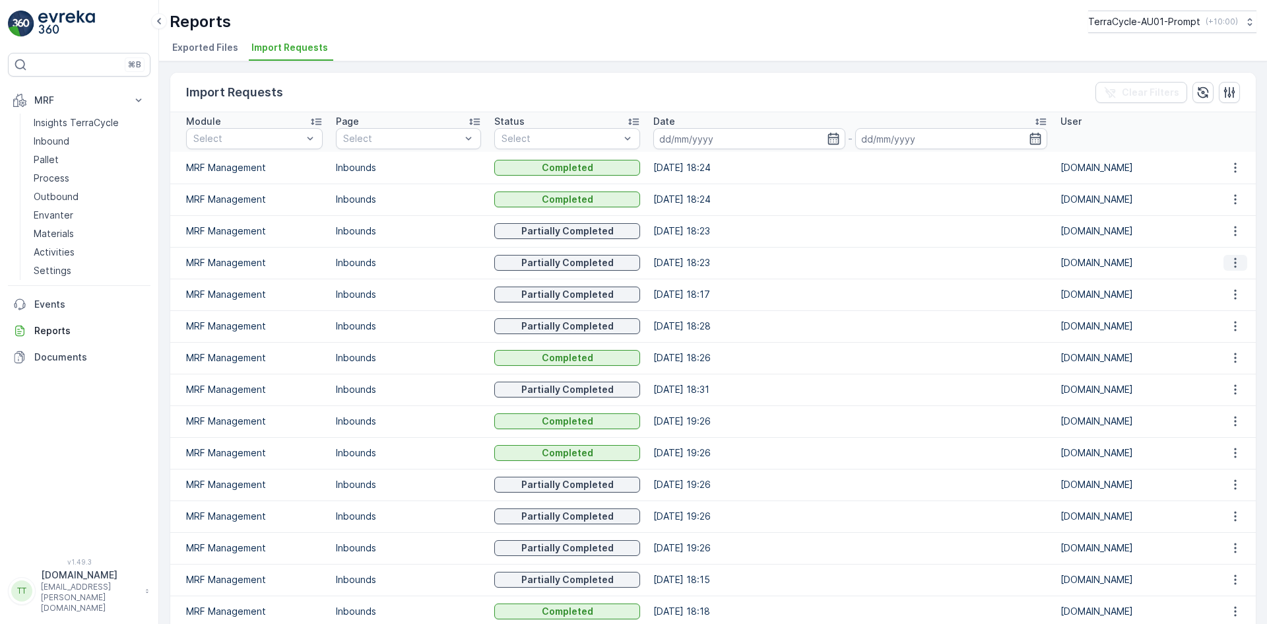
click at [1229, 257] on icon "button" at bounding box center [1235, 262] width 13 height 13
click at [1225, 282] on span "See More Details" at bounding box center [1223, 282] width 77 height 13
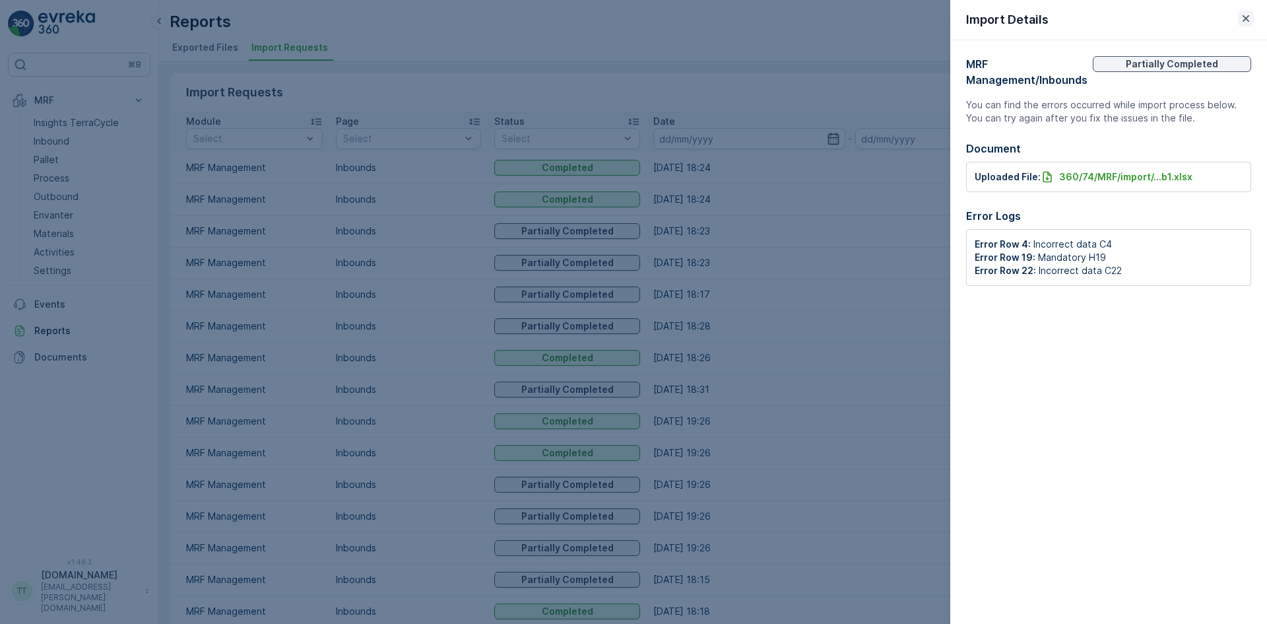
click at [1249, 13] on icon "button" at bounding box center [1245, 18] width 13 height 13
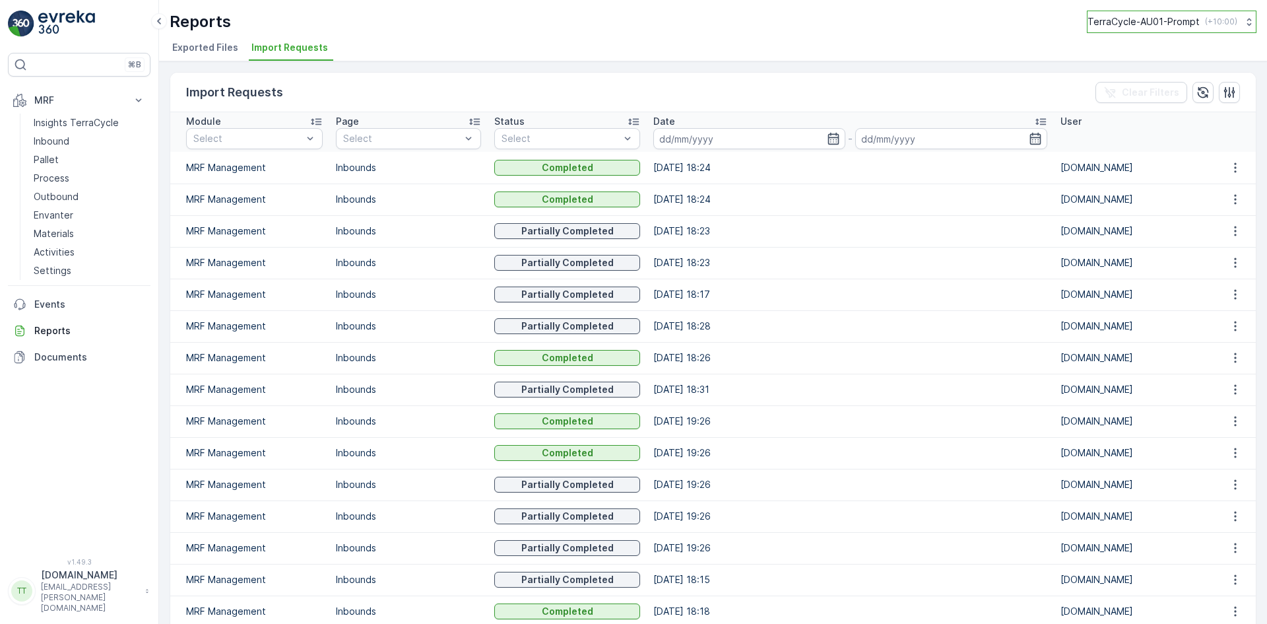
click at [1122, 24] on p "TerraCycle-AU01-Prompt" at bounding box center [1144, 21] width 112 height 13
type input "nz"
click at [1123, 77] on span "TerraCycle-NZ01-TripleP" at bounding box center [1151, 79] width 110 height 13
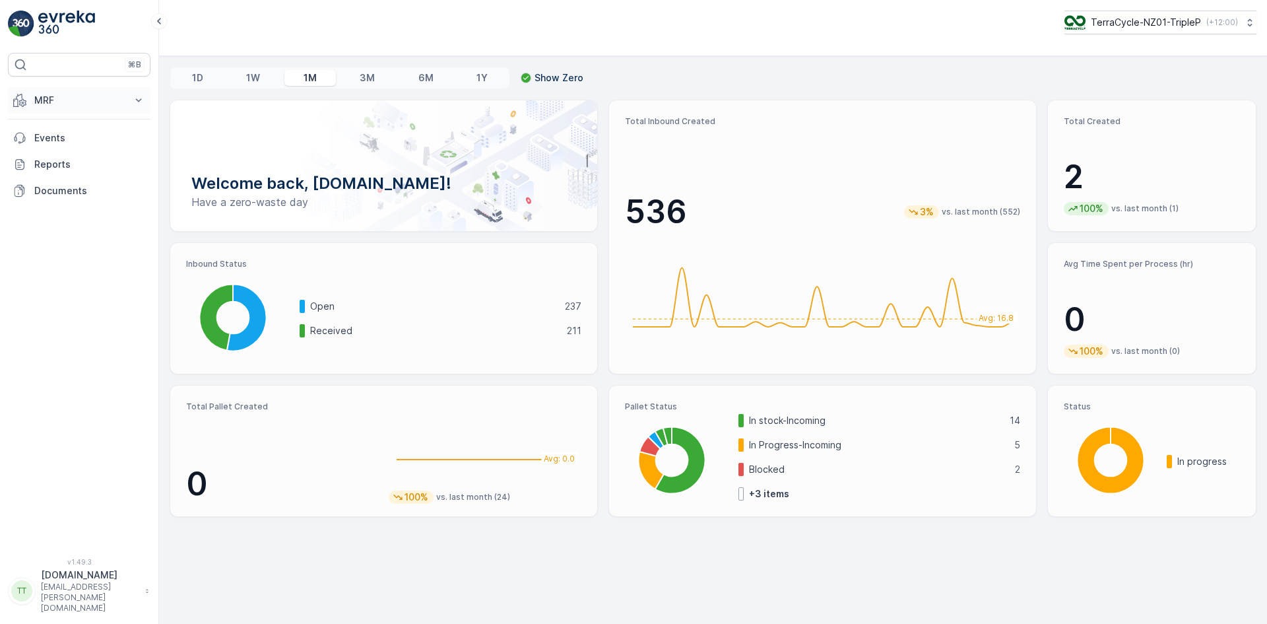
click at [29, 99] on button "MRF" at bounding box center [79, 100] width 143 height 26
click at [42, 140] on p "Inbound" at bounding box center [52, 141] width 36 height 13
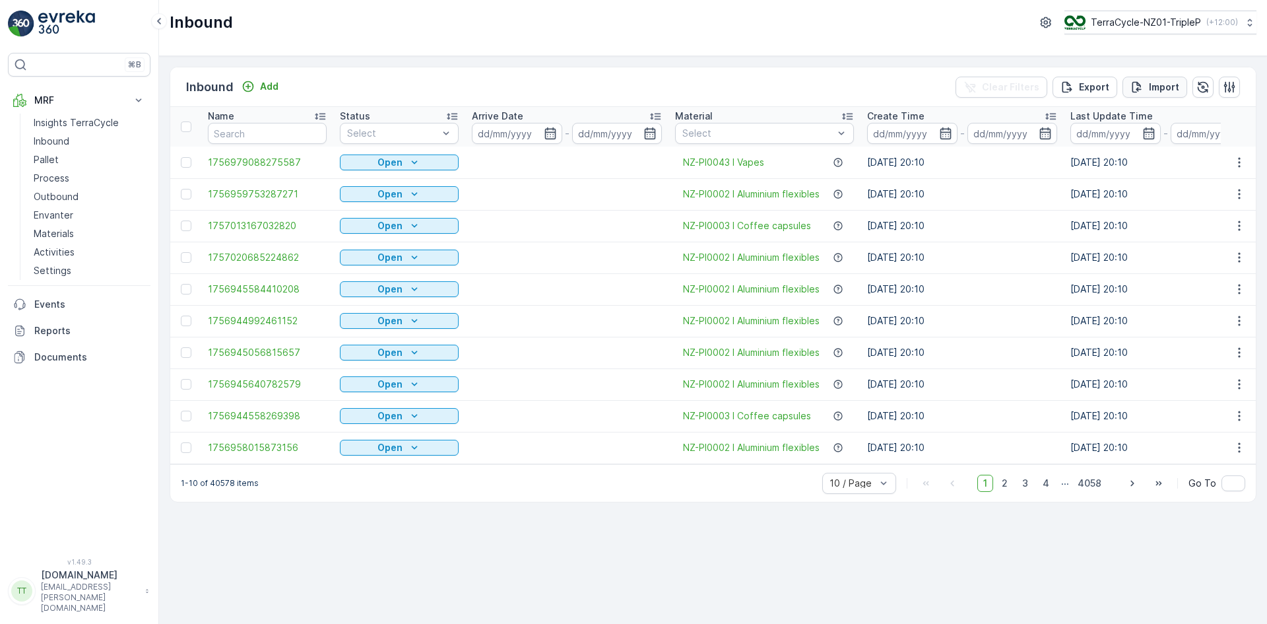
click at [1164, 86] on p "Import" at bounding box center [1164, 87] width 30 height 13
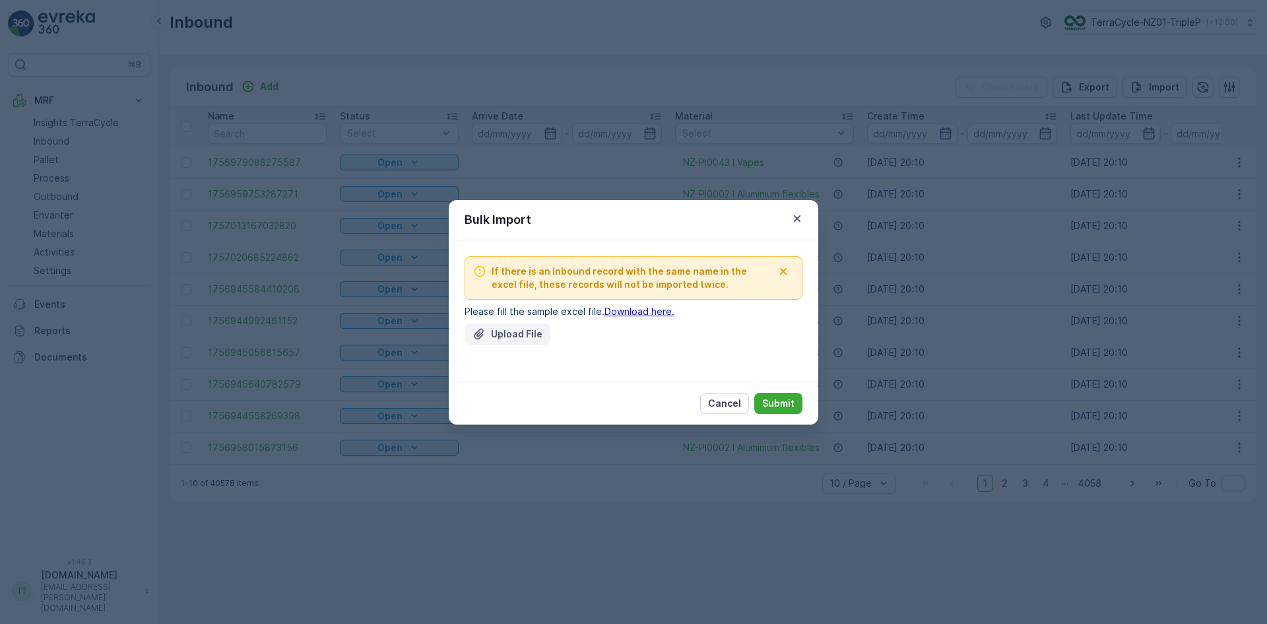
click at [492, 338] on p "Upload File" at bounding box center [516, 333] width 51 height 13
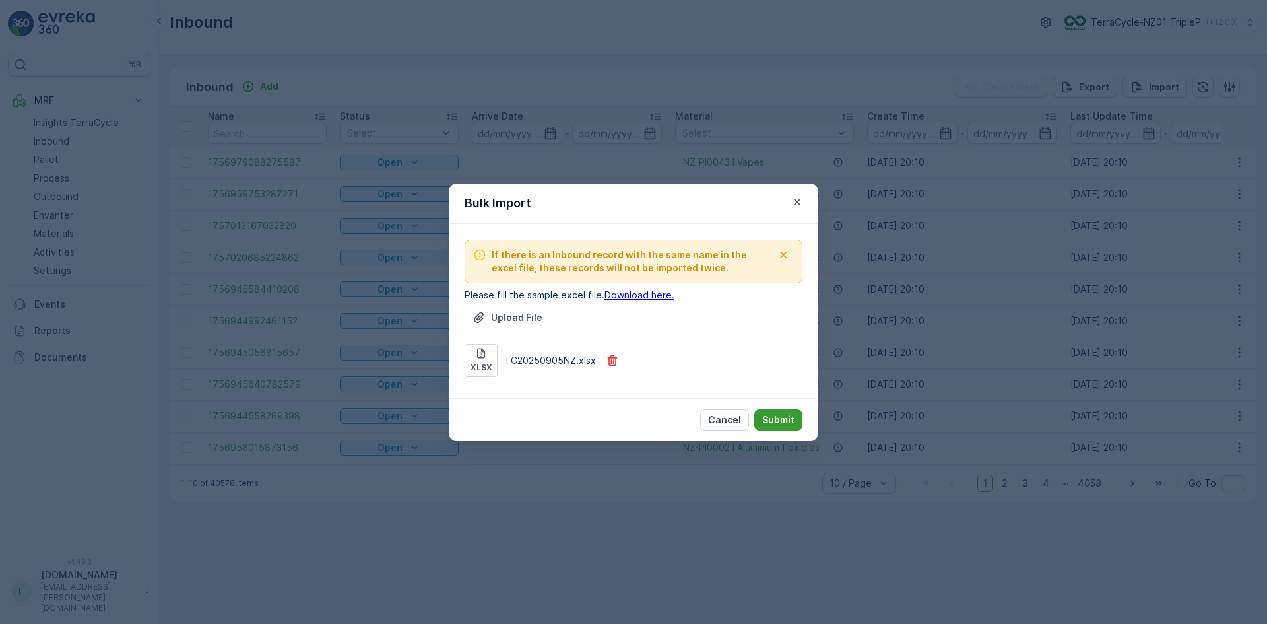
click at [780, 417] on p "Submit" at bounding box center [778, 419] width 32 height 13
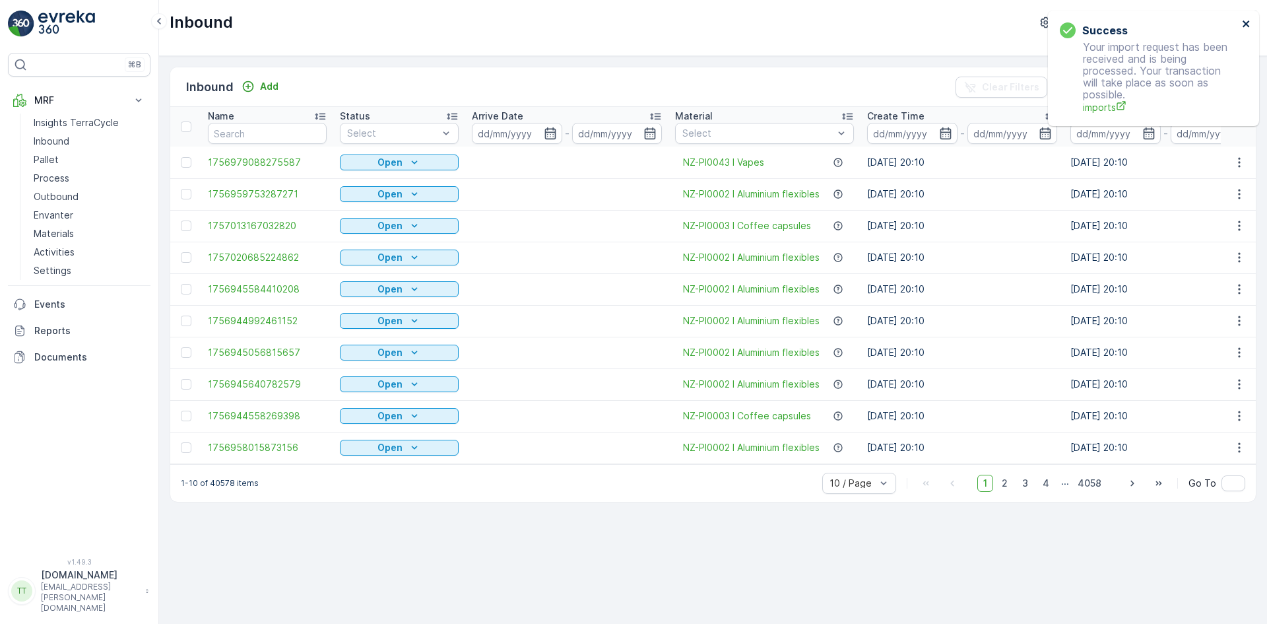
click at [1251, 22] on icon "close" at bounding box center [1246, 23] width 9 height 11
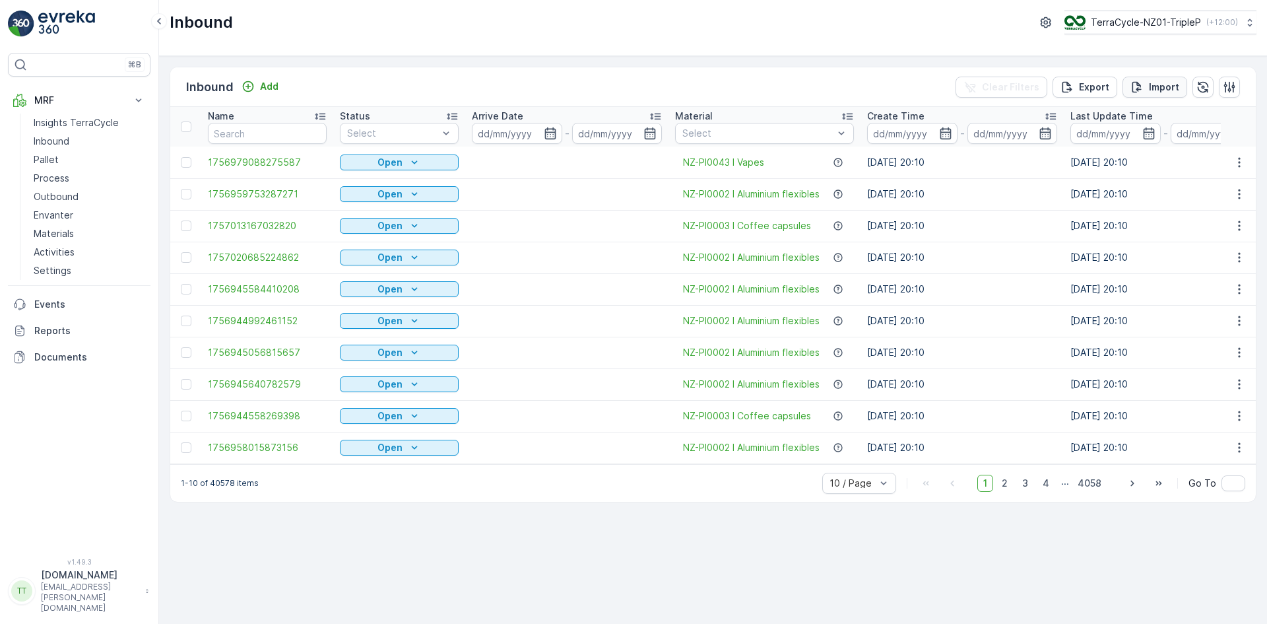
click at [1163, 87] on p "Import" at bounding box center [1164, 87] width 30 height 13
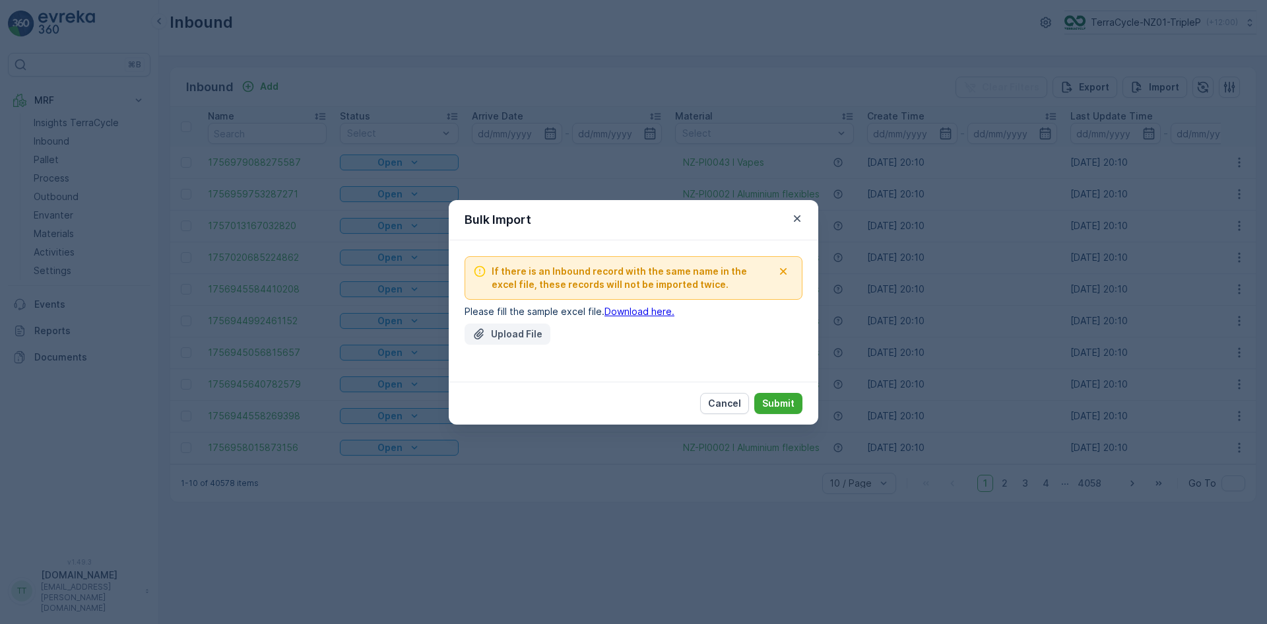
click at [495, 341] on button "Upload File" at bounding box center [508, 333] width 86 height 21
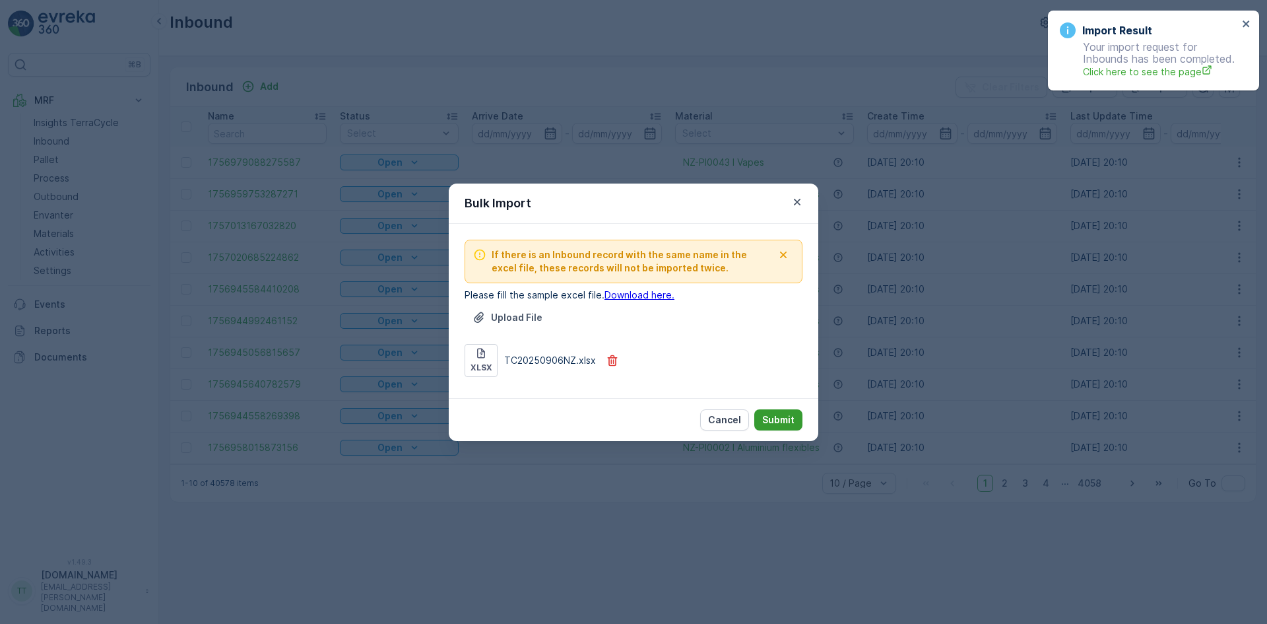
click at [786, 422] on p "Submit" at bounding box center [778, 419] width 32 height 13
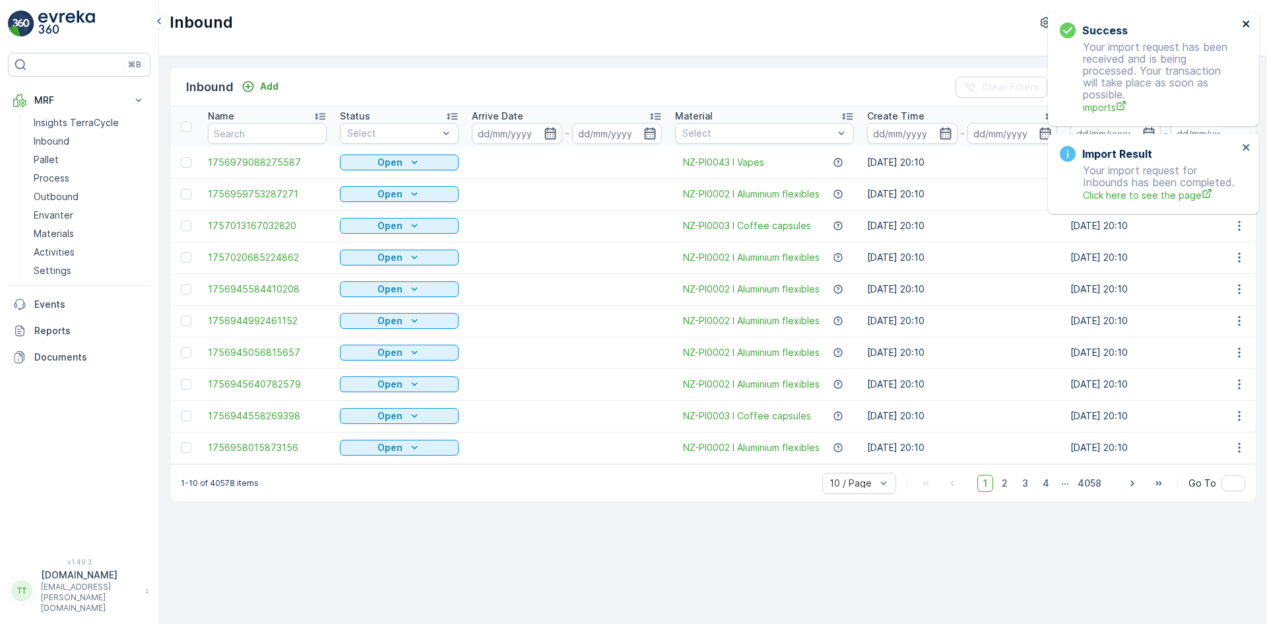
click at [1246, 22] on icon "close" at bounding box center [1246, 23] width 9 height 11
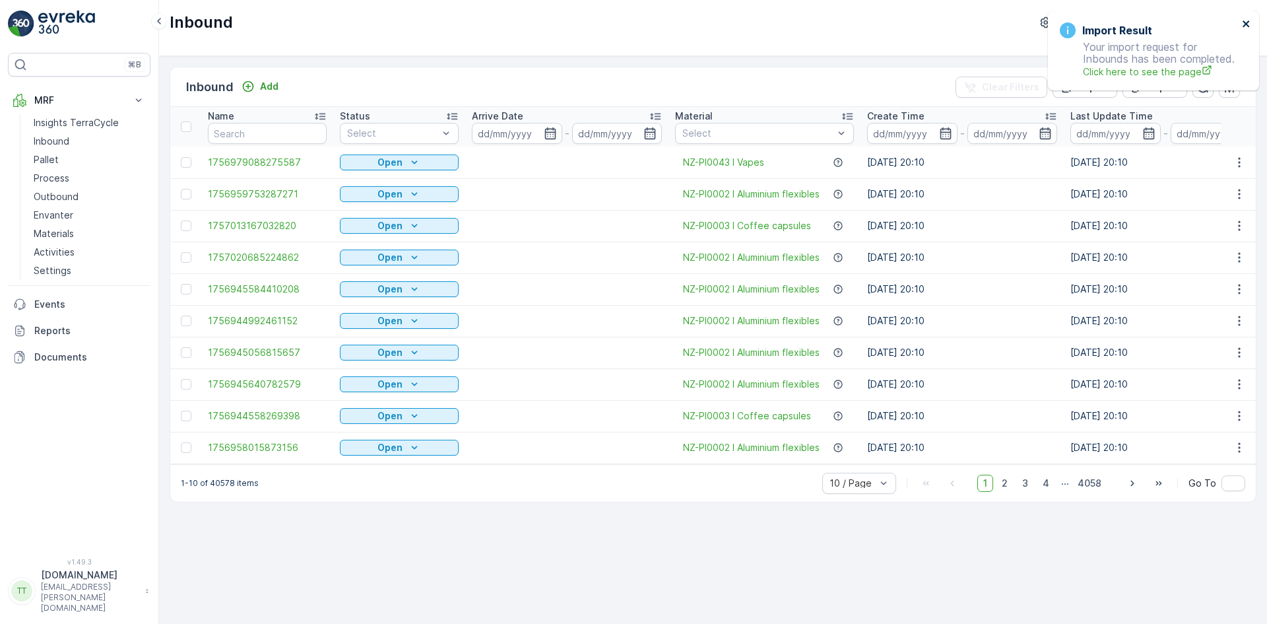
click at [1245, 22] on icon "close" at bounding box center [1246, 23] width 7 height 7
click at [1159, 82] on p "Import" at bounding box center [1164, 87] width 30 height 13
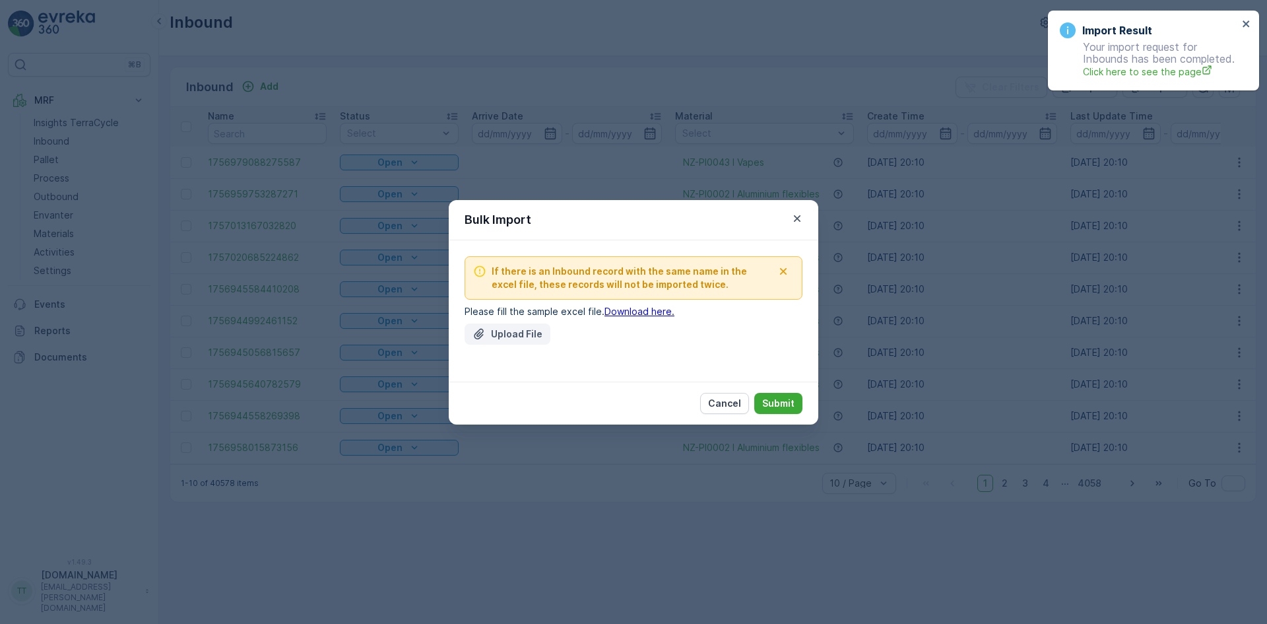
click at [511, 341] on button "Upload File" at bounding box center [508, 333] width 86 height 21
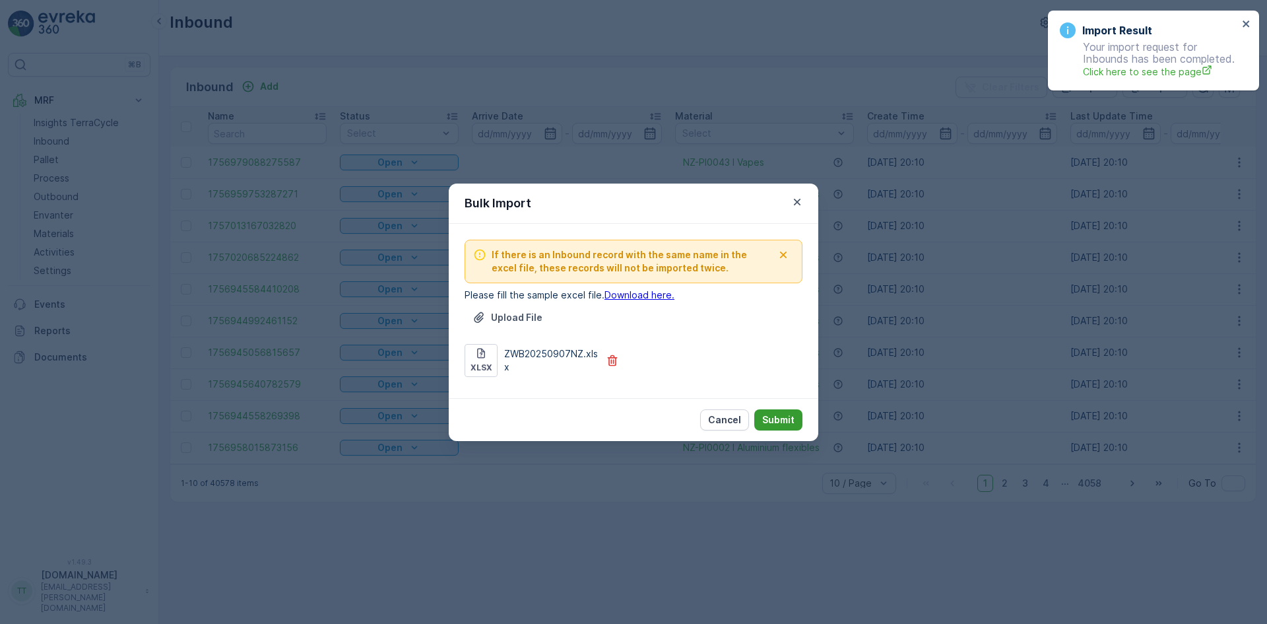
click at [784, 419] on p "Submit" at bounding box center [778, 419] width 32 height 13
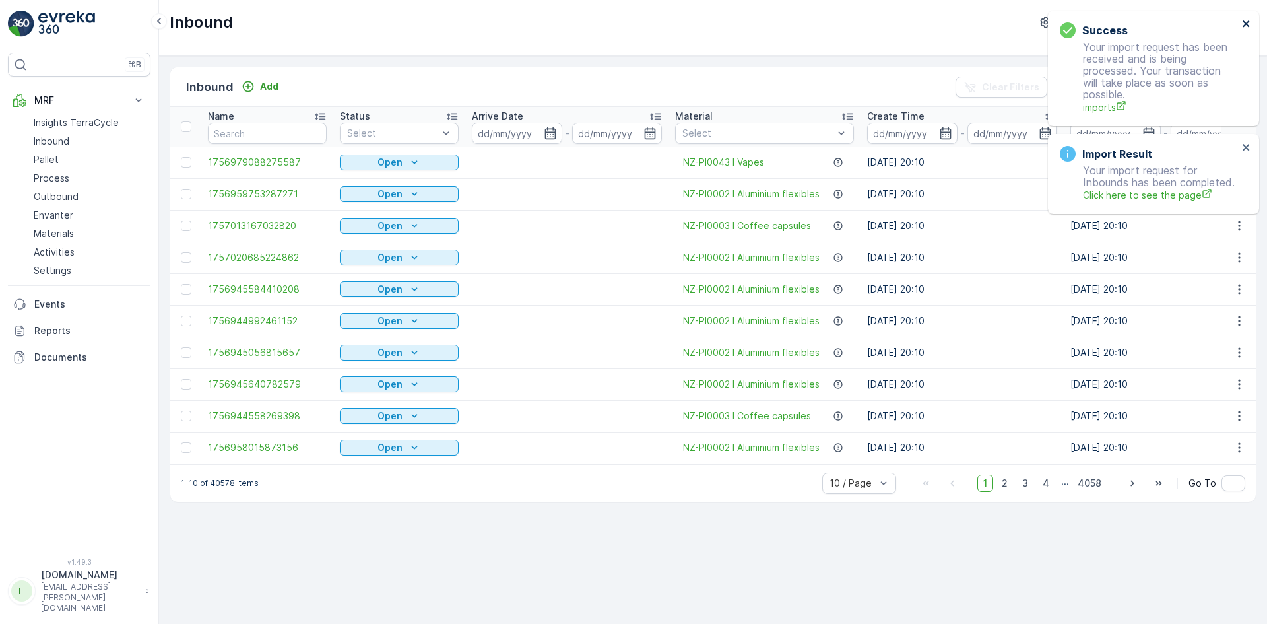
click at [1245, 19] on icon "close" at bounding box center [1246, 23] width 9 height 11
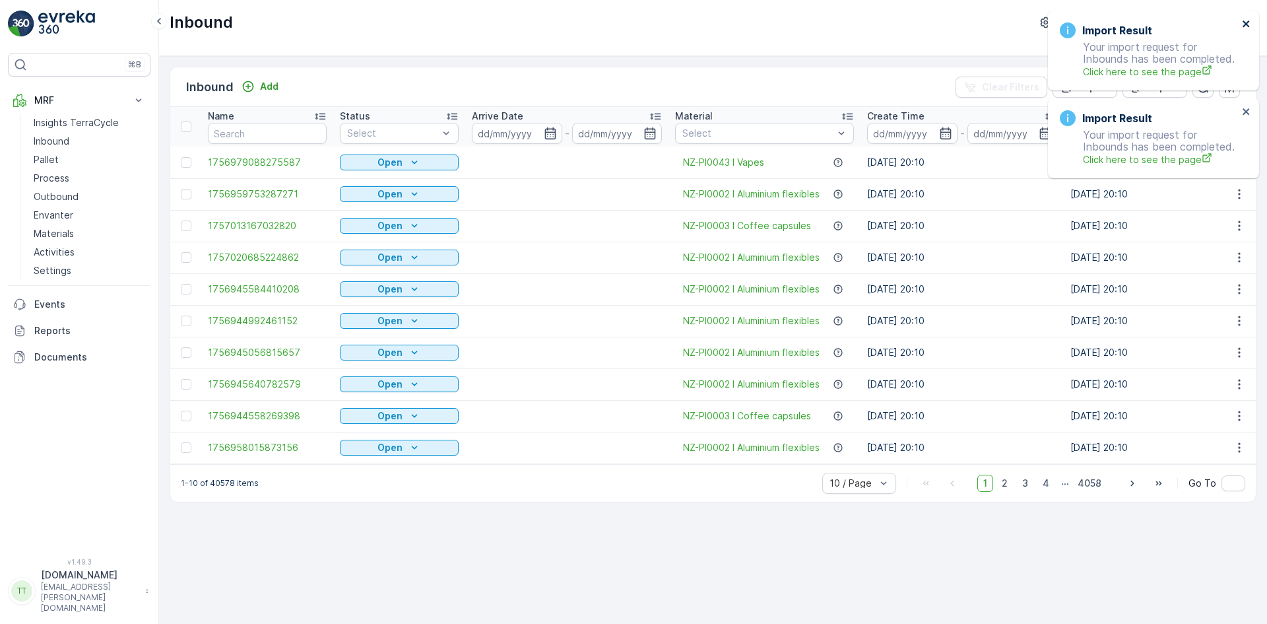
click at [1247, 20] on icon "close" at bounding box center [1246, 23] width 9 height 11
click at [1246, 20] on icon "close" at bounding box center [1246, 23] width 9 height 11
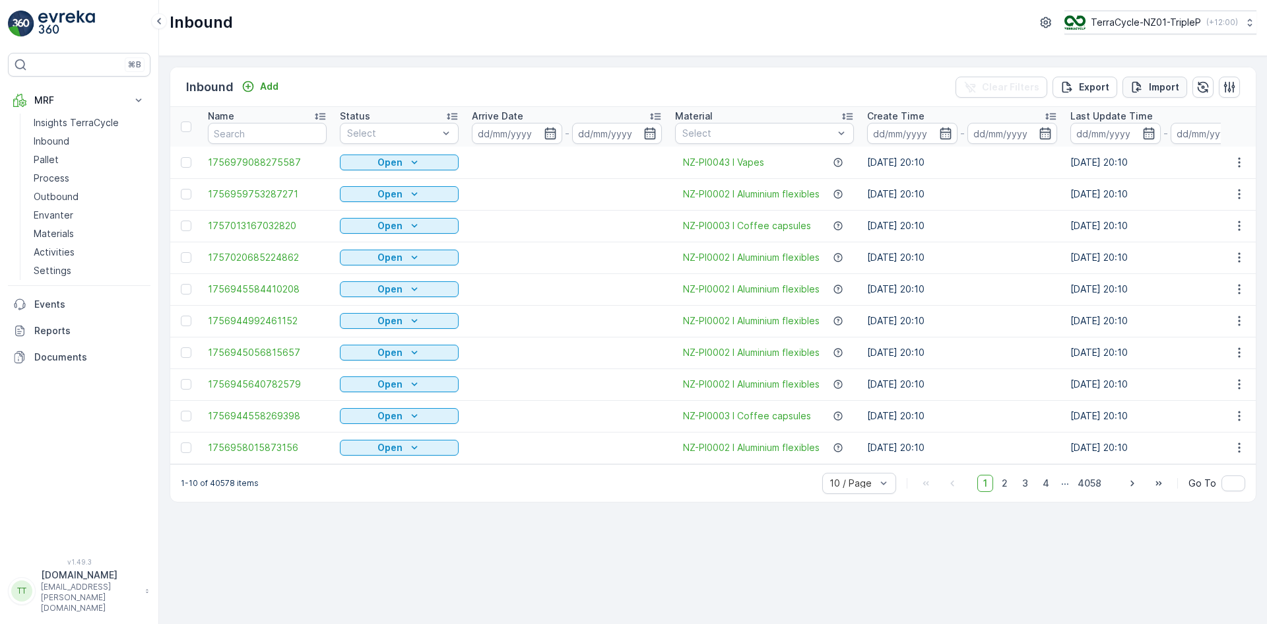
click at [1154, 91] on p "Import" at bounding box center [1164, 87] width 30 height 13
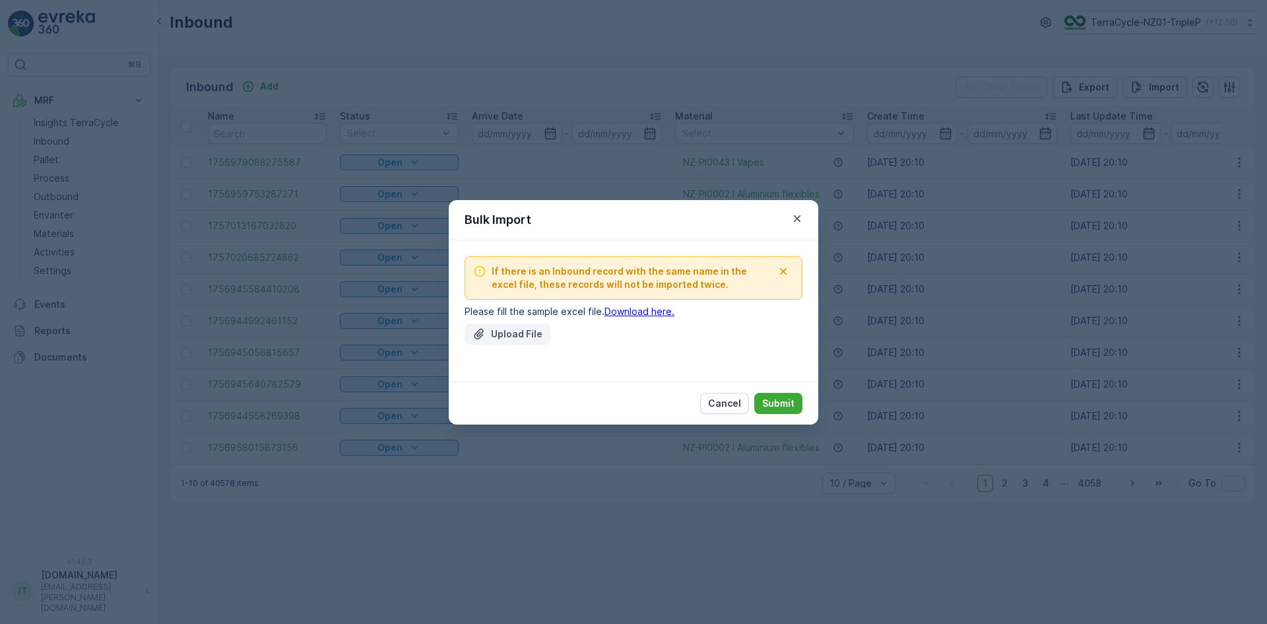
click at [496, 328] on p "Upload File" at bounding box center [516, 333] width 51 height 13
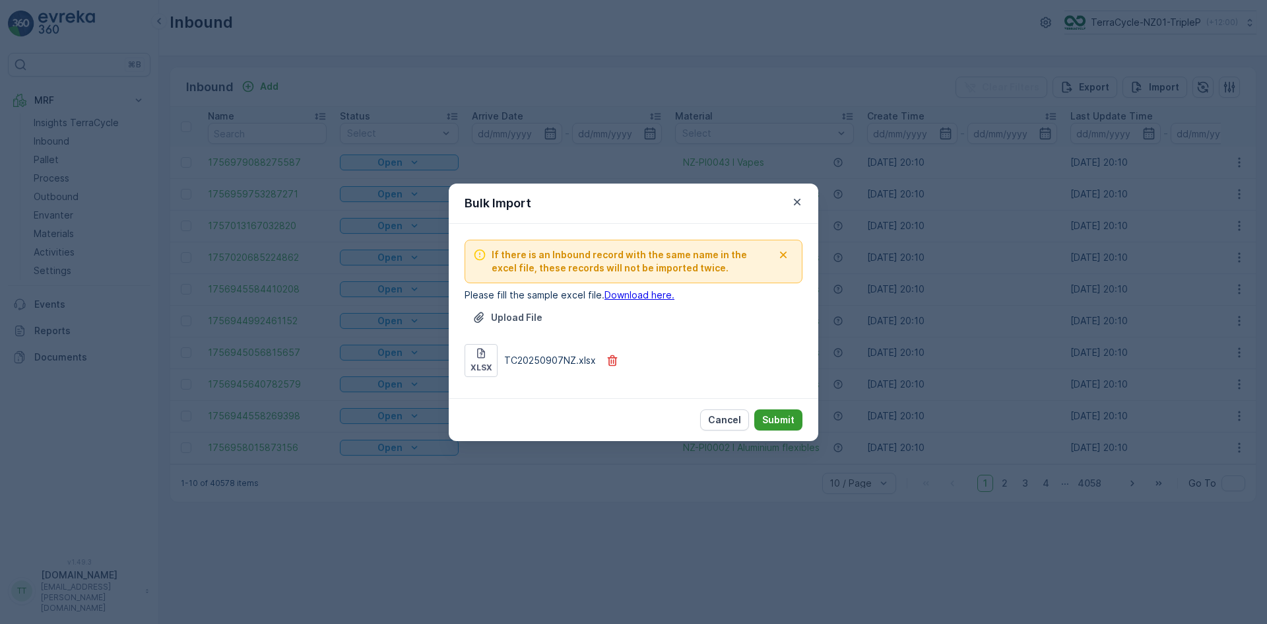
click at [783, 422] on p "Submit" at bounding box center [778, 419] width 32 height 13
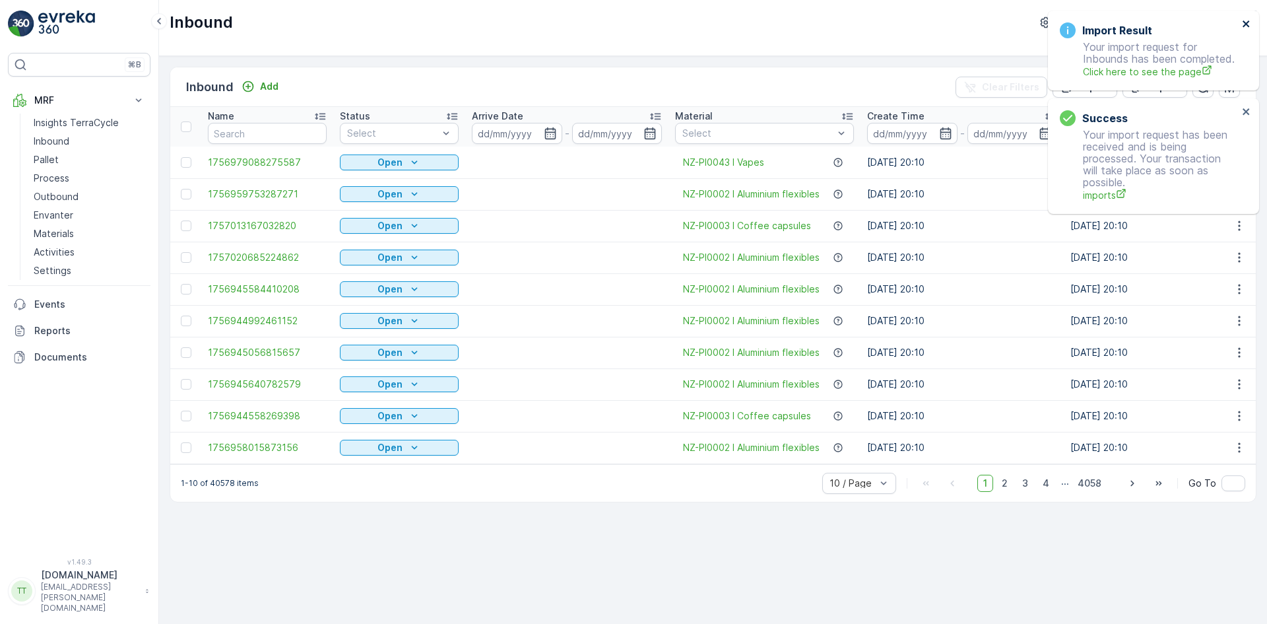
click at [1246, 22] on icon "close" at bounding box center [1246, 23] width 9 height 11
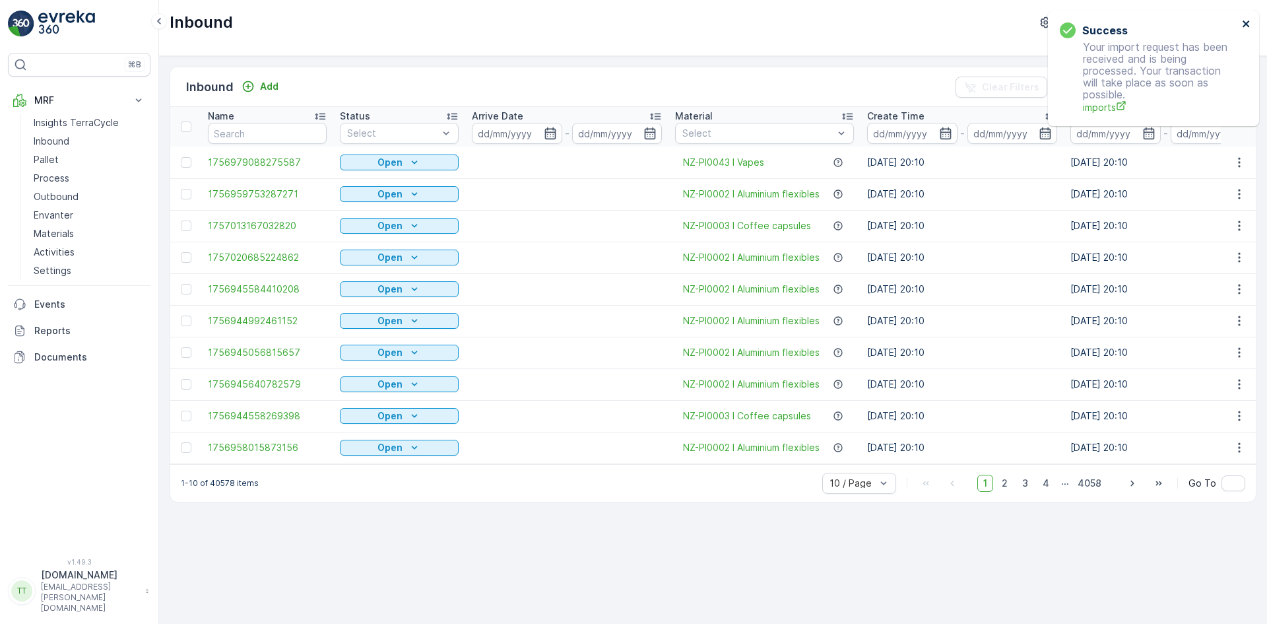
click at [1246, 22] on icon "close" at bounding box center [1246, 23] width 9 height 11
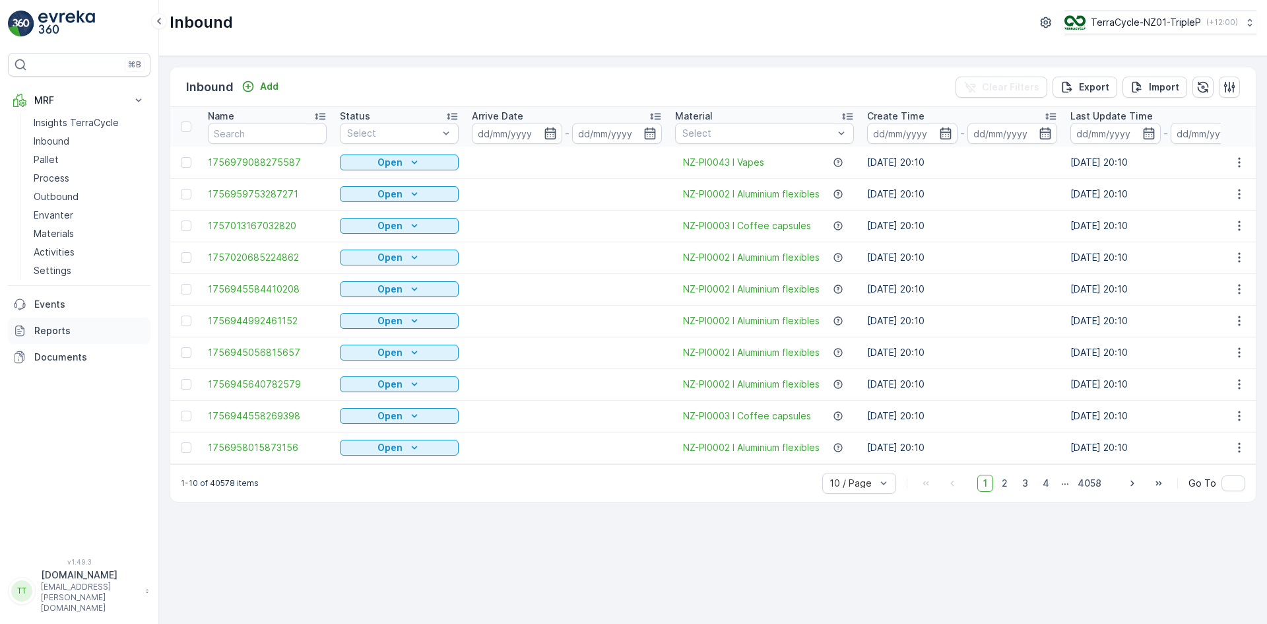
click at [51, 326] on p "Reports" at bounding box center [89, 330] width 111 height 13
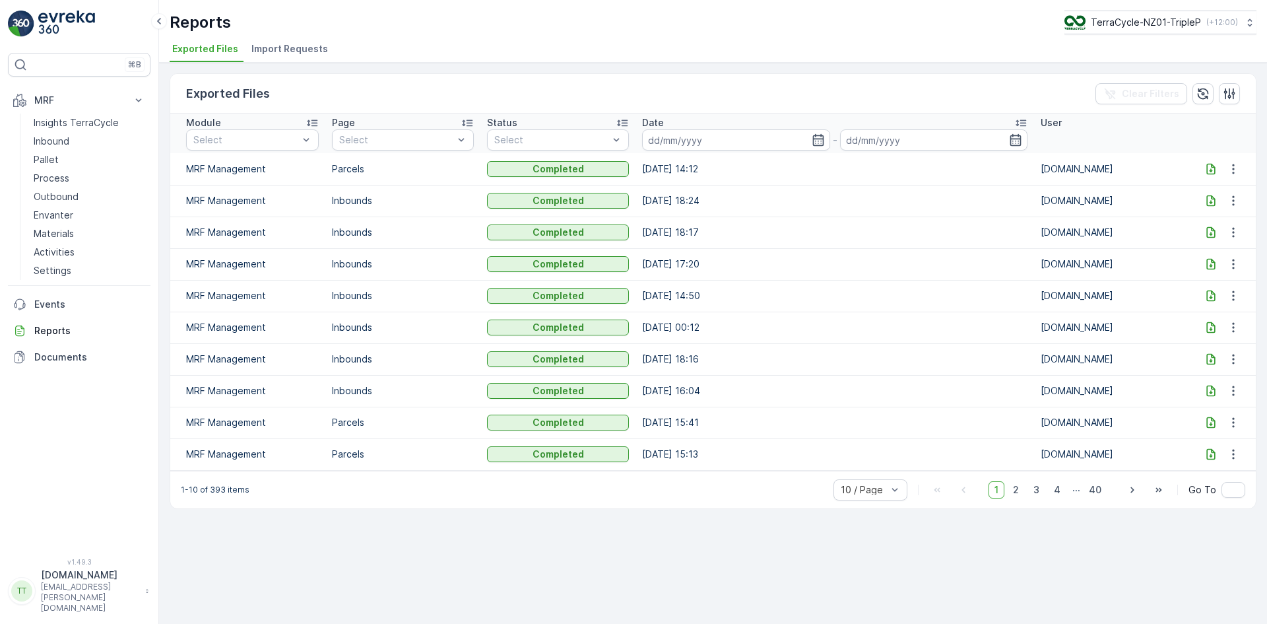
click at [290, 51] on span "Import Requests" at bounding box center [289, 48] width 77 height 13
